Goal: Learn about a topic: Learn about a topic

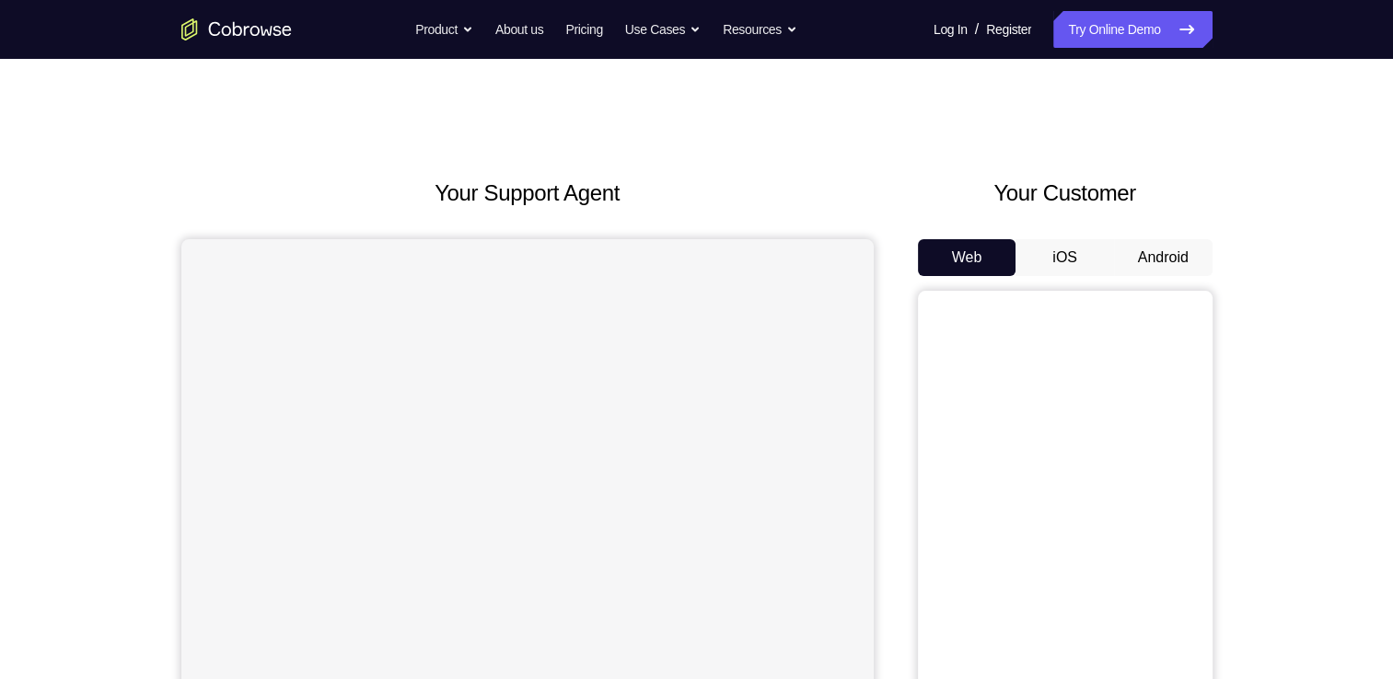
click at [1164, 252] on button "Android" at bounding box center [1163, 257] width 98 height 37
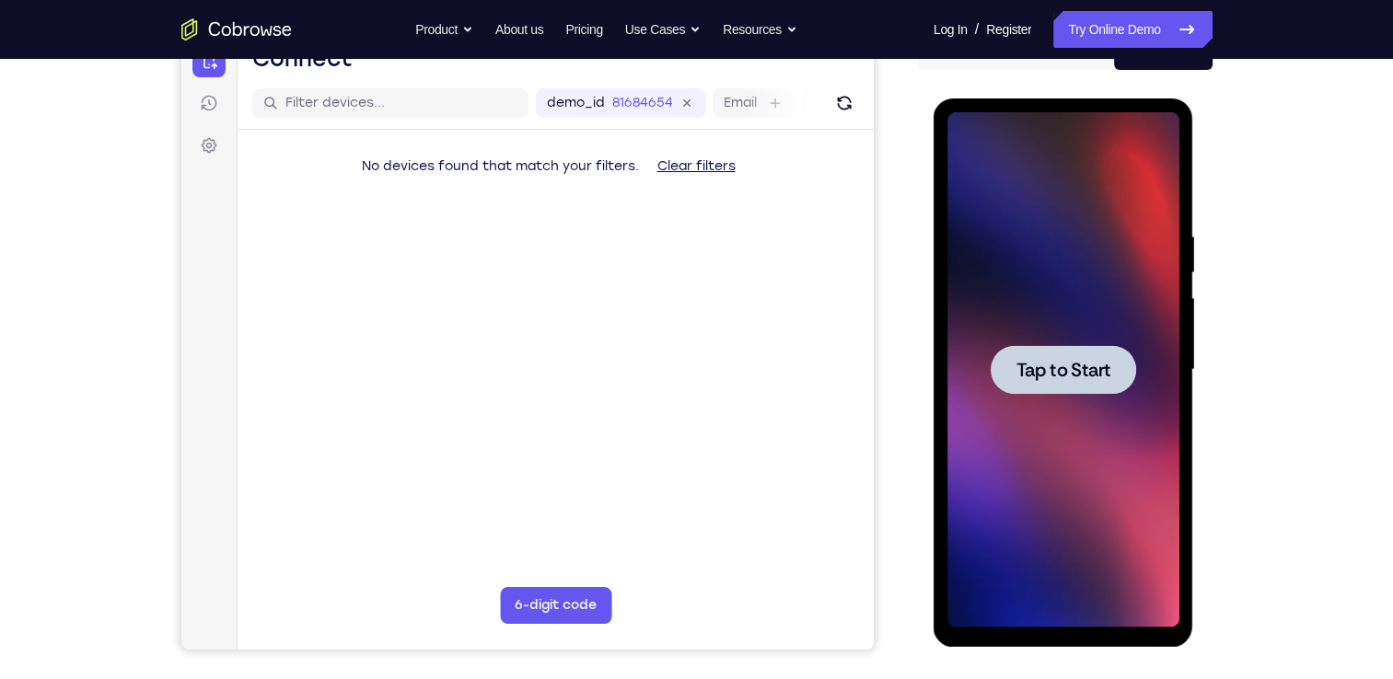
click at [1058, 363] on span "Tap to Start" at bounding box center [1063, 370] width 94 height 18
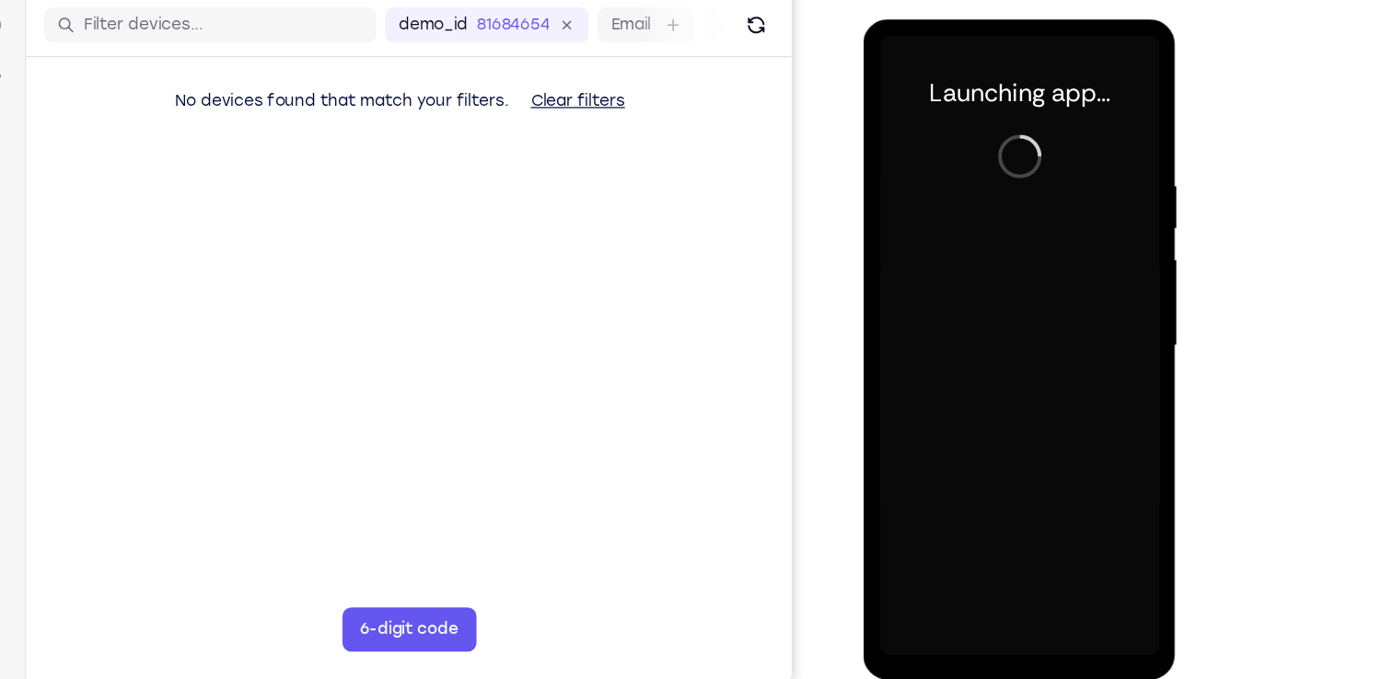
scroll to position [206, 0]
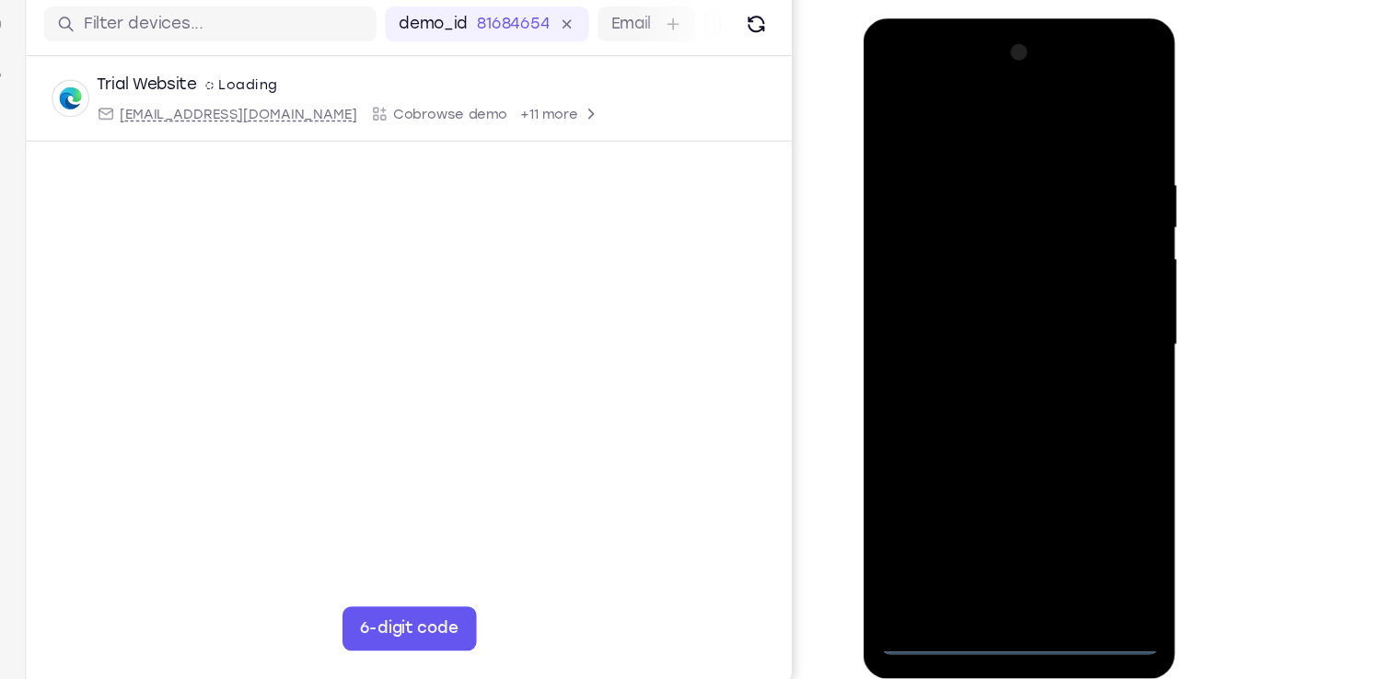
click at [994, 534] on div at bounding box center [993, 289] width 232 height 516
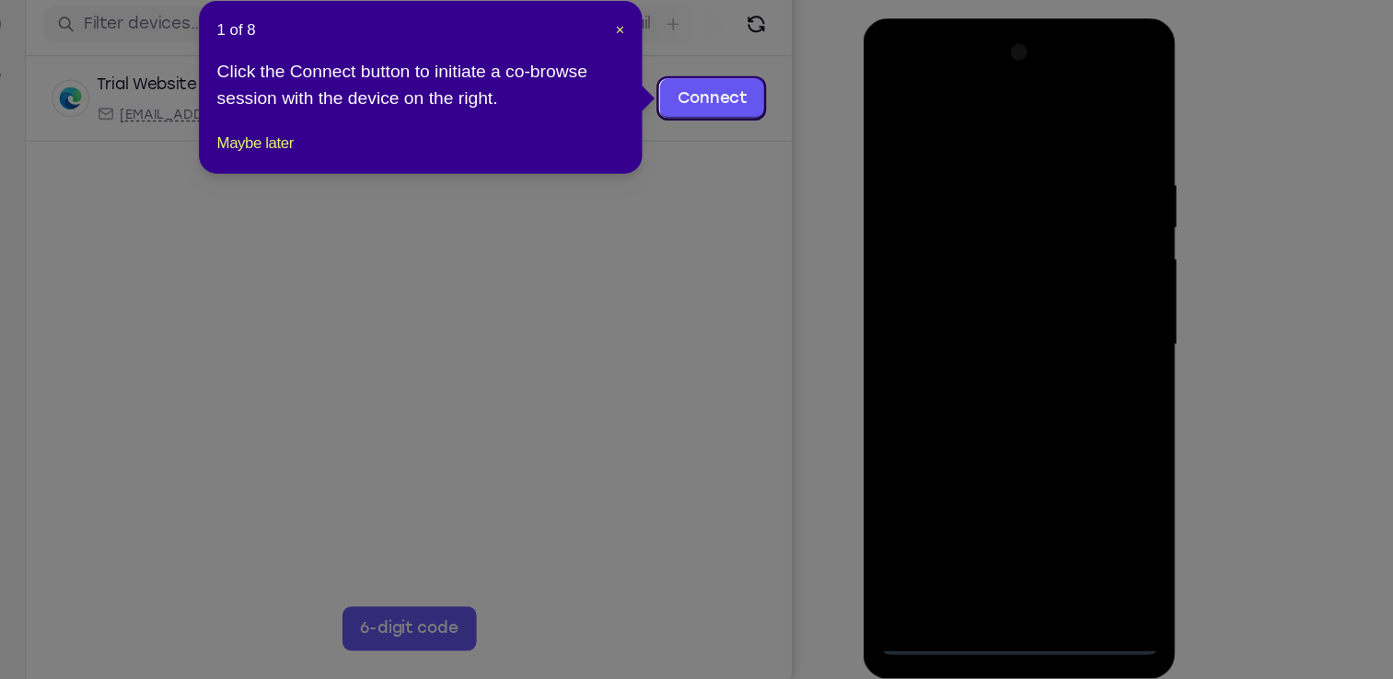
click at [439, 227] on div "1 of 8 × Click the Connect button to initiate a co-browse session with the devi…" at bounding box center [565, 156] width 368 height 144
click at [435, 213] on button "Maybe later" at bounding box center [428, 202] width 64 height 22
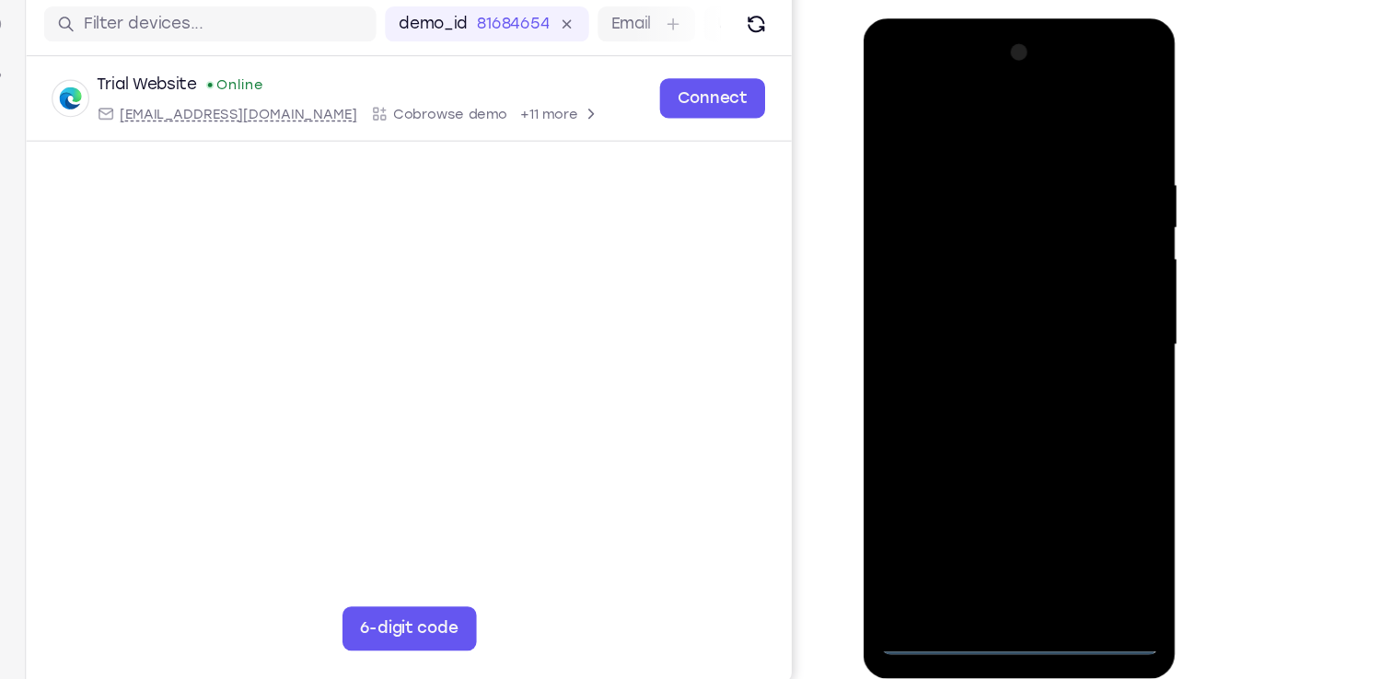
click at [1072, 446] on div at bounding box center [993, 289] width 232 height 516
click at [886, 87] on div at bounding box center [993, 289] width 232 height 516
click at [1074, 289] on div at bounding box center [993, 289] width 232 height 516
click at [979, 334] on div at bounding box center [993, 289] width 232 height 516
click at [1024, 272] on div at bounding box center [993, 289] width 232 height 516
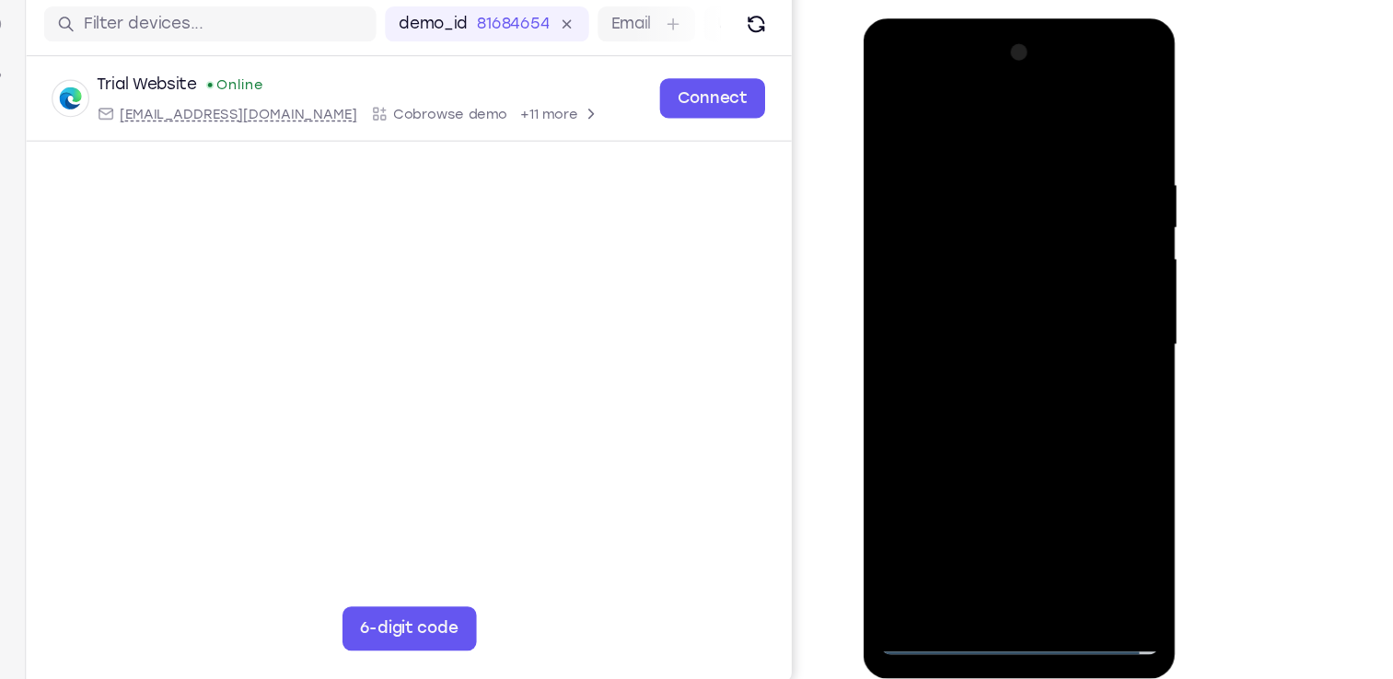
click at [1023, 272] on div at bounding box center [993, 289] width 232 height 516
click at [1020, 310] on div at bounding box center [993, 289] width 232 height 516
click at [1014, 360] on div at bounding box center [993, 289] width 232 height 516
click at [976, 353] on div at bounding box center [993, 289] width 232 height 516
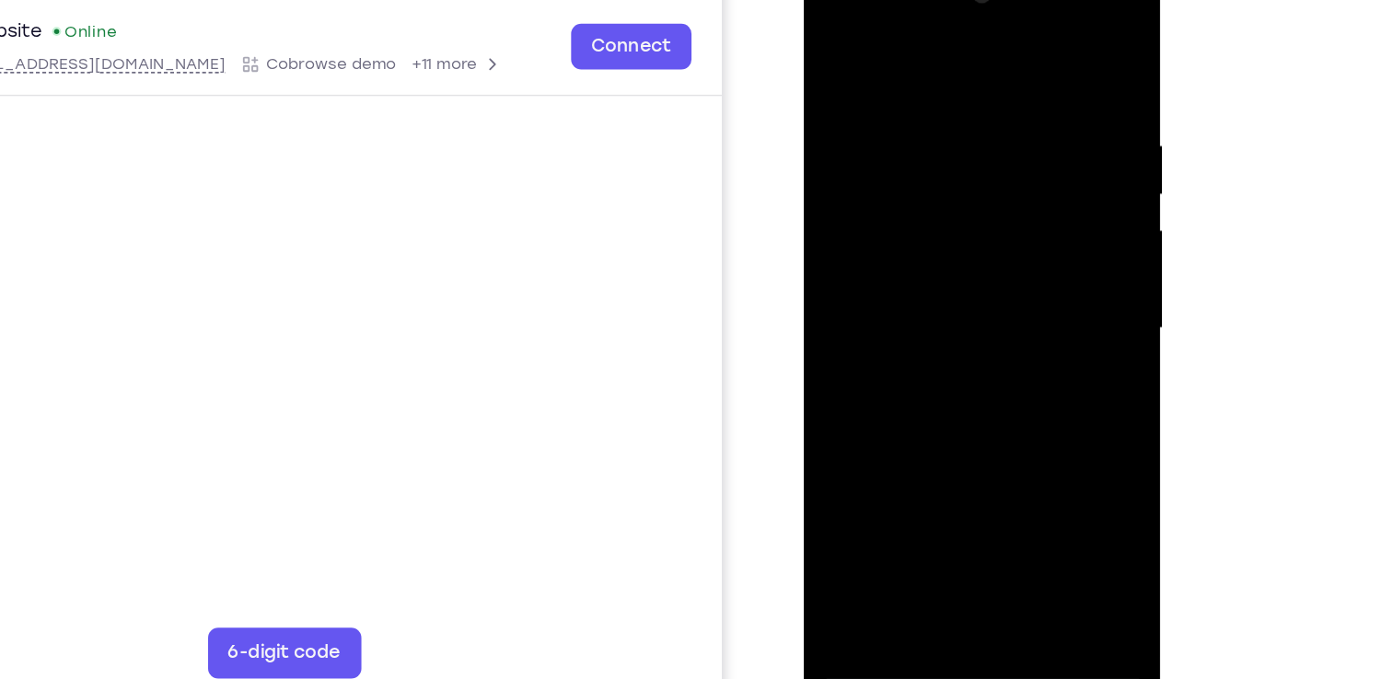
click at [992, 327] on div at bounding box center [933, 228] width 232 height 516
click at [1040, 416] on div at bounding box center [933, 228] width 232 height 516
click at [1034, 52] on div at bounding box center [933, 228] width 232 height 516
click at [899, 153] on div at bounding box center [933, 228] width 232 height 516
click at [831, 54] on div at bounding box center [933, 228] width 232 height 516
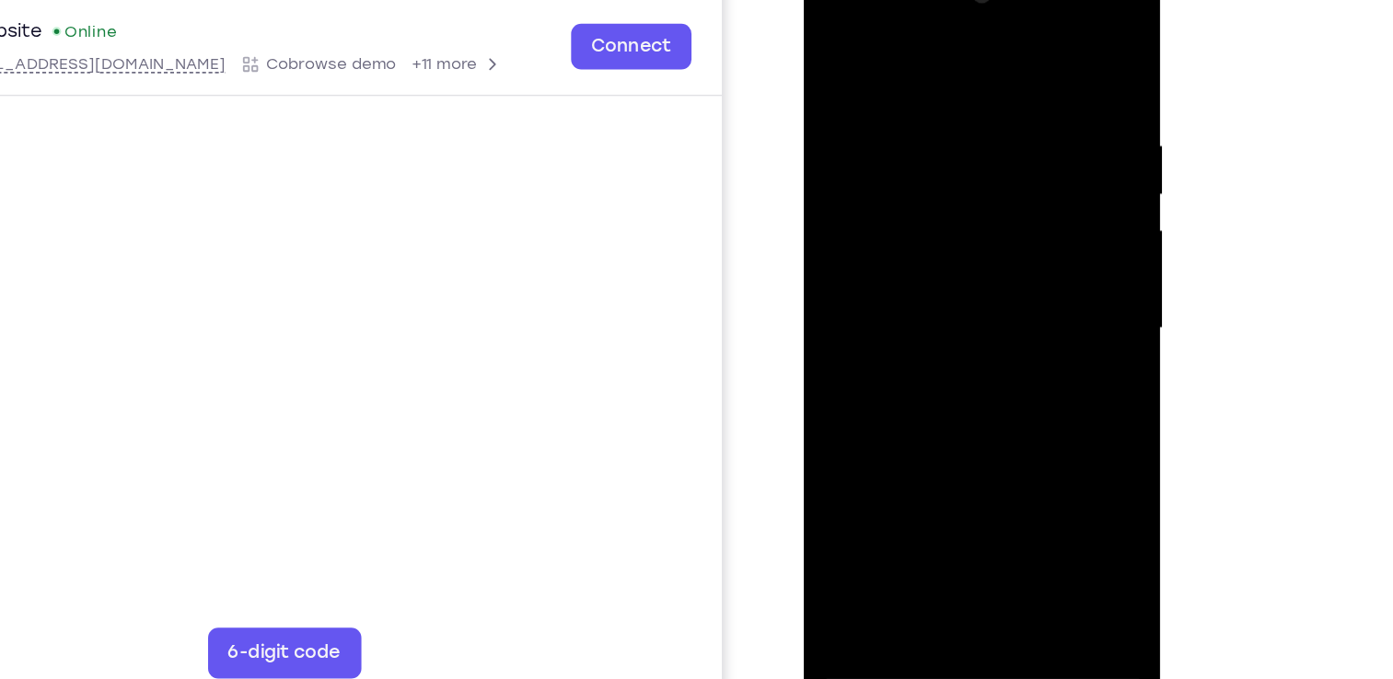
click at [889, 217] on div at bounding box center [933, 228] width 232 height 516
click at [829, 50] on div at bounding box center [933, 228] width 232 height 516
click at [829, 52] on div at bounding box center [933, 228] width 232 height 516
drag, startPoint x: 998, startPoint y: 273, endPoint x: 1001, endPoint y: 201, distance: 72.8
click at [1001, 201] on div at bounding box center [933, 228] width 232 height 516
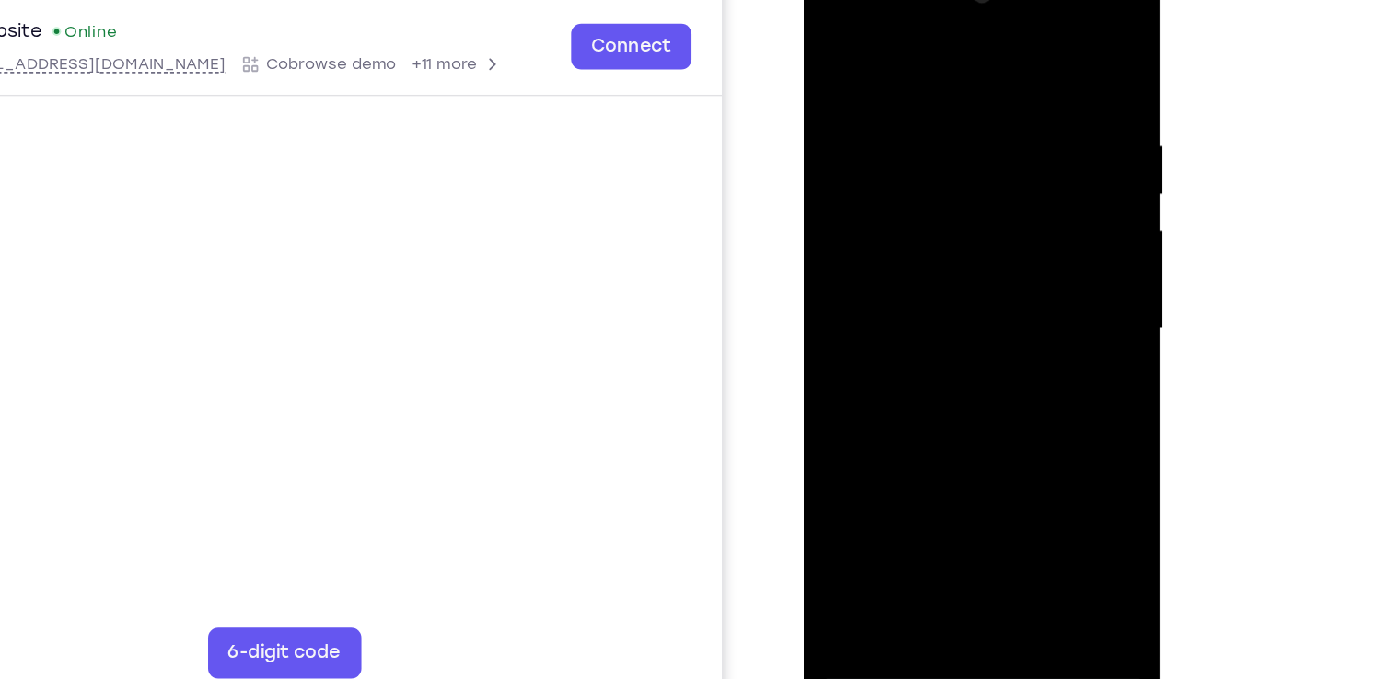
click at [1037, 245] on div at bounding box center [933, 228] width 232 height 516
click at [828, 244] on div at bounding box center [933, 228] width 232 height 516
drag, startPoint x: 946, startPoint y: 301, endPoint x: 953, endPoint y: 225, distance: 76.7
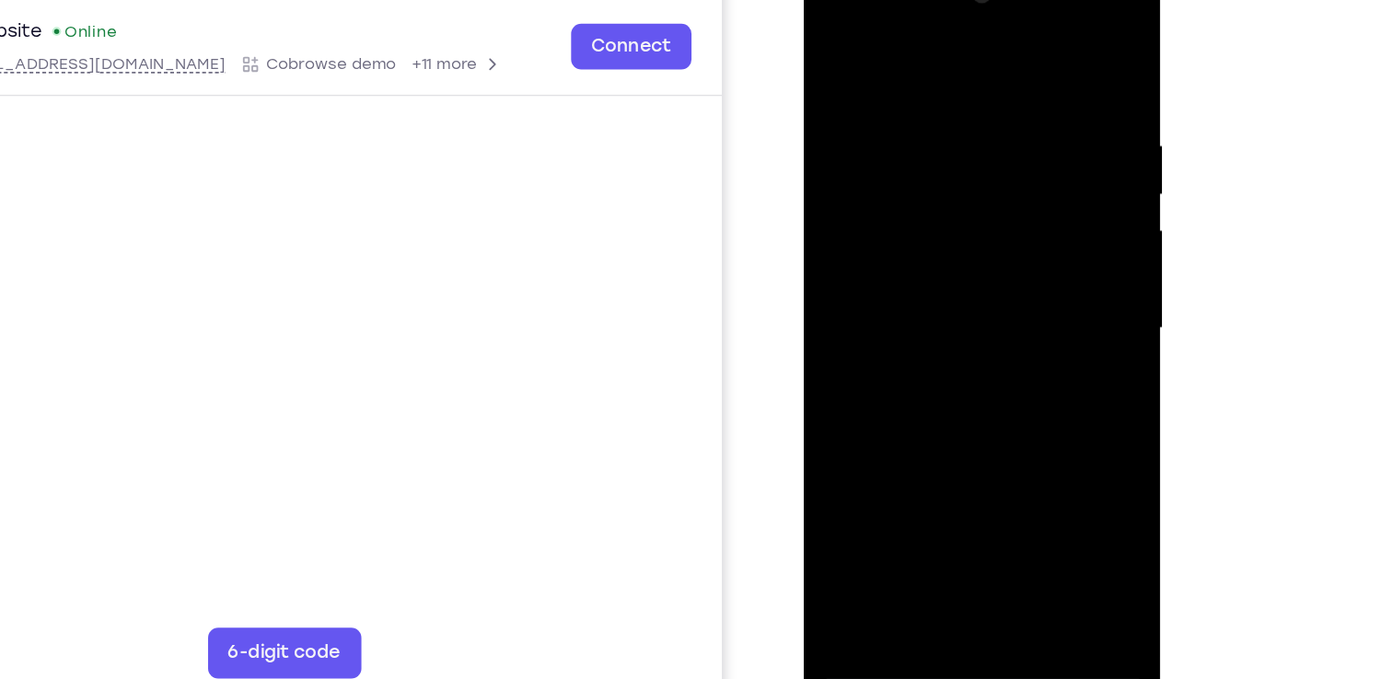
click at [953, 225] on div at bounding box center [933, 228] width 232 height 516
click at [836, 340] on div at bounding box center [933, 228] width 232 height 516
click at [850, 340] on div at bounding box center [933, 228] width 232 height 516
click at [876, 381] on div at bounding box center [933, 228] width 232 height 516
click at [882, 439] on div at bounding box center [933, 228] width 232 height 516
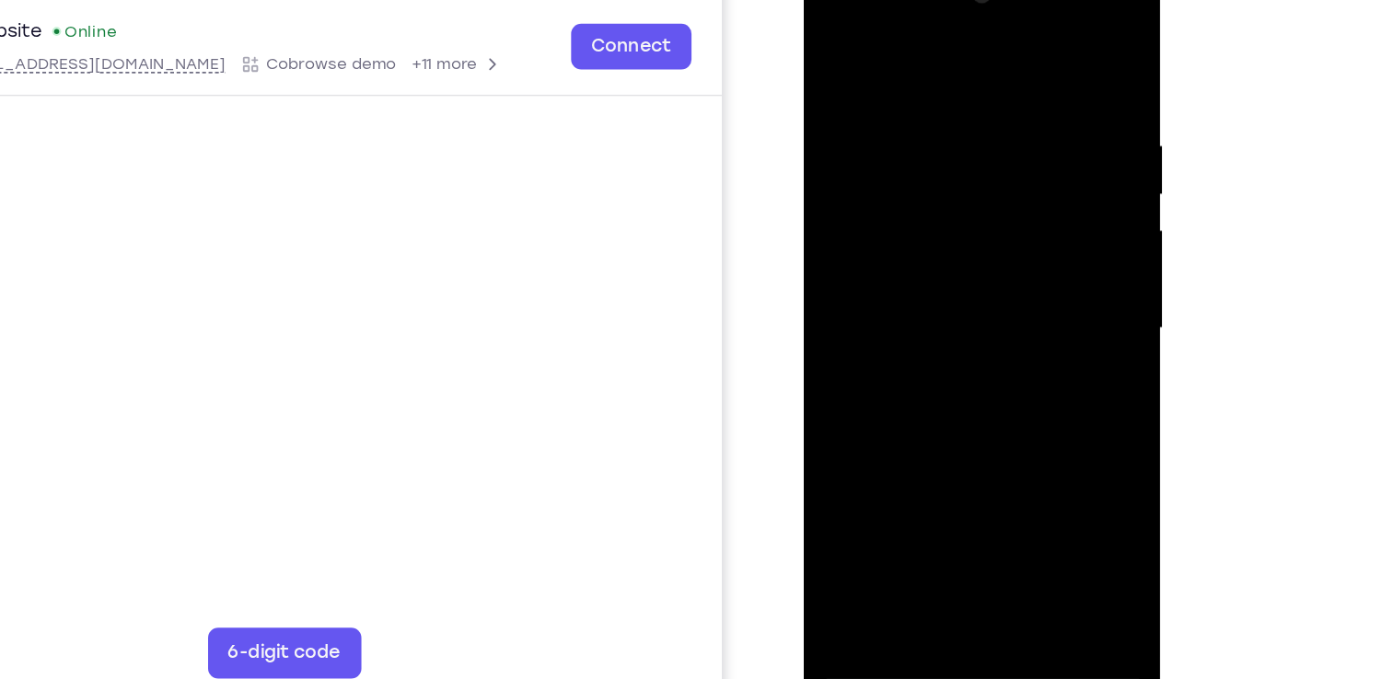
click at [980, 353] on div at bounding box center [933, 228] width 232 height 516
click at [1035, 203] on div at bounding box center [933, 228] width 232 height 516
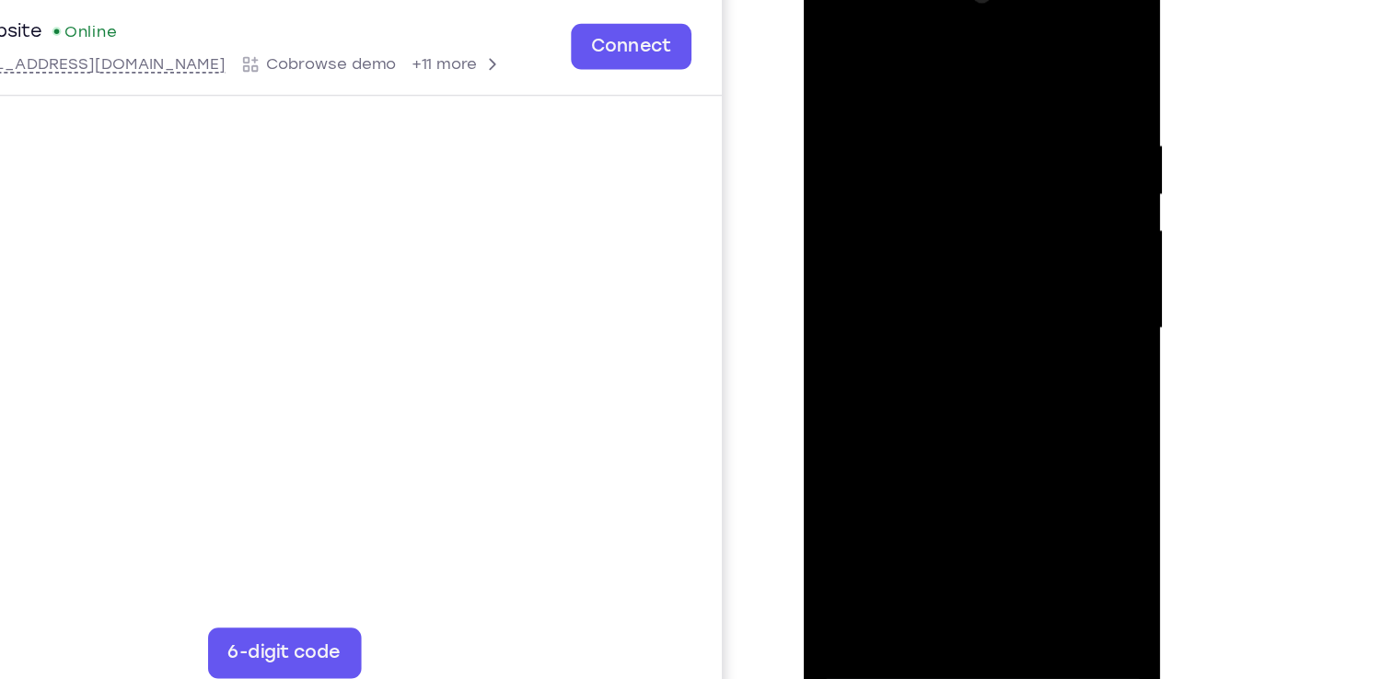
drag, startPoint x: 932, startPoint y: 135, endPoint x: 921, endPoint y: 249, distance: 114.6
click at [921, 249] on div at bounding box center [933, 228] width 232 height 516
click at [833, 51] on div at bounding box center [933, 228] width 232 height 516
drag, startPoint x: 980, startPoint y: 296, endPoint x: 959, endPoint y: 201, distance: 98.1
click at [959, 201] on div at bounding box center [933, 228] width 232 height 516
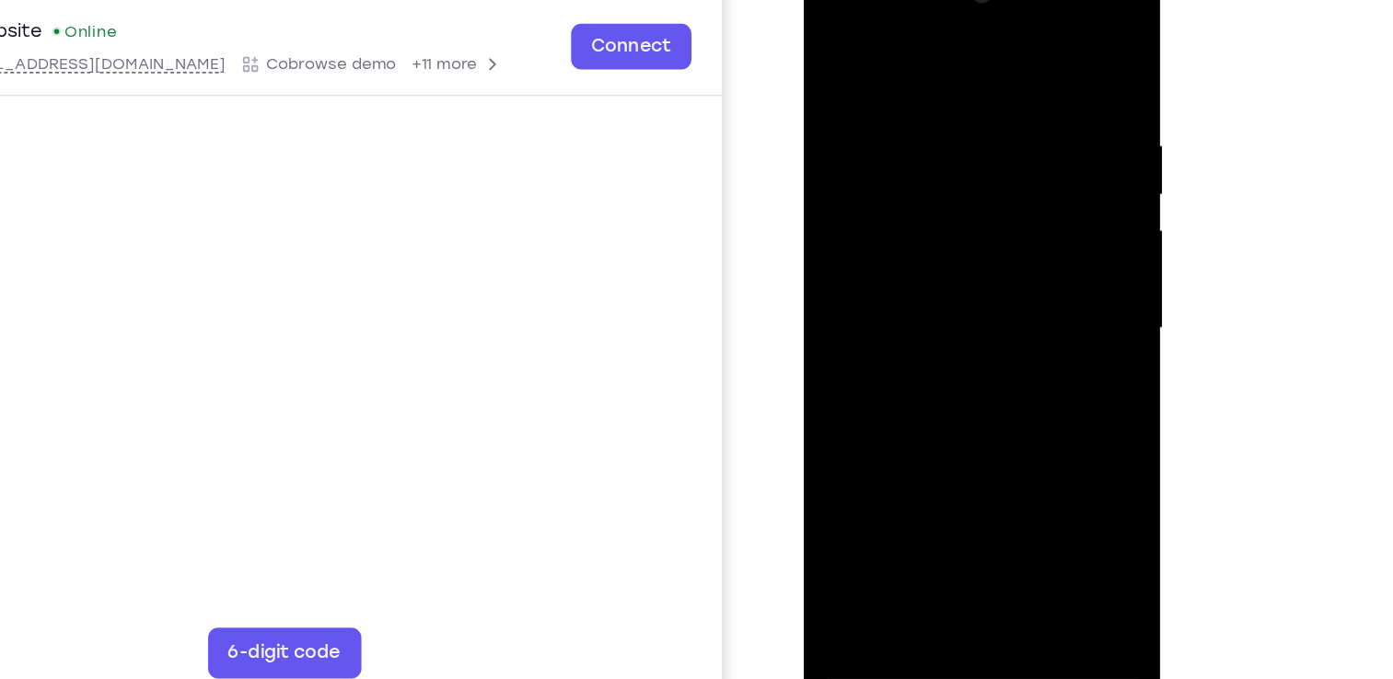
click at [856, 400] on div at bounding box center [933, 228] width 232 height 516
click at [864, 136] on div at bounding box center [933, 228] width 232 height 516
drag, startPoint x: 914, startPoint y: 126, endPoint x: 914, endPoint y: 229, distance: 103.1
click at [914, 229] on div at bounding box center [933, 228] width 232 height 516
drag, startPoint x: 941, startPoint y: 286, endPoint x: 949, endPoint y: 217, distance: 69.5
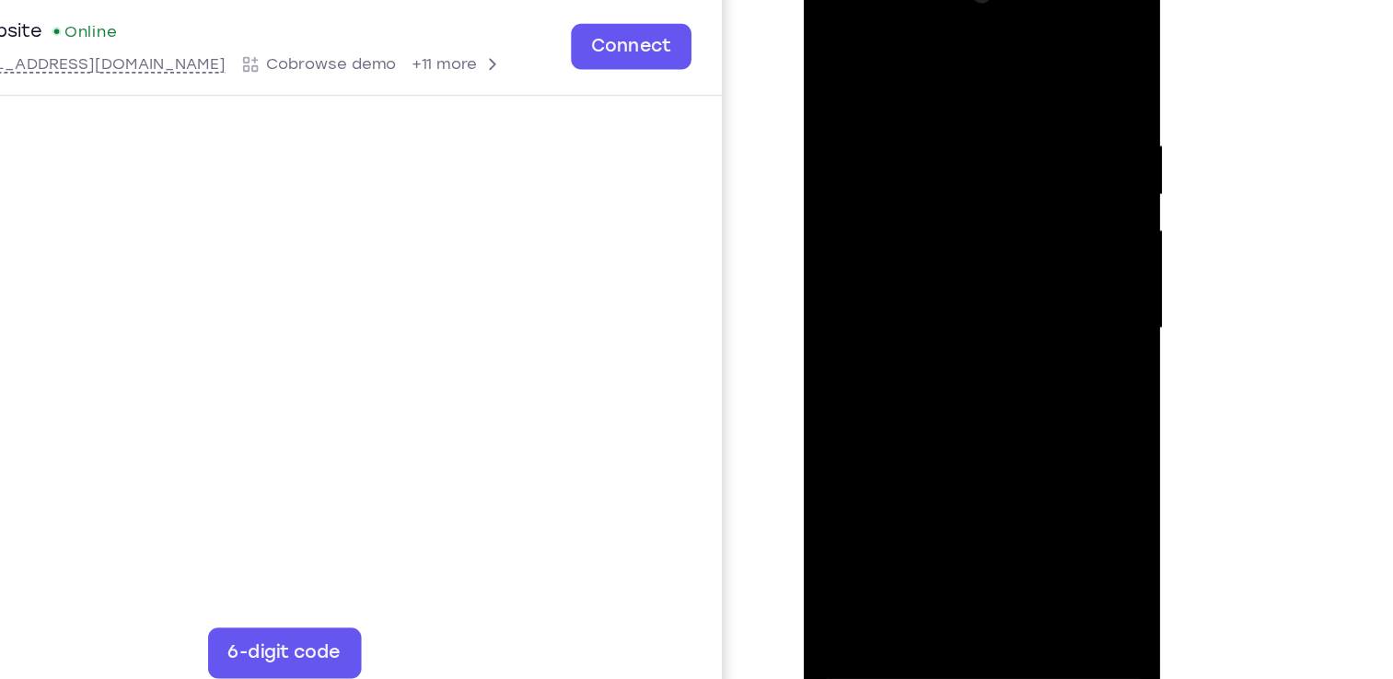
click at [949, 217] on div at bounding box center [933, 228] width 232 height 516
click at [1039, 348] on div at bounding box center [933, 228] width 232 height 516
click at [875, 340] on div at bounding box center [933, 228] width 232 height 516
drag, startPoint x: 949, startPoint y: 146, endPoint x: 932, endPoint y: 261, distance: 115.5
click at [932, 261] on div at bounding box center [933, 228] width 232 height 516
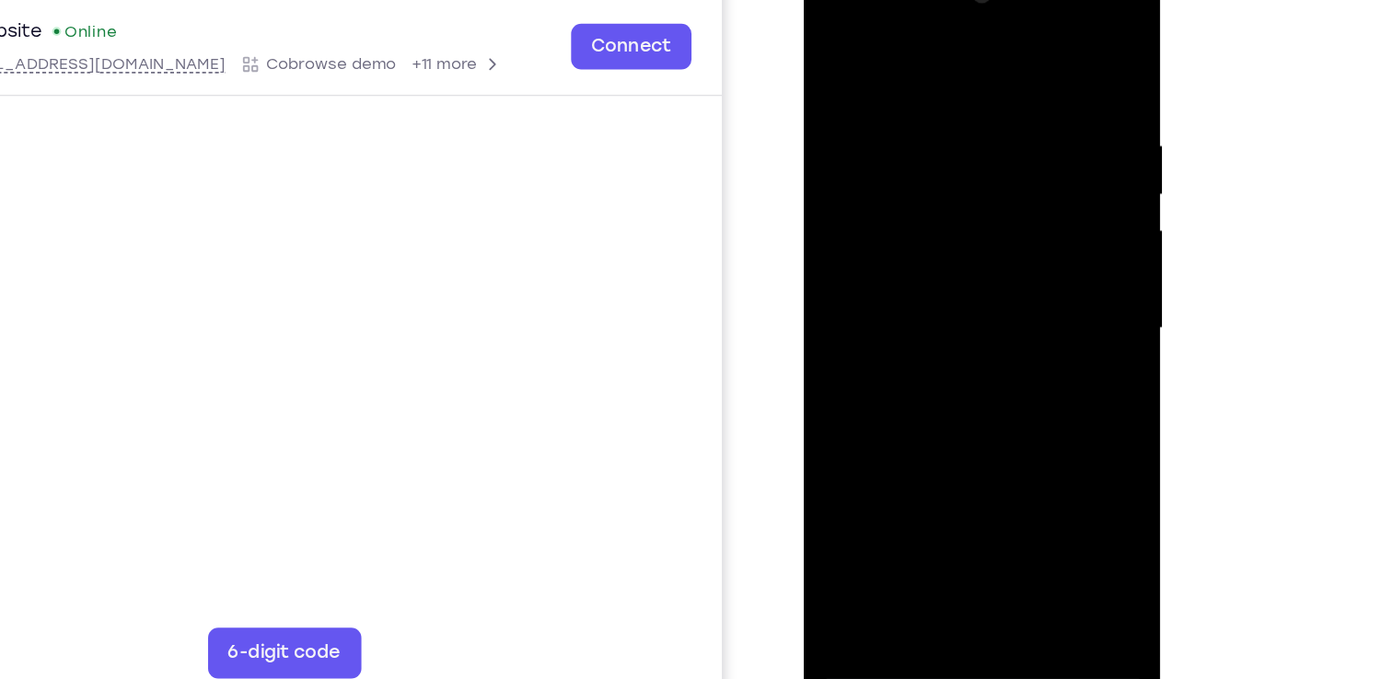
drag, startPoint x: 938, startPoint y: 215, endPoint x: 932, endPoint y: 294, distance: 78.5
click at [932, 294] on div at bounding box center [933, 228] width 232 height 516
click at [833, 54] on div at bounding box center [933, 228] width 232 height 516
click at [833, 50] on div at bounding box center [933, 228] width 232 height 516
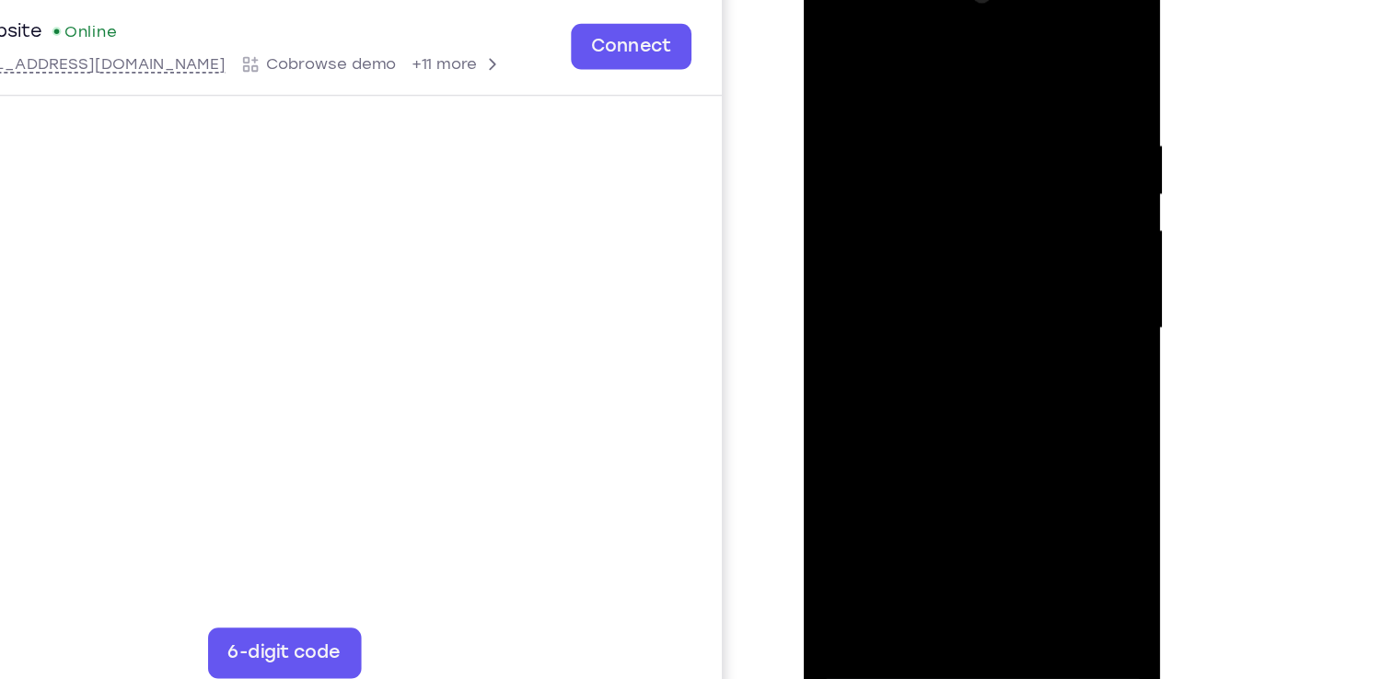
click at [903, 99] on div at bounding box center [933, 228] width 232 height 516
click at [925, 253] on div at bounding box center [933, 228] width 232 height 516
click at [929, 208] on div at bounding box center [933, 228] width 232 height 516
click at [926, 116] on div at bounding box center [933, 228] width 232 height 516
click at [921, 294] on div at bounding box center [933, 228] width 232 height 516
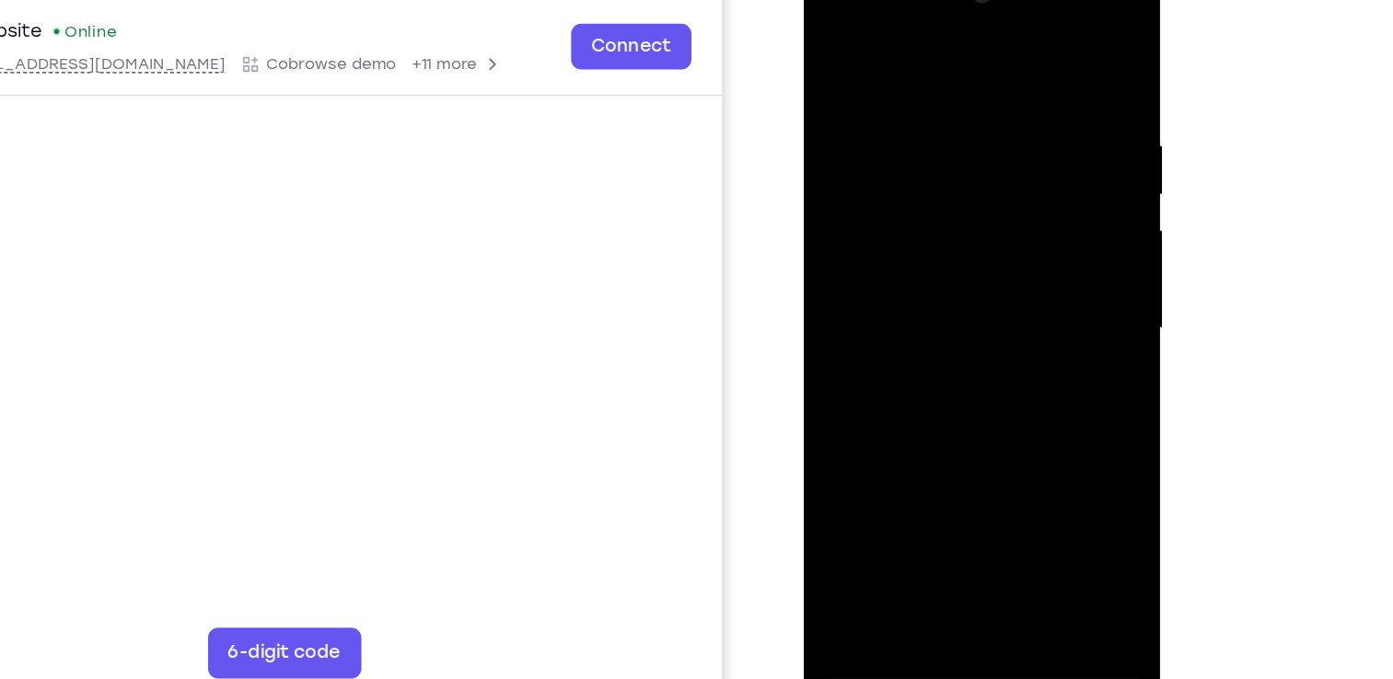
click at [834, 53] on div at bounding box center [933, 228] width 232 height 516
click at [844, 61] on div at bounding box center [933, 228] width 232 height 516
click at [879, 226] on div at bounding box center [933, 228] width 232 height 516
click at [1037, 0] on div at bounding box center [933, 228] width 232 height 516
click at [991, 190] on div at bounding box center [933, 228] width 232 height 516
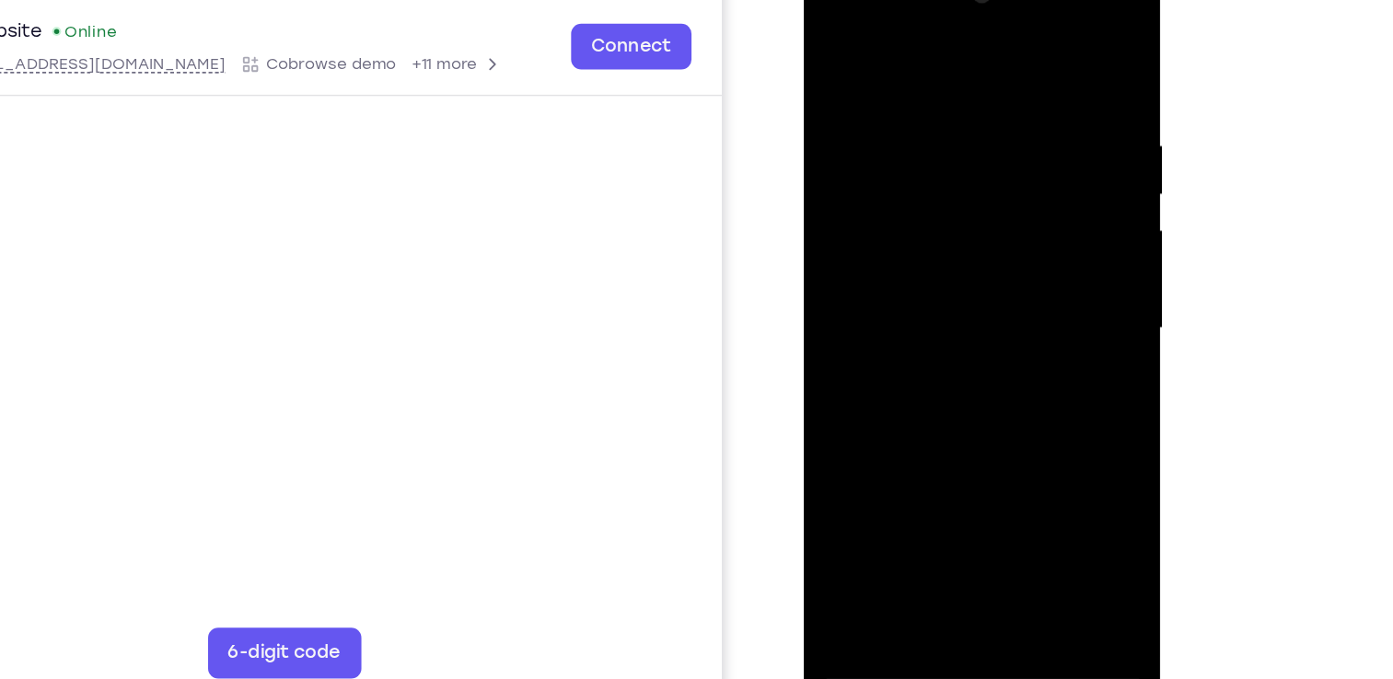
click at [942, 217] on div at bounding box center [933, 228] width 232 height 516
drag, startPoint x: 923, startPoint y: 271, endPoint x: 942, endPoint y: 132, distance: 140.2
click at [942, 132] on div at bounding box center [933, 228] width 232 height 516
click at [835, 36] on div at bounding box center [933, 228] width 232 height 516
click at [835, 41] on div at bounding box center [933, 228] width 232 height 516
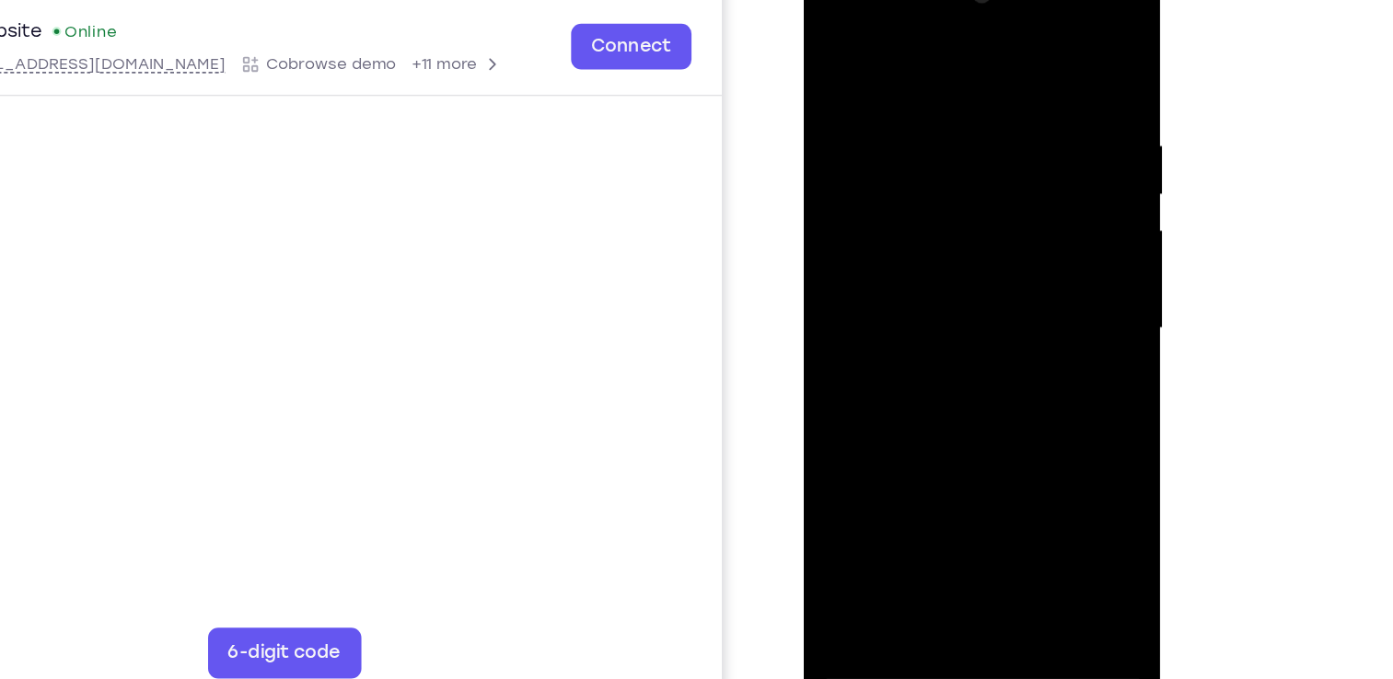
click at [833, 44] on div at bounding box center [933, 228] width 232 height 516
click at [1005, 437] on div at bounding box center [933, 228] width 232 height 516
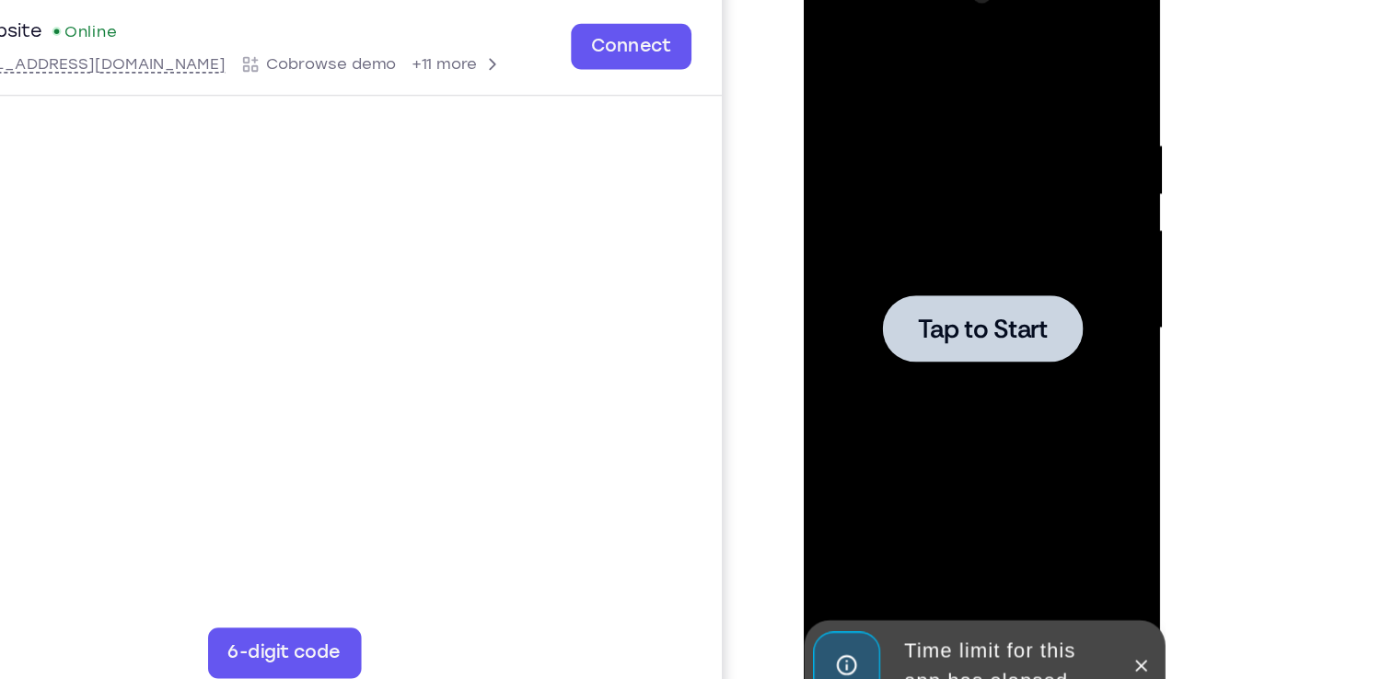
click at [938, 219] on span "Tap to Start" at bounding box center [933, 227] width 94 height 18
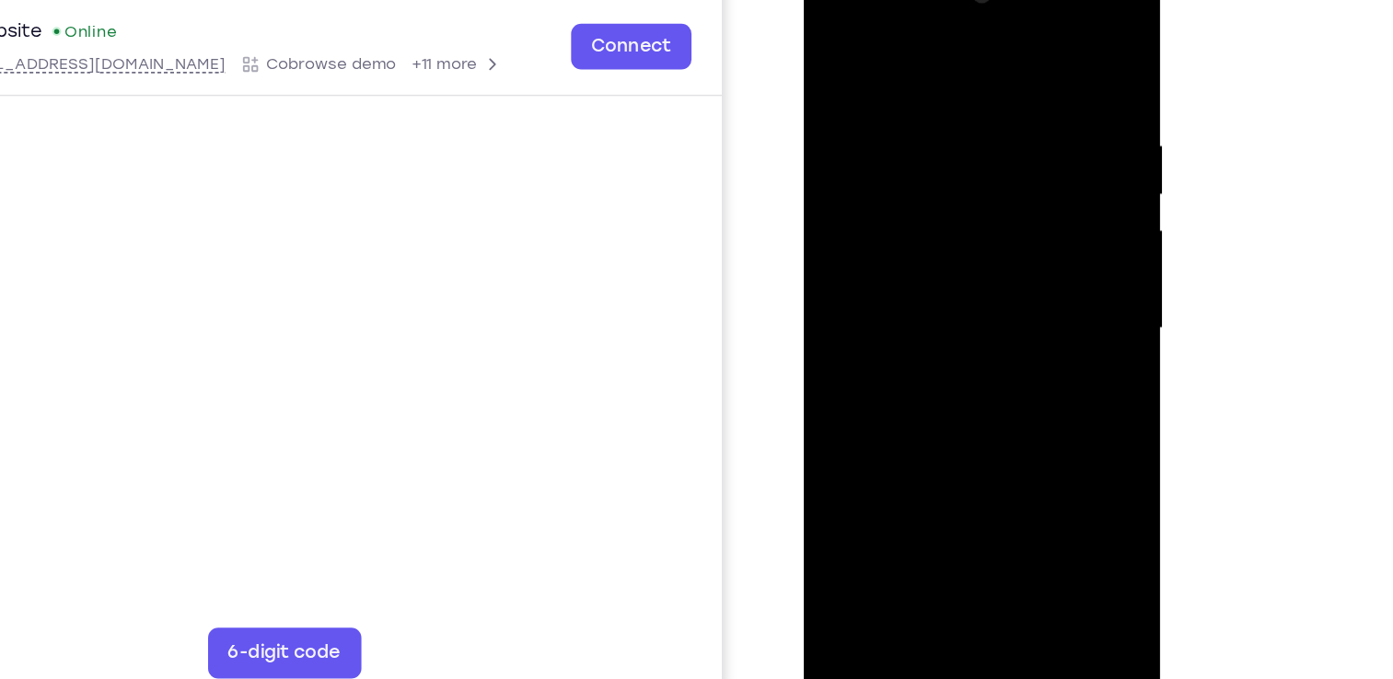
click at [936, 469] on div at bounding box center [933, 228] width 232 height 516
click at [1004, 391] on div at bounding box center [933, 228] width 232 height 516
click at [836, 17] on div at bounding box center [933, 228] width 232 height 516
click at [1008, 211] on div at bounding box center [933, 228] width 232 height 516
click at [912, 261] on div at bounding box center [933, 228] width 232 height 516
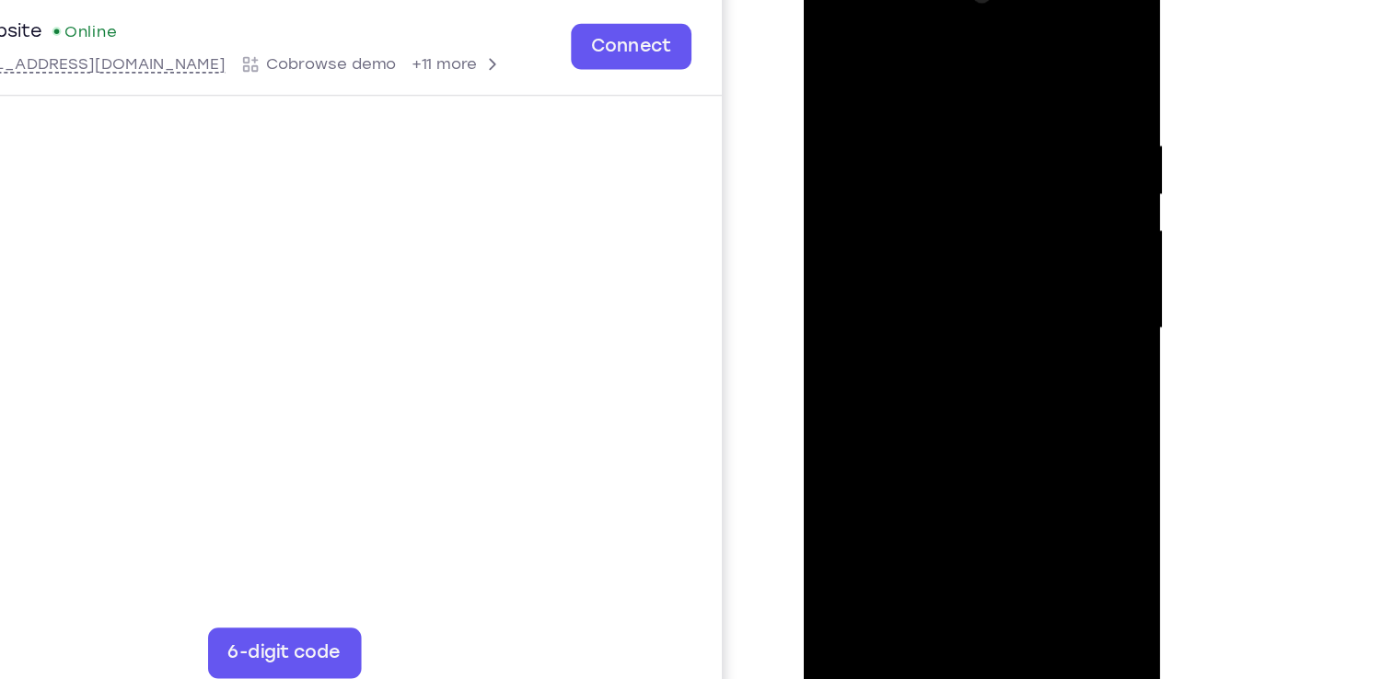
click at [933, 203] on div at bounding box center [933, 228] width 232 height 516
click at [933, 193] on div at bounding box center [933, 228] width 232 height 516
click at [925, 220] on div at bounding box center [933, 228] width 232 height 516
click at [915, 287] on div at bounding box center [933, 228] width 232 height 516
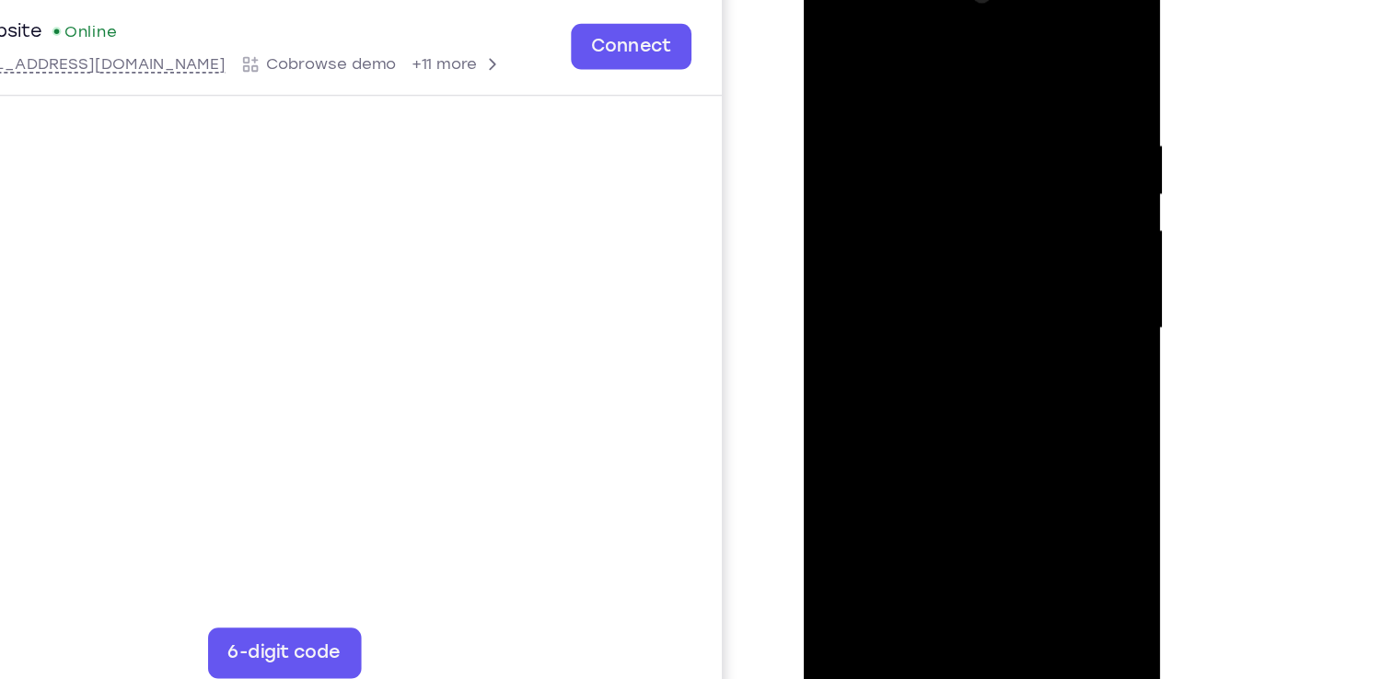
drag, startPoint x: 910, startPoint y: 58, endPoint x: 942, endPoint y: -61, distance: 122.8
click at [942, 0] on html "Online web based iOS Simulators and Android Emulators. Run iPhone, iPad, Mobile…" at bounding box center [935, 232] width 262 height 552
click at [956, 284] on div at bounding box center [933, 228] width 232 height 516
click at [922, 312] on div at bounding box center [933, 228] width 232 height 516
click at [1038, 422] on div at bounding box center [933, 228] width 232 height 516
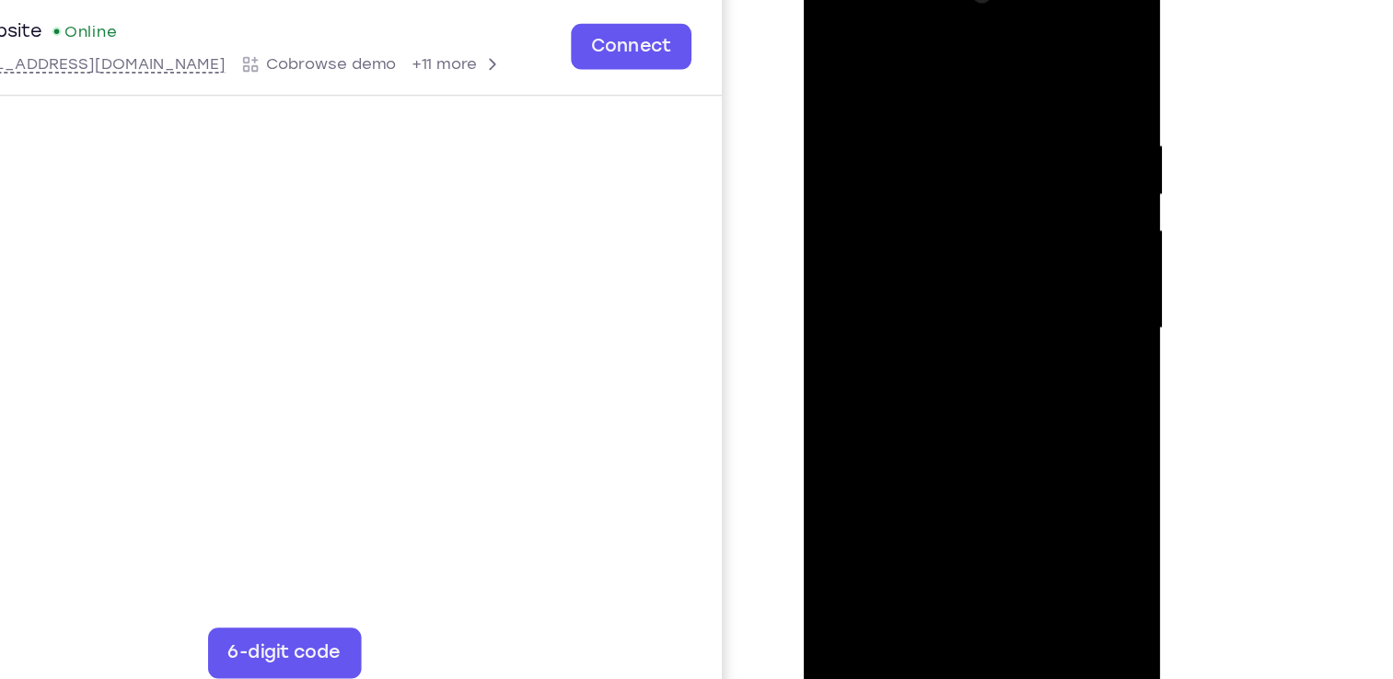
drag, startPoint x: 967, startPoint y: 393, endPoint x: 1011, endPoint y: 240, distance: 159.1
click at [1011, 240] on div at bounding box center [933, 228] width 232 height 516
click at [834, 332] on div at bounding box center [933, 228] width 232 height 516
click at [1035, 150] on div at bounding box center [933, 228] width 232 height 516
click at [1035, 157] on div at bounding box center [933, 228] width 232 height 516
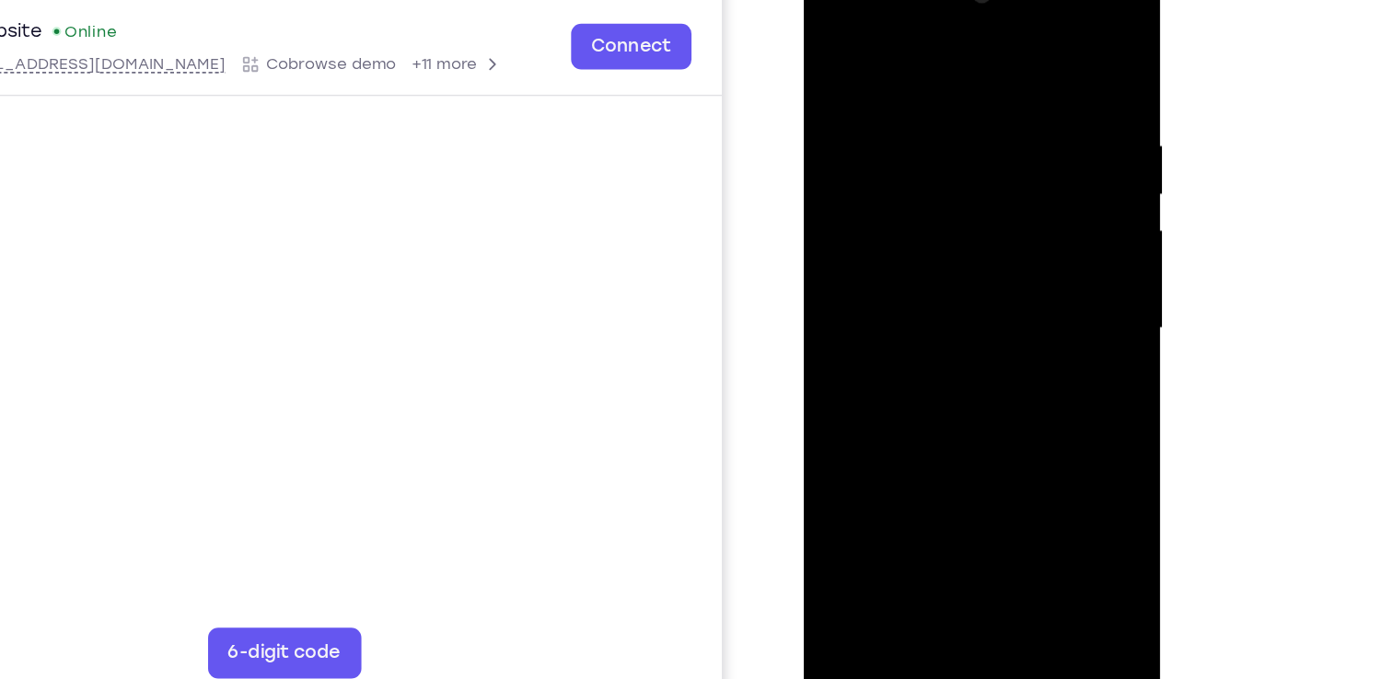
click at [1035, 157] on div at bounding box center [933, 228] width 232 height 516
click at [1034, 159] on div at bounding box center [933, 228] width 232 height 516
drag, startPoint x: 982, startPoint y: 356, endPoint x: 999, endPoint y: 95, distance: 262.0
click at [999, 95] on div at bounding box center [933, 228] width 232 height 516
drag, startPoint x: 962, startPoint y: 340, endPoint x: 967, endPoint y: 199, distance: 140.9
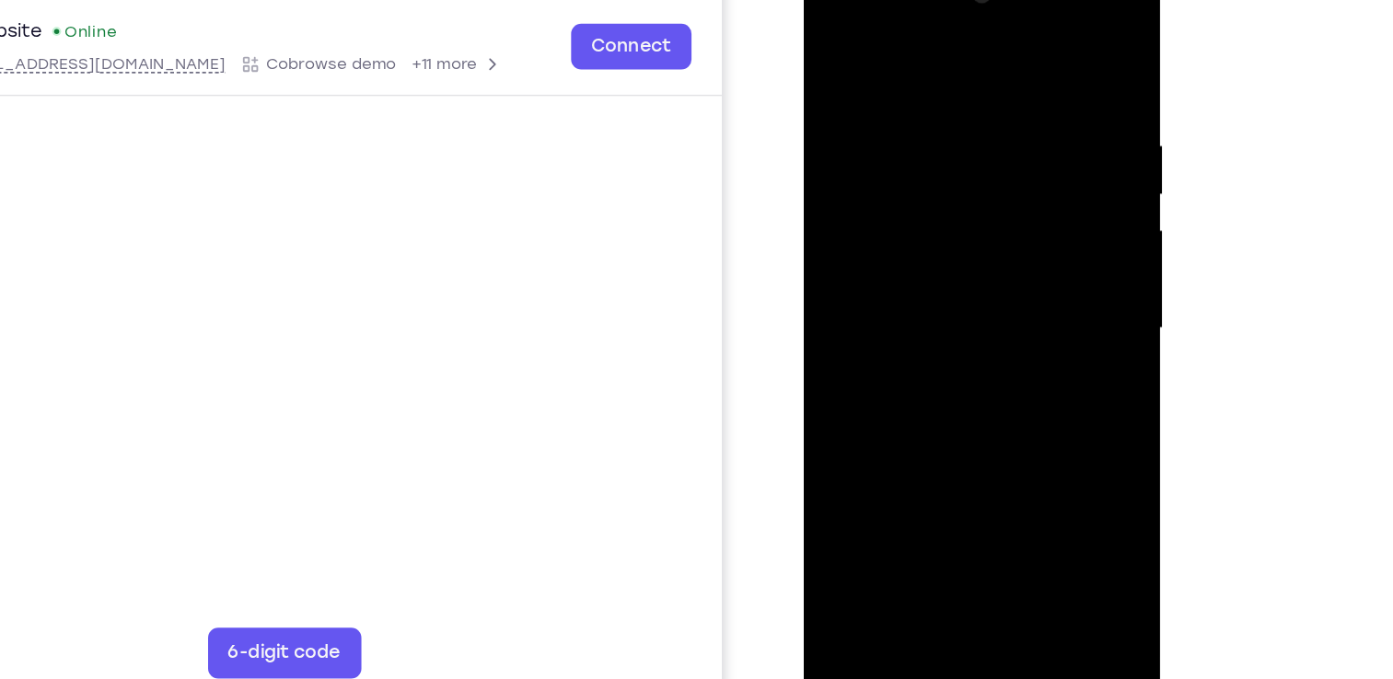
click at [967, 199] on div at bounding box center [933, 228] width 232 height 516
click at [839, 337] on div at bounding box center [933, 228] width 232 height 516
click at [841, 443] on div at bounding box center [933, 228] width 232 height 516
click at [971, 448] on div at bounding box center [933, 228] width 232 height 516
click at [945, 322] on div at bounding box center [933, 228] width 232 height 516
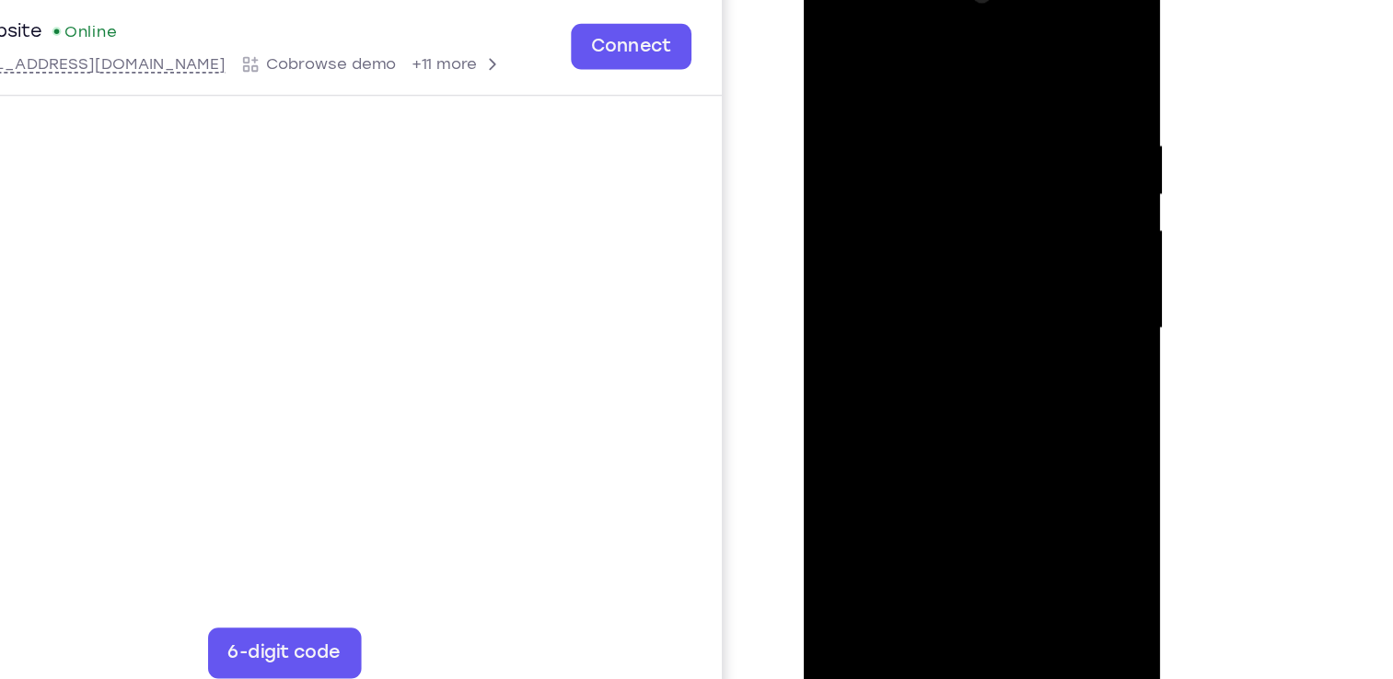
click at [972, 323] on div at bounding box center [933, 228] width 232 height 516
click at [831, 47] on div at bounding box center [933, 228] width 232 height 516
click at [913, 211] on div at bounding box center [933, 228] width 232 height 516
click at [897, 438] on div at bounding box center [933, 228] width 232 height 516
click at [1025, 411] on div at bounding box center [933, 228] width 232 height 516
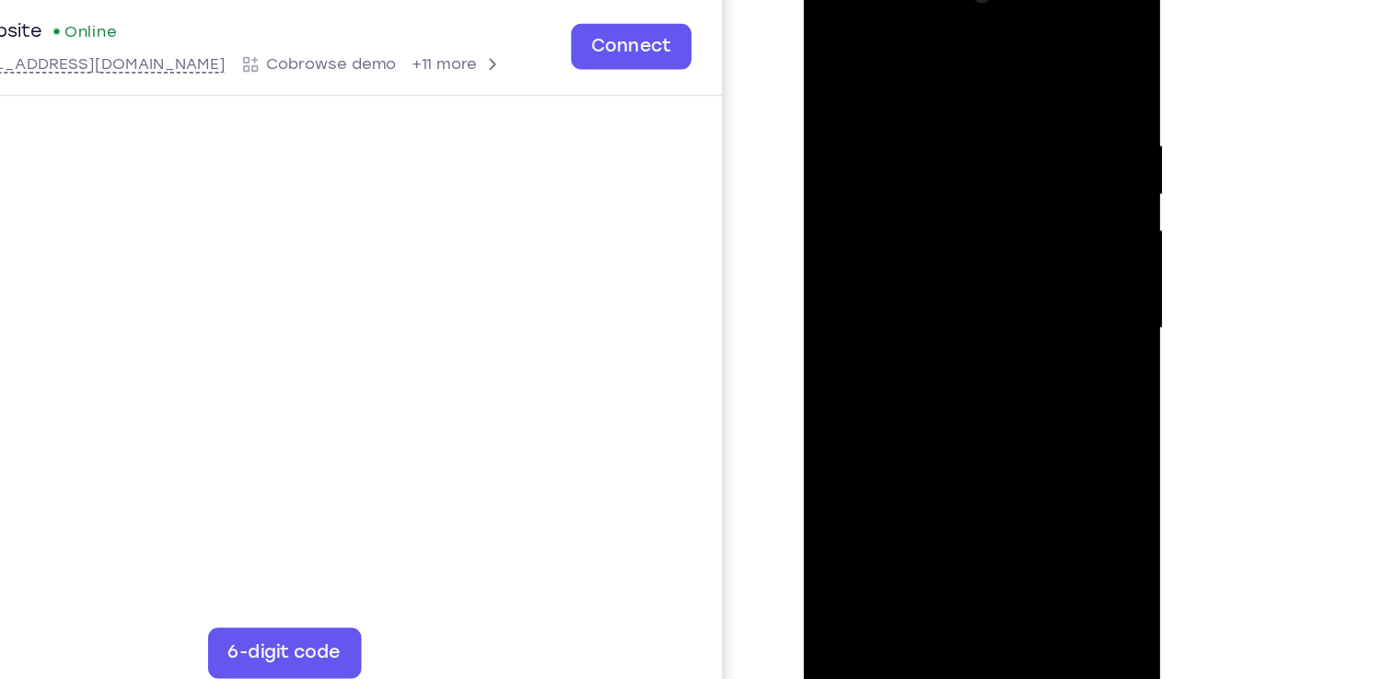
click at [1025, 411] on div at bounding box center [933, 228] width 232 height 516
click at [1025, 412] on div at bounding box center [933, 228] width 232 height 516
click at [1025, 411] on div at bounding box center [933, 228] width 232 height 516
click at [1023, 274] on div at bounding box center [933, 228] width 232 height 516
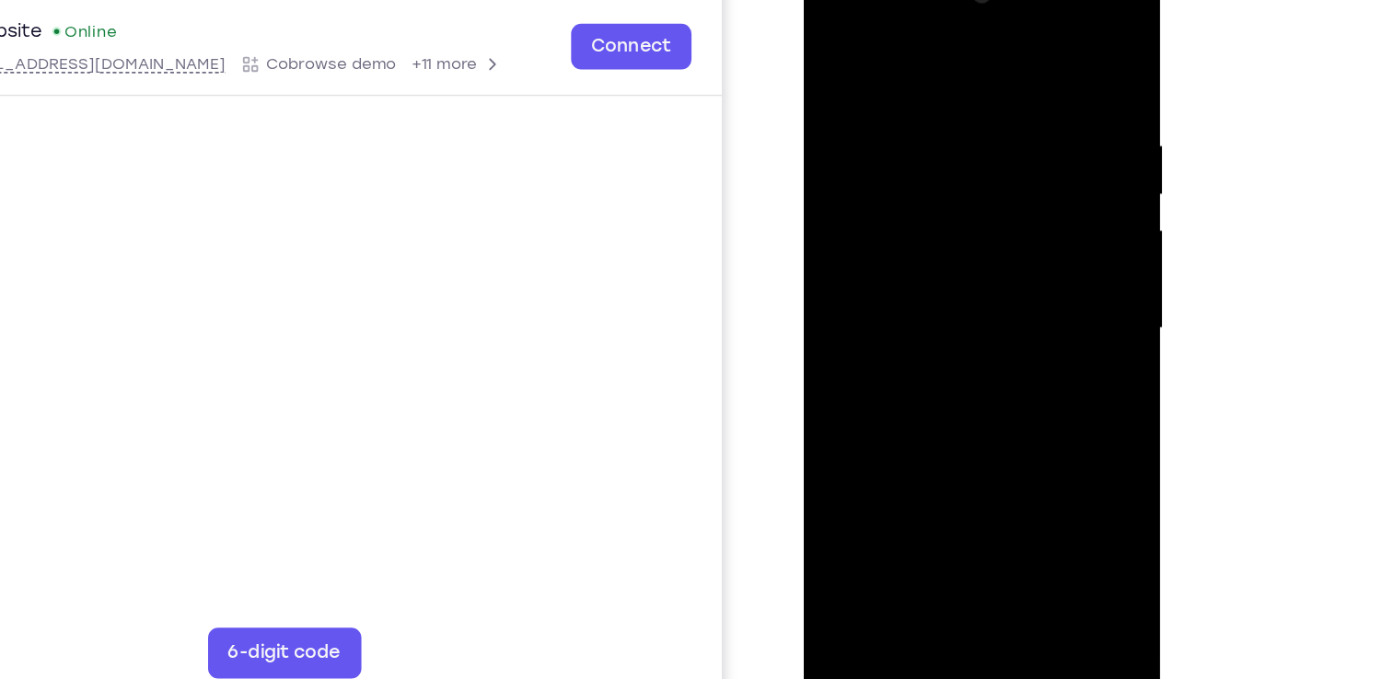
click at [1023, 274] on div at bounding box center [933, 228] width 232 height 516
click at [1031, 404] on div at bounding box center [933, 228] width 232 height 516
click at [834, 47] on div at bounding box center [933, 228] width 232 height 516
click at [913, 266] on div at bounding box center [933, 228] width 232 height 516
click at [832, 346] on div at bounding box center [933, 228] width 232 height 516
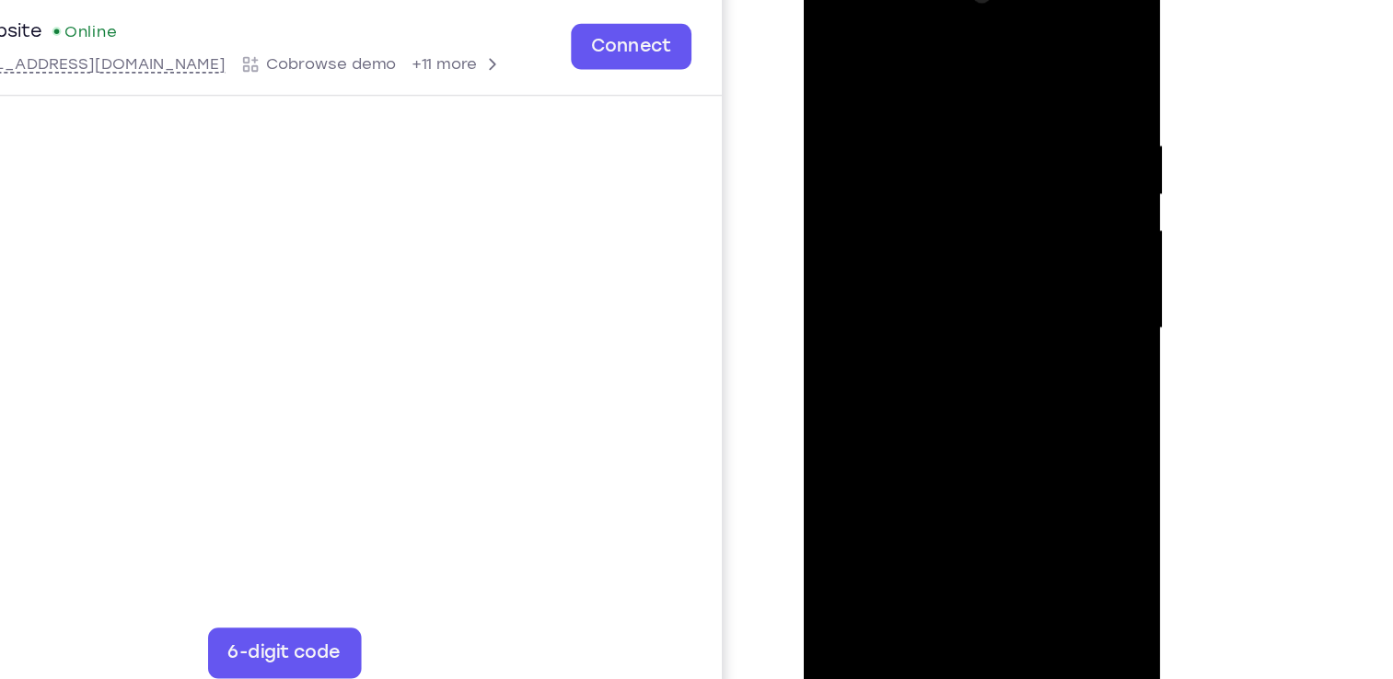
click at [829, 41] on div at bounding box center [933, 228] width 232 height 516
click at [833, 45] on div at bounding box center [933, 228] width 232 height 516
drag, startPoint x: 946, startPoint y: 364, endPoint x: 967, endPoint y: 155, distance: 210.0
click at [967, 155] on div at bounding box center [933, 228] width 232 height 516
click at [947, 374] on div at bounding box center [933, 228] width 232 height 516
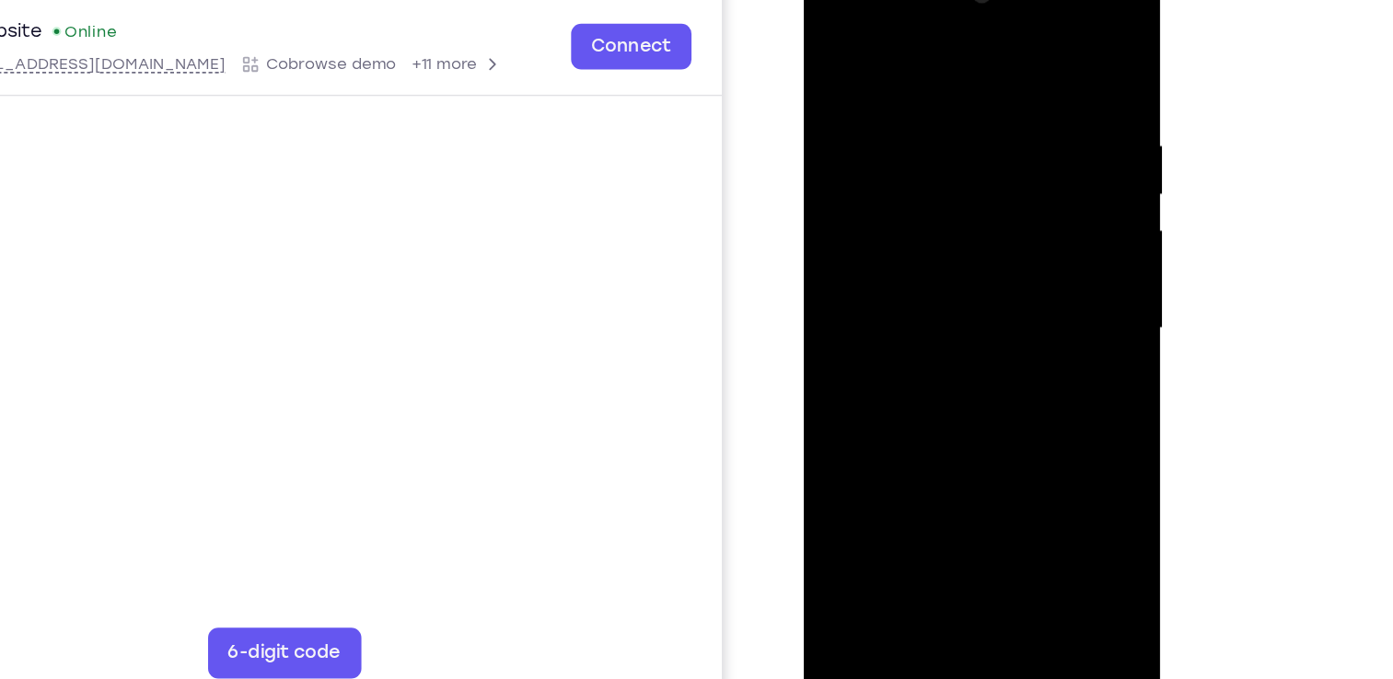
click at [921, 435] on div at bounding box center [933, 228] width 232 height 516
click at [1024, 274] on div at bounding box center [933, 228] width 232 height 516
click at [1017, 272] on div at bounding box center [933, 228] width 232 height 516
click at [1025, 274] on div at bounding box center [933, 228] width 232 height 516
click at [830, 46] on div at bounding box center [933, 228] width 232 height 516
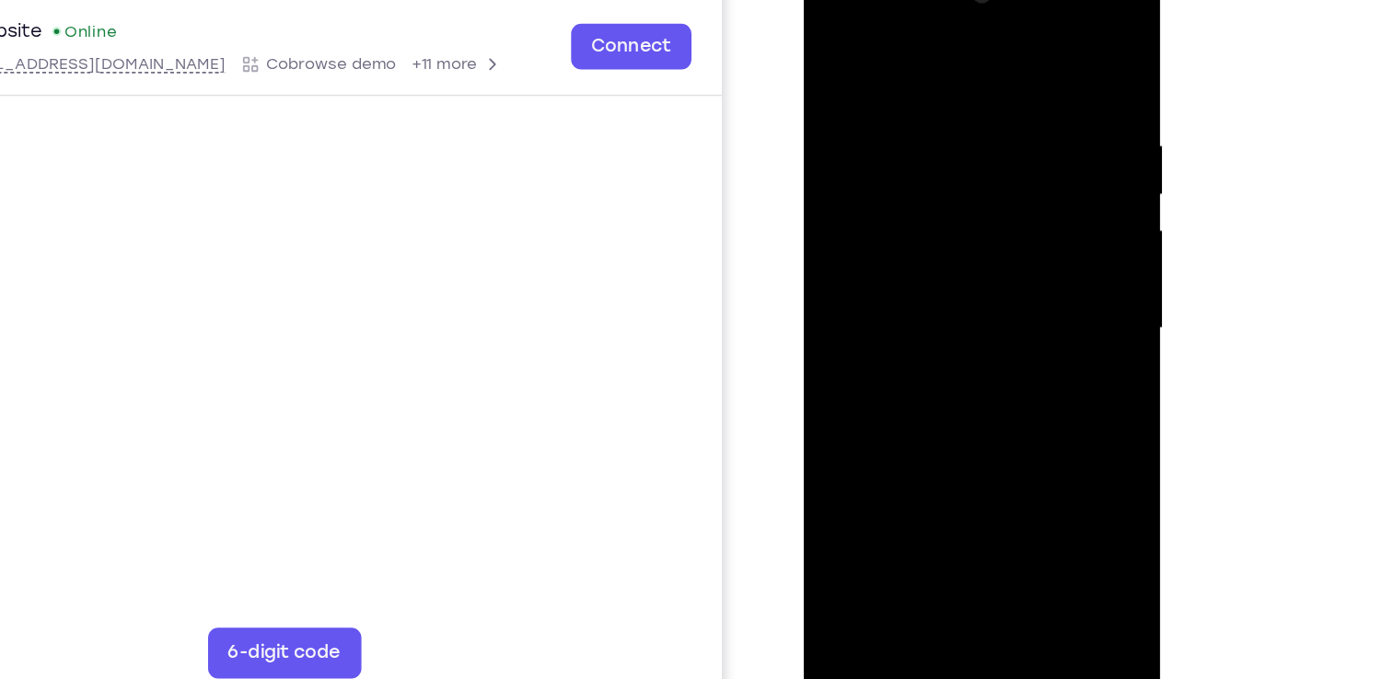
drag, startPoint x: 921, startPoint y: 208, endPoint x: 919, endPoint y: 388, distance: 180.4
click at [919, 388] on div at bounding box center [933, 228] width 232 height 516
drag, startPoint x: 909, startPoint y: 333, endPoint x: 923, endPoint y: 231, distance: 103.2
click at [923, 231] on div at bounding box center [933, 228] width 232 height 516
drag, startPoint x: 932, startPoint y: 240, endPoint x: 921, endPoint y: 377, distance: 136.6
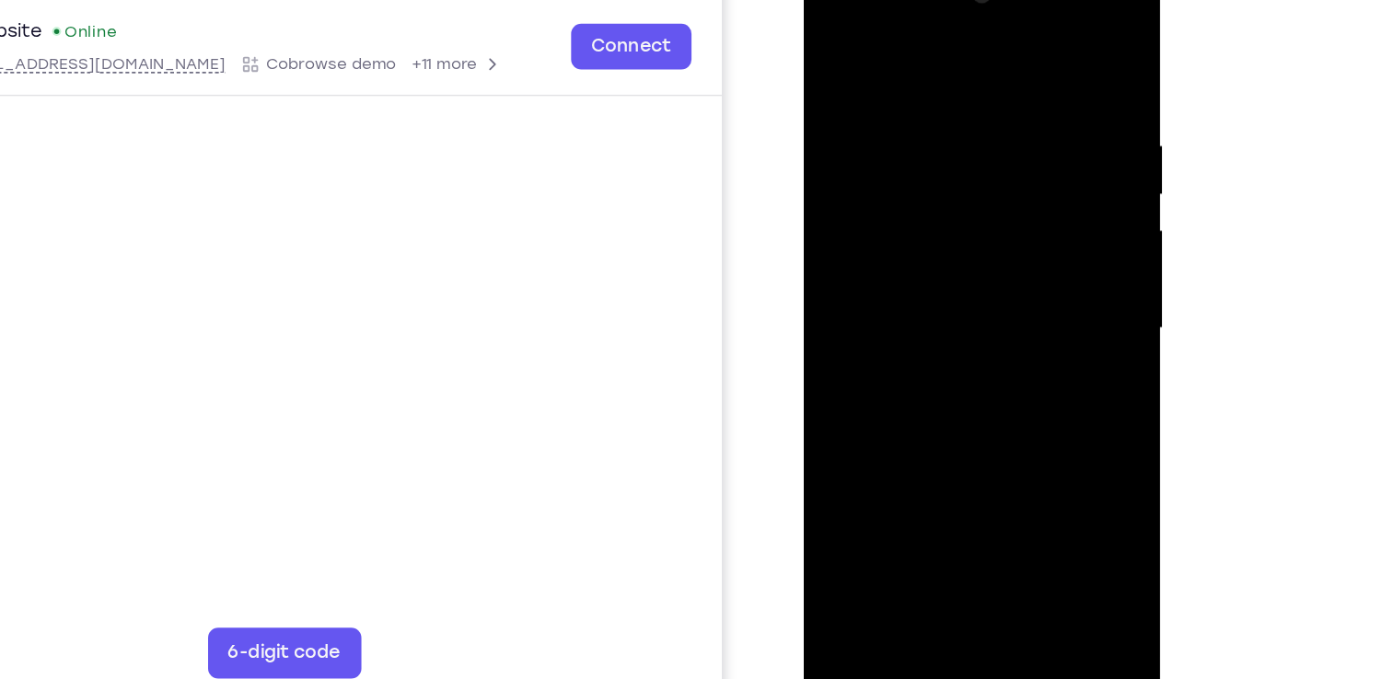
click at [921, 377] on div at bounding box center [933, 228] width 232 height 516
drag, startPoint x: 922, startPoint y: 269, endPoint x: 920, endPoint y: 360, distance: 91.2
click at [920, 360] on div at bounding box center [933, 228] width 232 height 516
drag, startPoint x: 988, startPoint y: 148, endPoint x: 999, endPoint y: 155, distance: 12.8
click at [999, 155] on div at bounding box center [933, 228] width 232 height 516
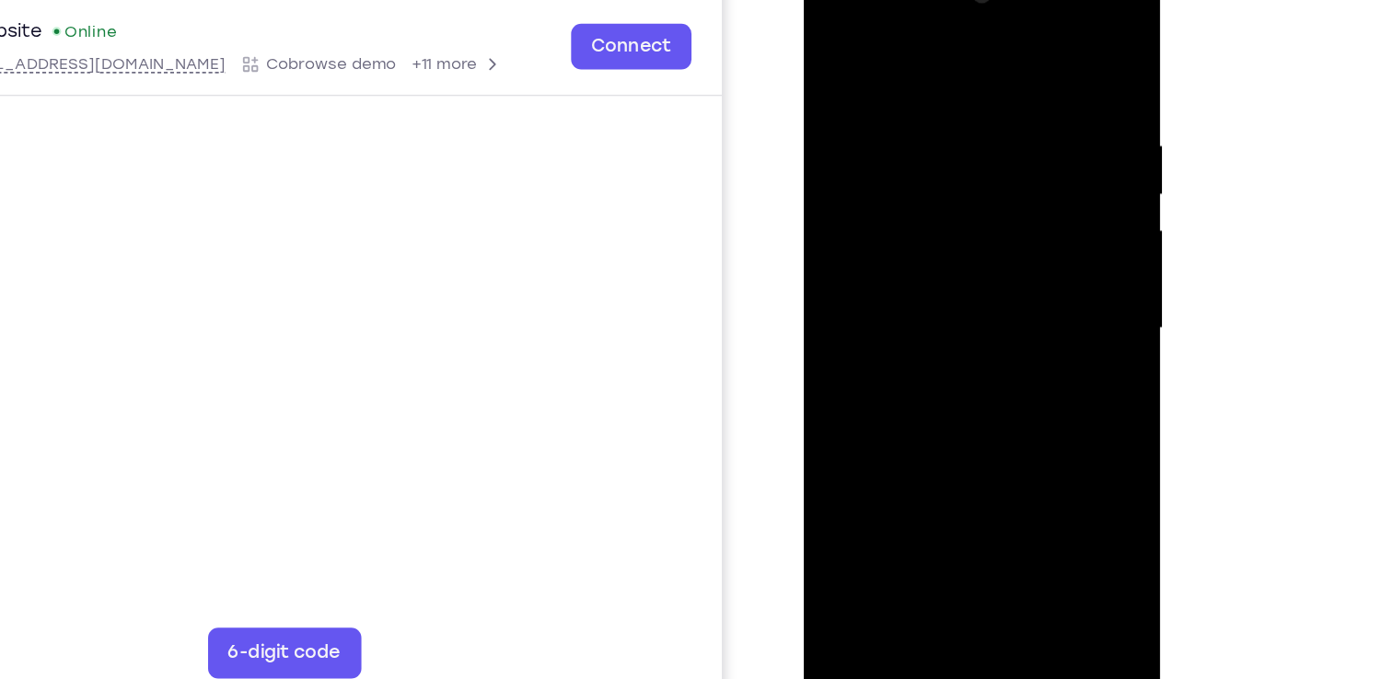
click at [911, 114] on div at bounding box center [933, 228] width 232 height 516
click at [910, 243] on div at bounding box center [933, 228] width 232 height 516
click at [910, 145] on div at bounding box center [933, 228] width 232 height 516
click at [838, 218] on div at bounding box center [933, 228] width 232 height 516
click at [876, 373] on div at bounding box center [933, 228] width 232 height 516
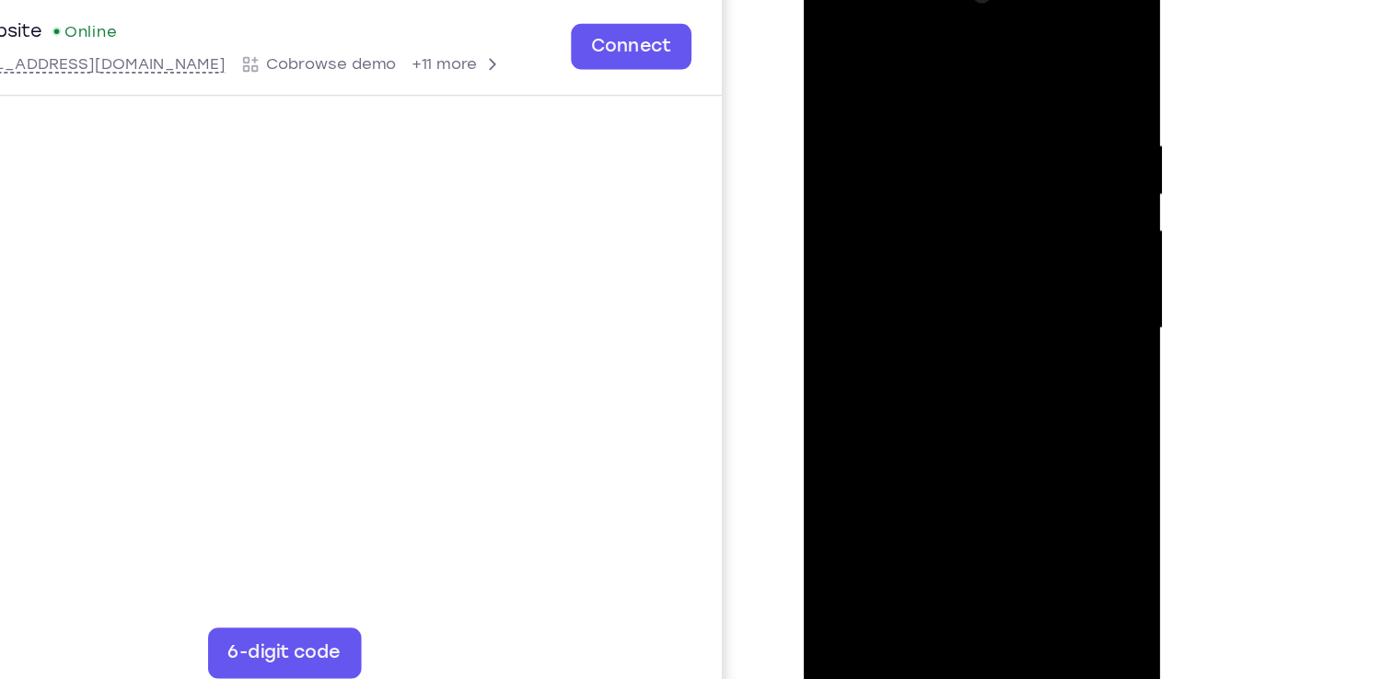
click at [876, 373] on div at bounding box center [933, 228] width 232 height 516
click at [917, 290] on div at bounding box center [933, 228] width 232 height 516
click at [905, 134] on div at bounding box center [933, 228] width 232 height 516
click at [846, 230] on div at bounding box center [933, 228] width 232 height 516
click at [840, 388] on div at bounding box center [933, 228] width 232 height 516
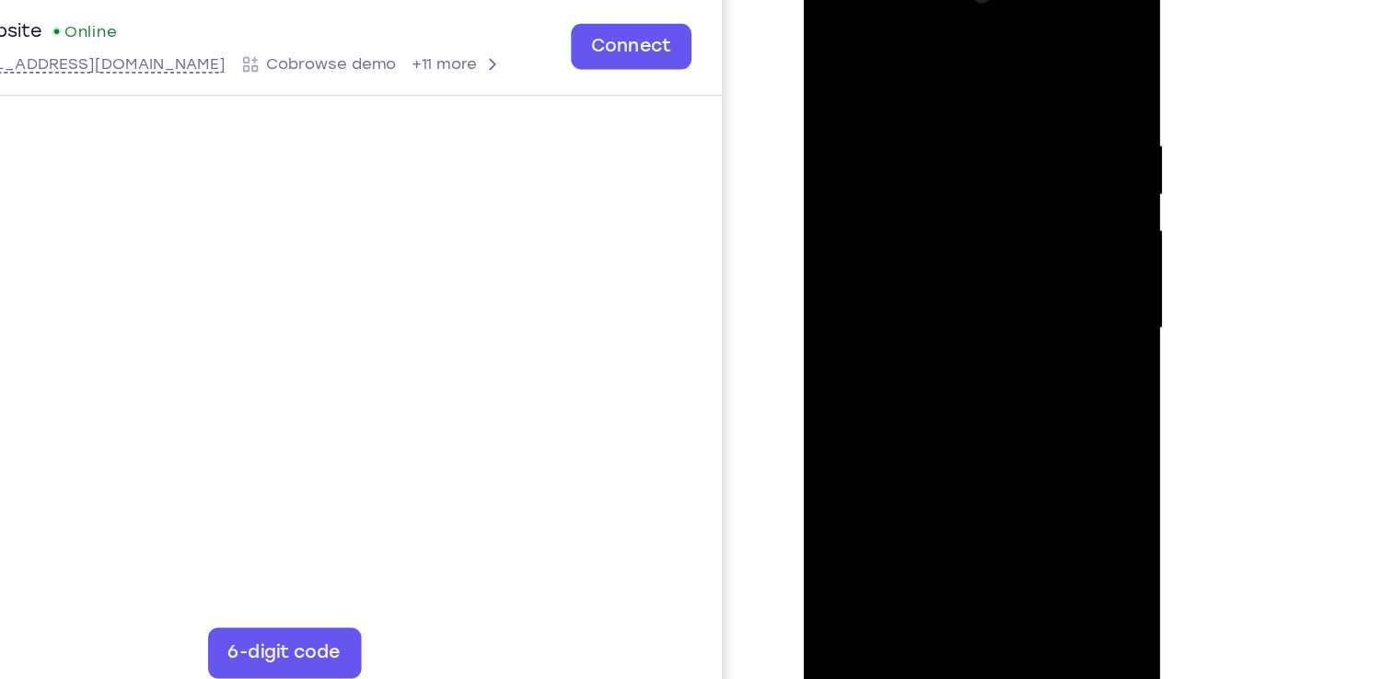
click at [873, 291] on div at bounding box center [933, 228] width 232 height 516
click at [896, 226] on div at bounding box center [933, 228] width 232 height 516
click at [889, 190] on div at bounding box center [933, 228] width 232 height 516
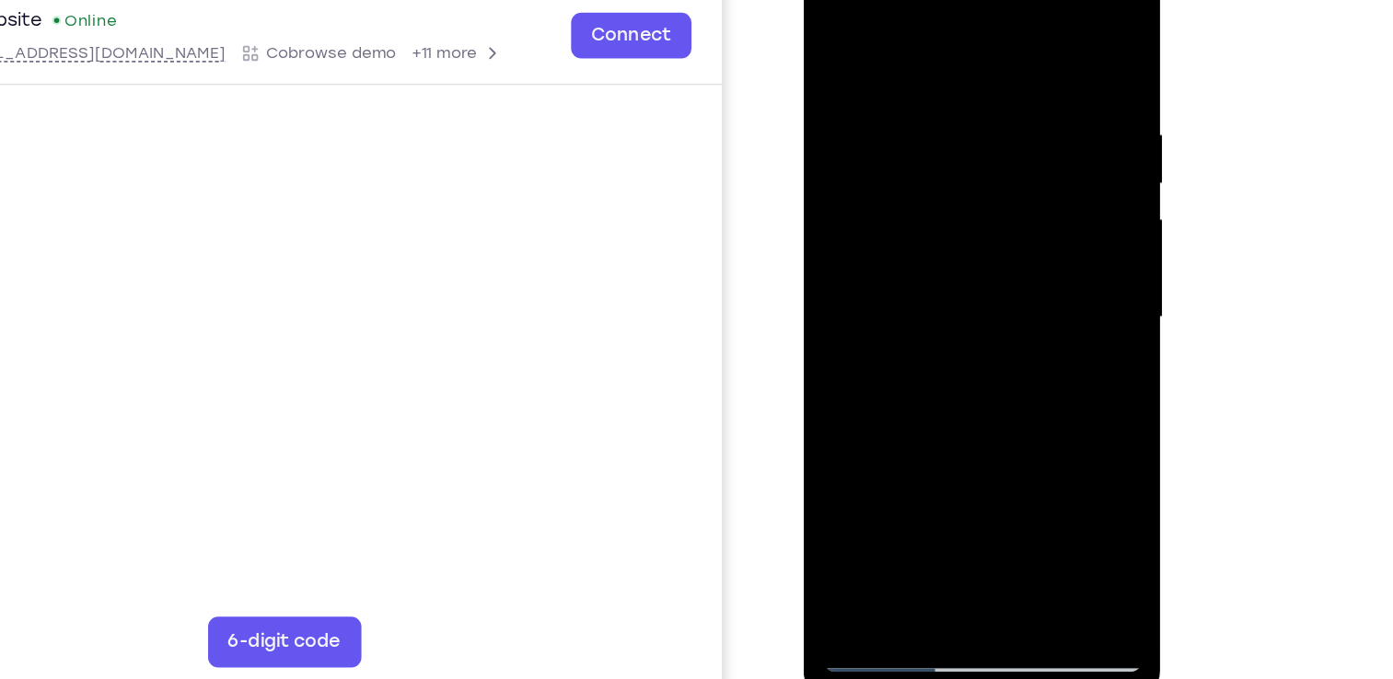
click at [835, 31] on div at bounding box center [933, 217] width 232 height 516
click at [970, 429] on div at bounding box center [933, 217] width 232 height 516
drag, startPoint x: 926, startPoint y: 186, endPoint x: 939, endPoint y: 380, distance: 194.7
click at [939, 380] on div at bounding box center [933, 217] width 232 height 516
click at [840, 28] on div at bounding box center [933, 217] width 232 height 516
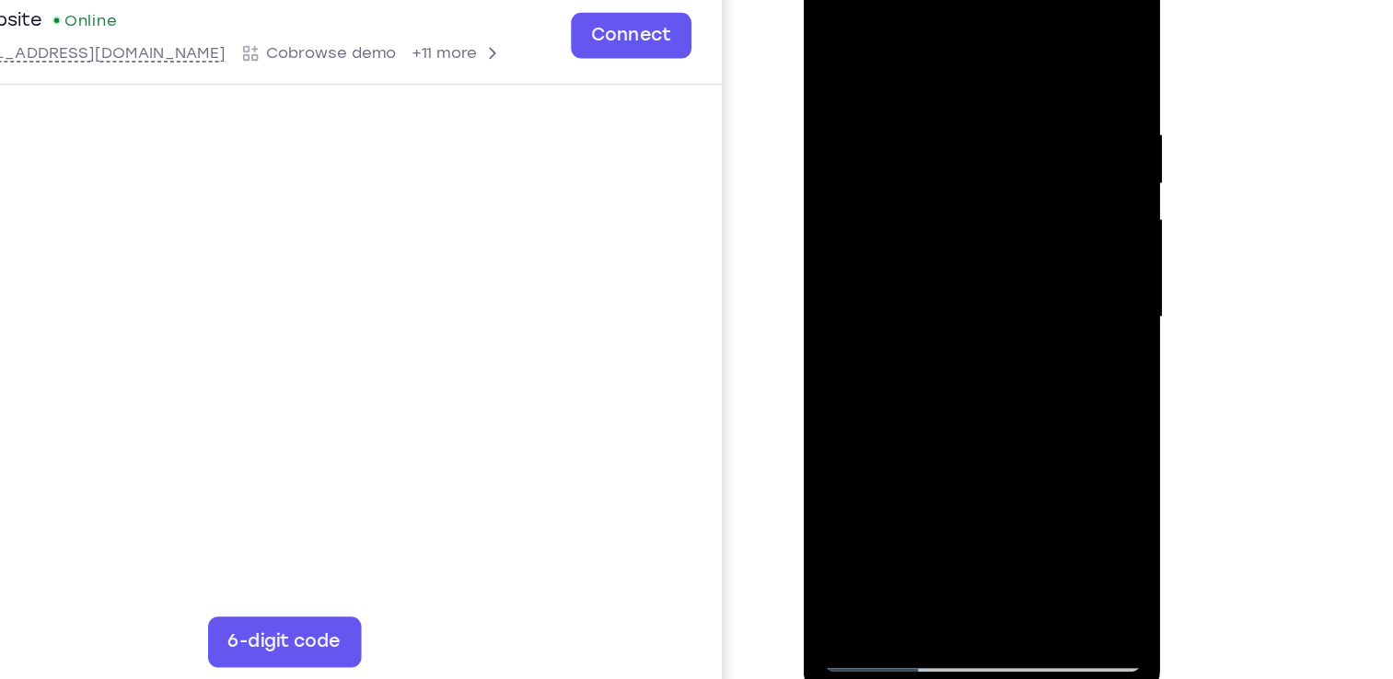
click at [903, 77] on div at bounding box center [933, 217] width 232 height 516
click at [916, 423] on div at bounding box center [933, 217] width 232 height 516
click at [886, 423] on div at bounding box center [933, 217] width 232 height 516
click at [980, 320] on div at bounding box center [933, 217] width 232 height 516
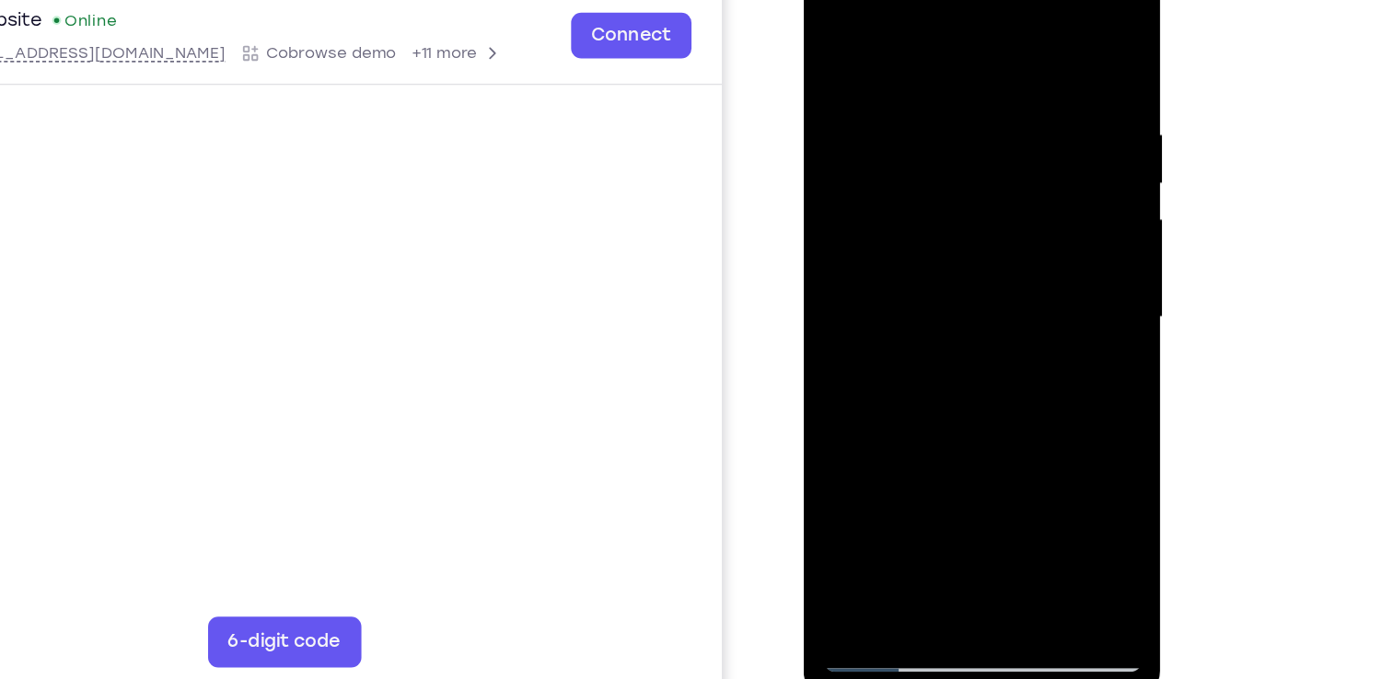
click at [1027, 429] on div at bounding box center [933, 217] width 232 height 516
click at [958, 161] on div at bounding box center [933, 217] width 232 height 516
click at [972, 423] on div at bounding box center [933, 217] width 232 height 516
click at [1025, 428] on div at bounding box center [933, 217] width 232 height 516
click at [1010, 153] on div at bounding box center [933, 217] width 232 height 516
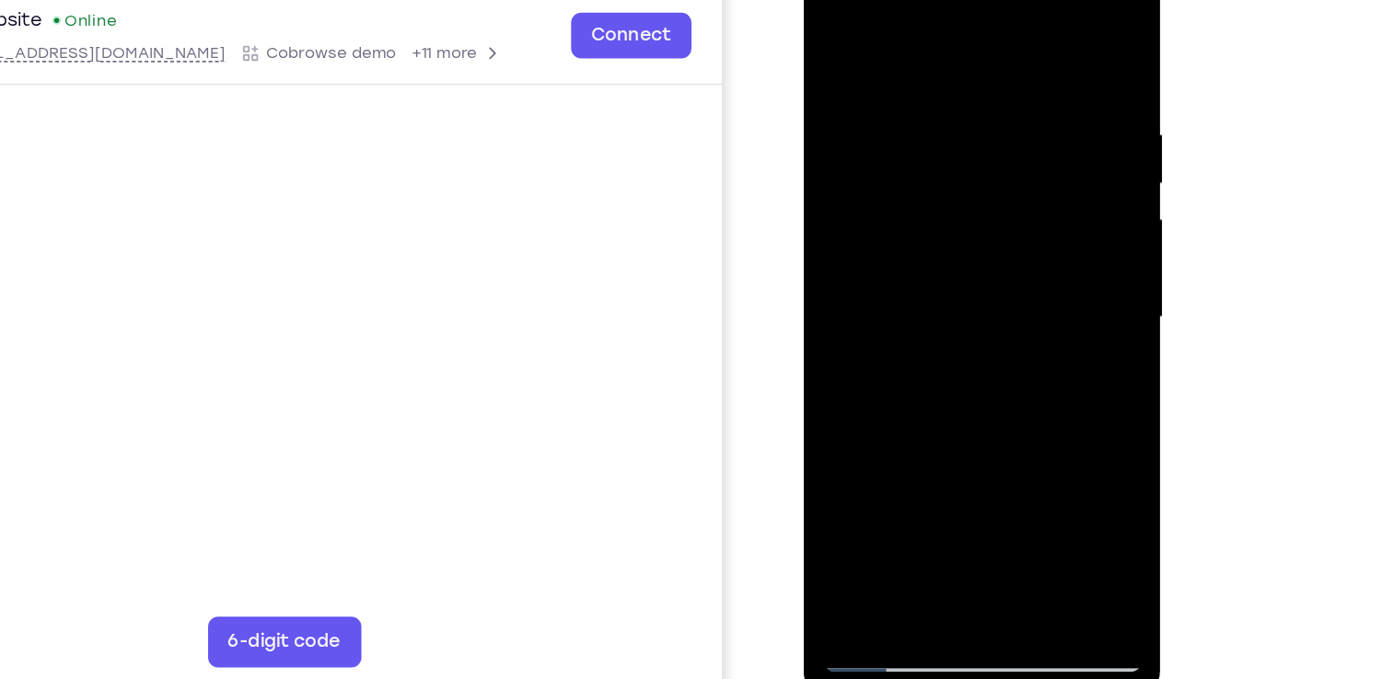
click at [1005, 157] on div at bounding box center [933, 217] width 232 height 516
click at [1026, 418] on div at bounding box center [933, 217] width 232 height 516
click at [961, 197] on div at bounding box center [933, 217] width 232 height 516
drag, startPoint x: 994, startPoint y: 172, endPoint x: 757, endPoint y: 197, distance: 238.8
click at [804, 197] on html "Online web based iOS Simulators and Android Emulators. Run iPhone, iPad, Mobile…" at bounding box center [935, 221] width 262 height 552
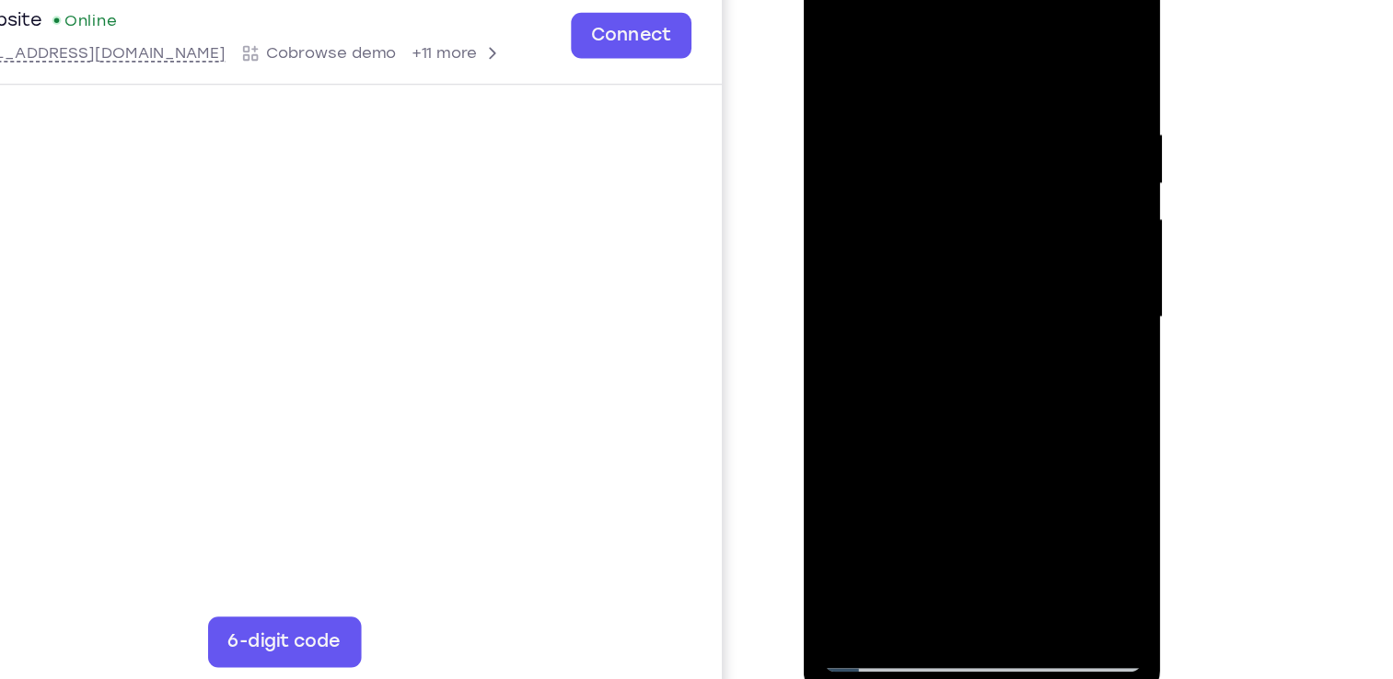
click at [1026, 44] on div at bounding box center [933, 217] width 232 height 516
drag, startPoint x: 913, startPoint y: 330, endPoint x: 916, endPoint y: 272, distance: 59.0
click at [916, 272] on div at bounding box center [933, 217] width 232 height 516
click at [831, 406] on div at bounding box center [933, 217] width 232 height 516
click at [970, 438] on div at bounding box center [933, 217] width 232 height 516
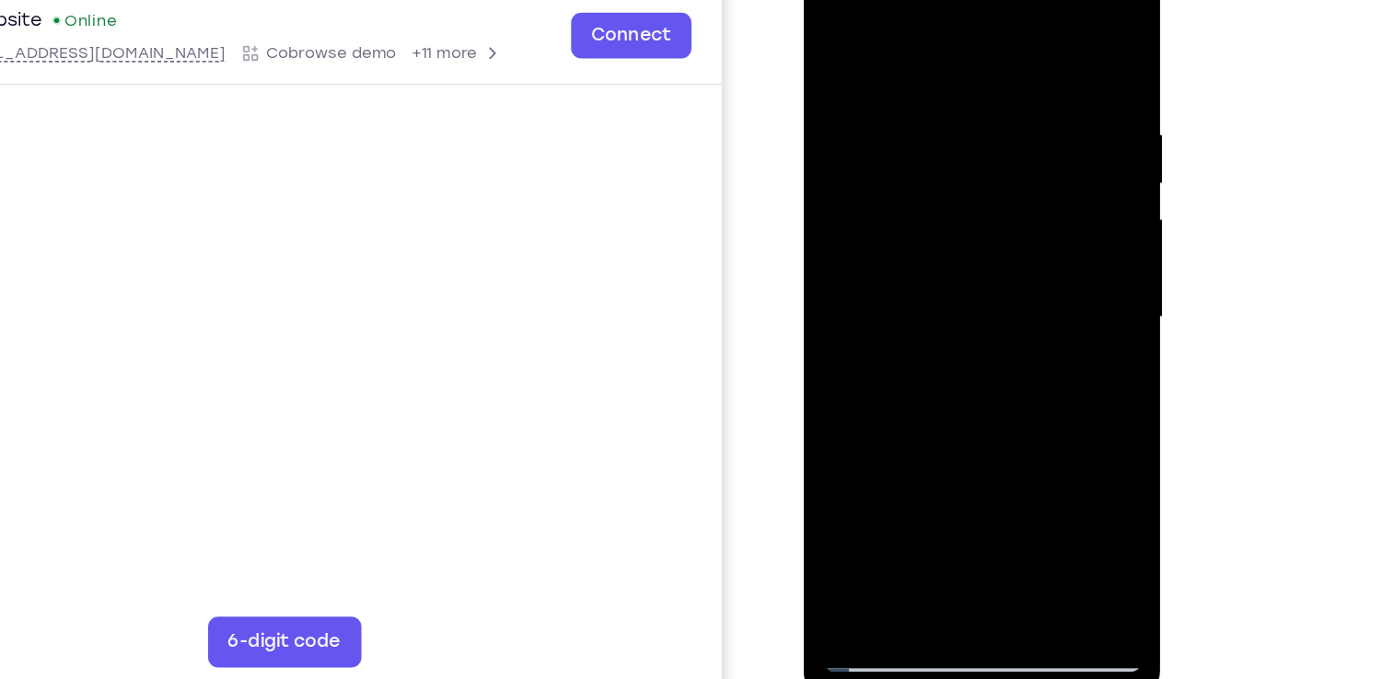
click at [834, 29] on div at bounding box center [933, 217] width 232 height 516
click at [1037, 269] on div at bounding box center [933, 217] width 232 height 516
click at [1034, 273] on div at bounding box center [933, 217] width 232 height 516
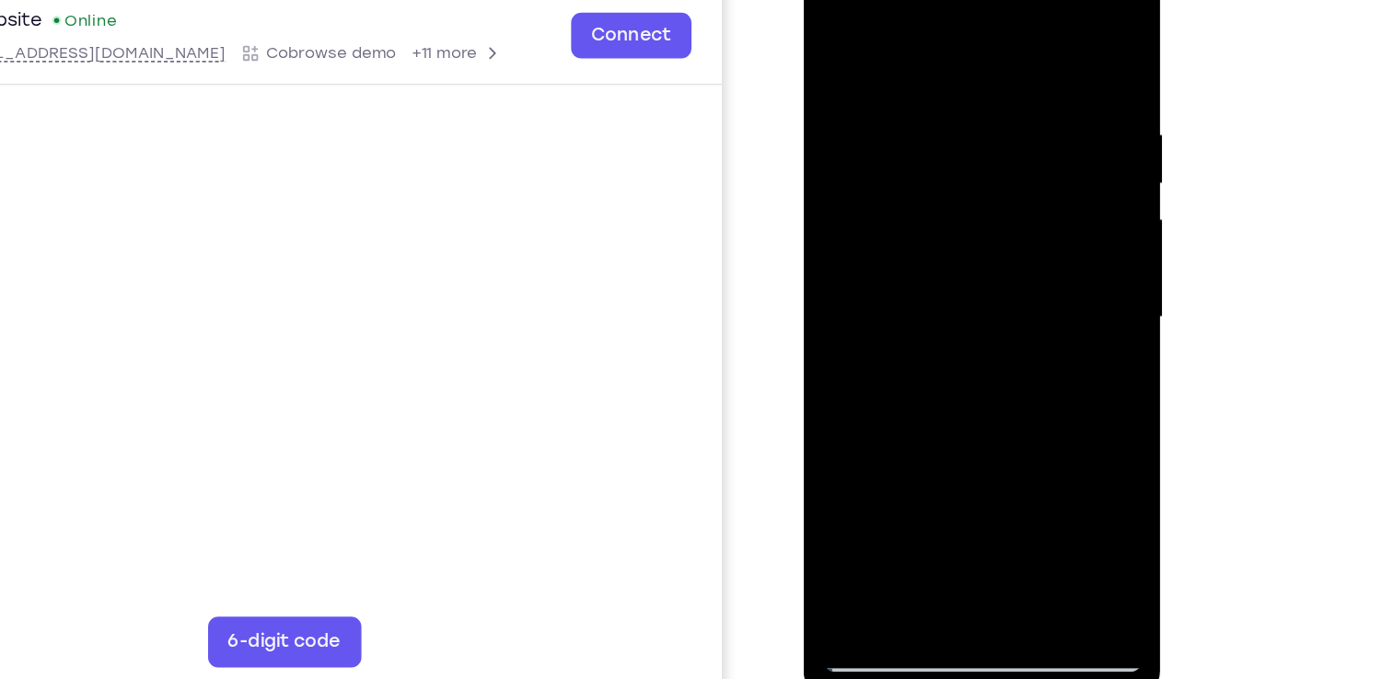
drag, startPoint x: 991, startPoint y: 320, endPoint x: 971, endPoint y: 105, distance: 216.4
click at [971, 105] on div at bounding box center [933, 217] width 232 height 516
drag, startPoint x: 973, startPoint y: 353, endPoint x: 961, endPoint y: 110, distance: 244.2
click at [961, 110] on div at bounding box center [933, 217] width 232 height 516
drag, startPoint x: 980, startPoint y: 361, endPoint x: 956, endPoint y: 133, distance: 228.7
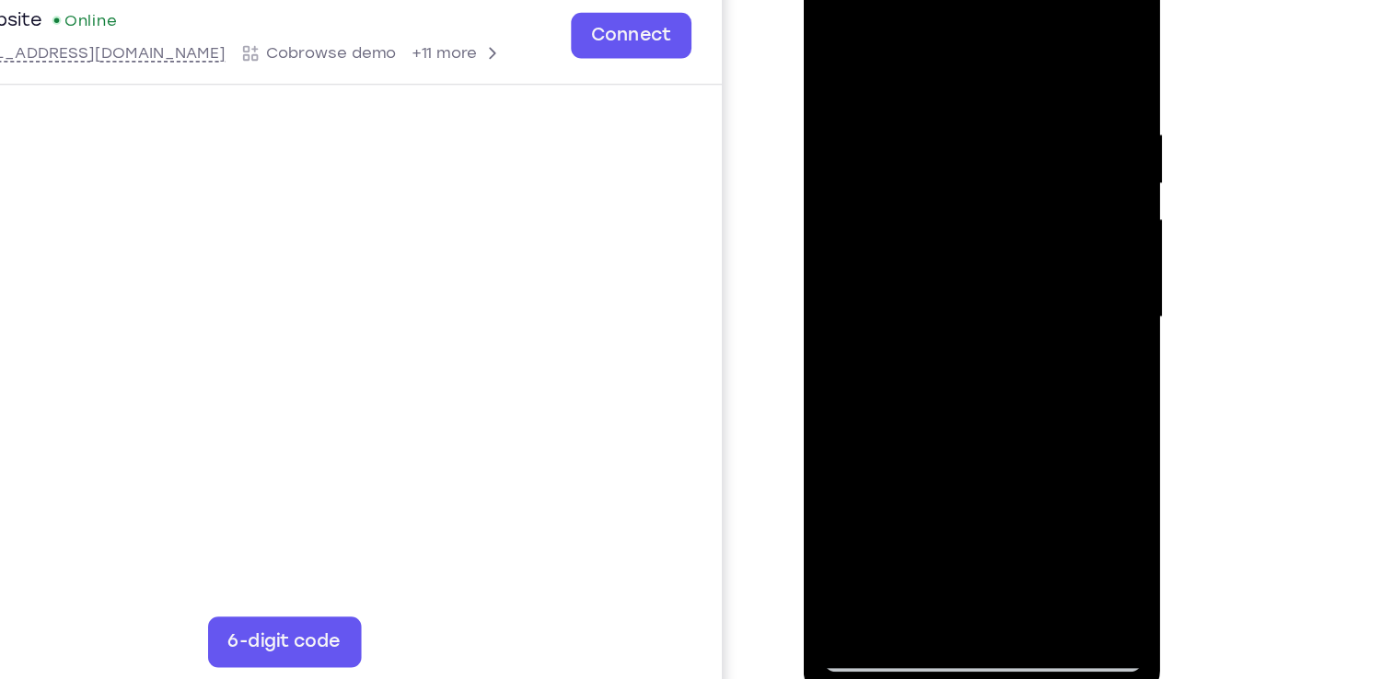
click at [956, 133] on div at bounding box center [933, 217] width 232 height 516
drag, startPoint x: 982, startPoint y: 300, endPoint x: 990, endPoint y: 188, distance: 112.5
click at [990, 188] on div at bounding box center [933, 217] width 232 height 516
click at [1037, 261] on div at bounding box center [933, 217] width 232 height 516
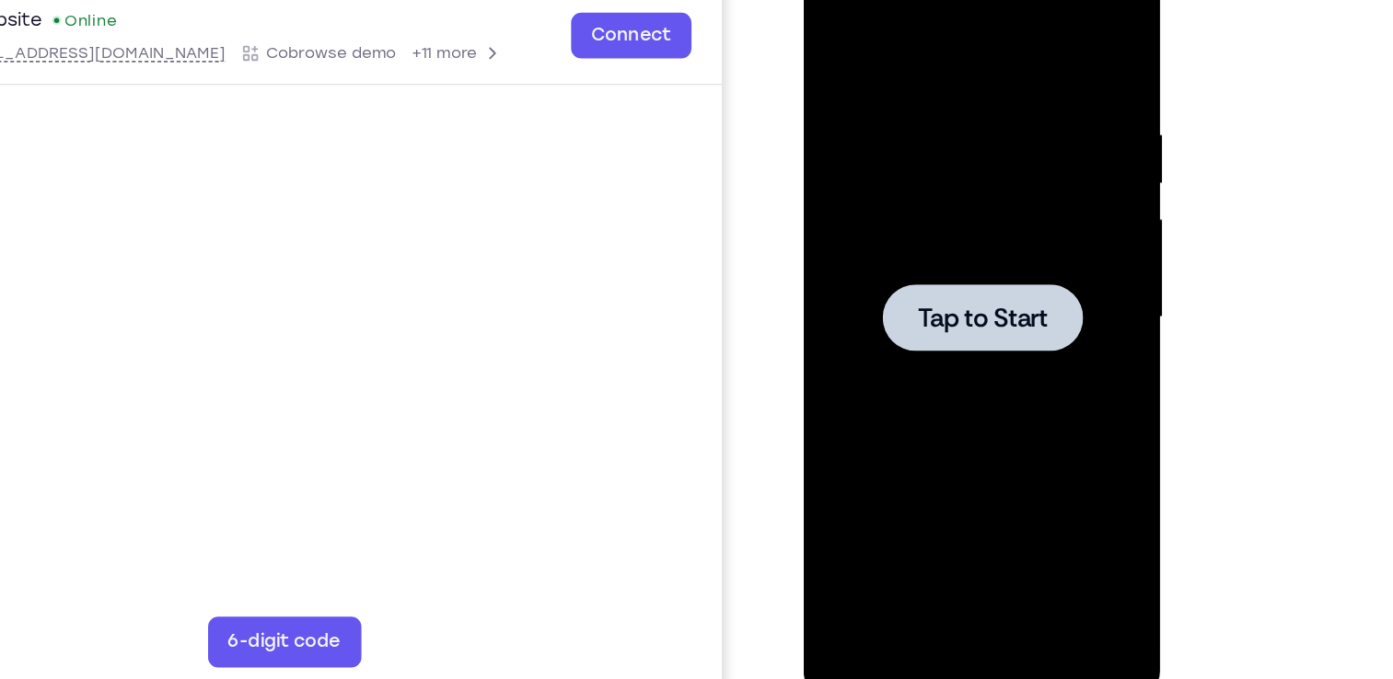
click at [938, 228] on div at bounding box center [933, 215] width 145 height 49
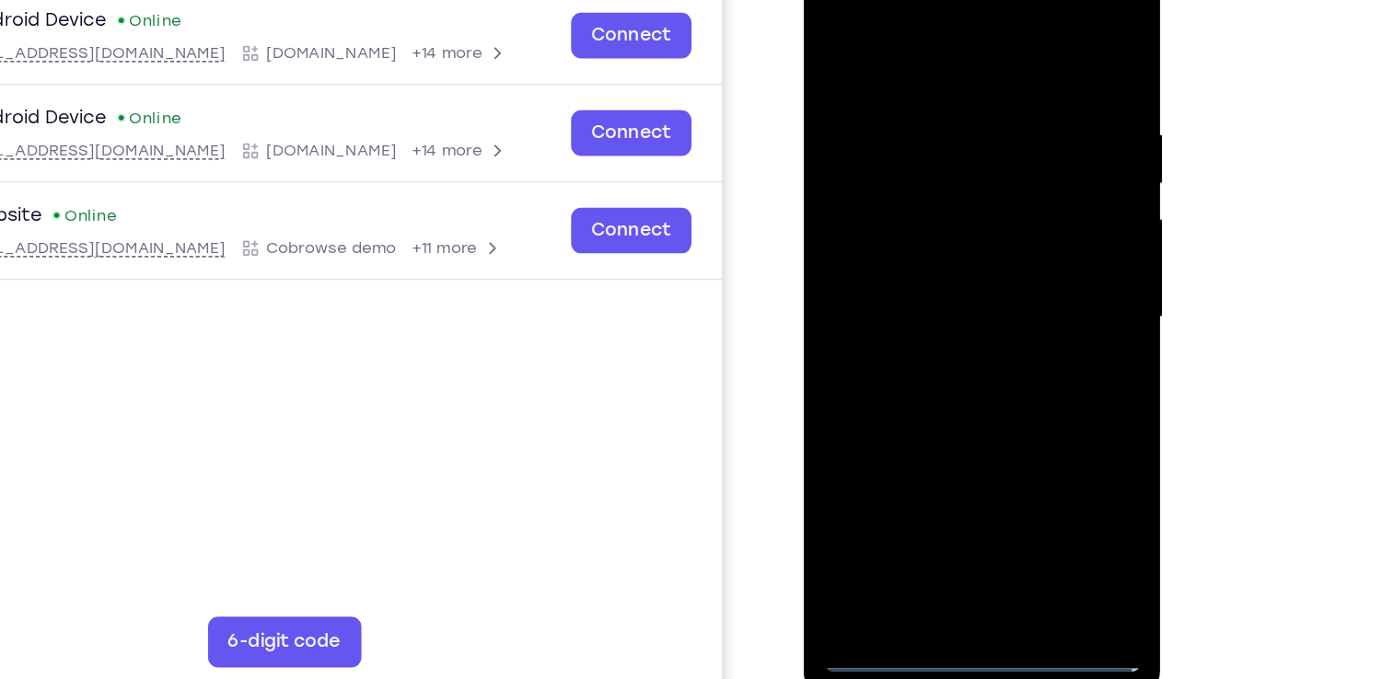
click at [933, 455] on div at bounding box center [933, 217] width 232 height 516
click at [1017, 375] on div at bounding box center [933, 217] width 232 height 516
click at [833, 3] on div at bounding box center [933, 217] width 232 height 516
click at [998, 209] on div at bounding box center [933, 217] width 232 height 516
click at [910, 245] on div at bounding box center [933, 217] width 232 height 516
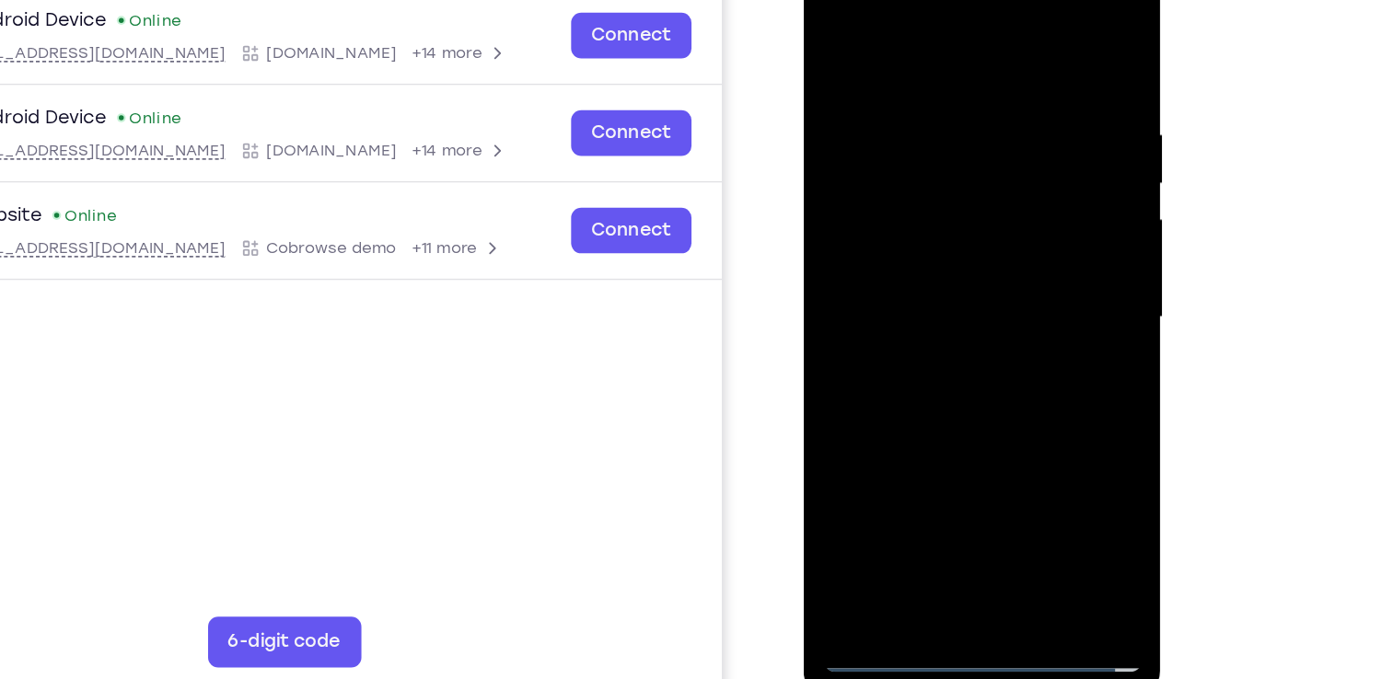
click at [893, 187] on div at bounding box center [933, 217] width 232 height 516
click at [919, 142] on div at bounding box center [933, 217] width 232 height 516
click at [922, 173] on div at bounding box center [933, 217] width 232 height 516
click at [915, 212] on div at bounding box center [933, 217] width 232 height 516
click at [915, 287] on div at bounding box center [933, 217] width 232 height 516
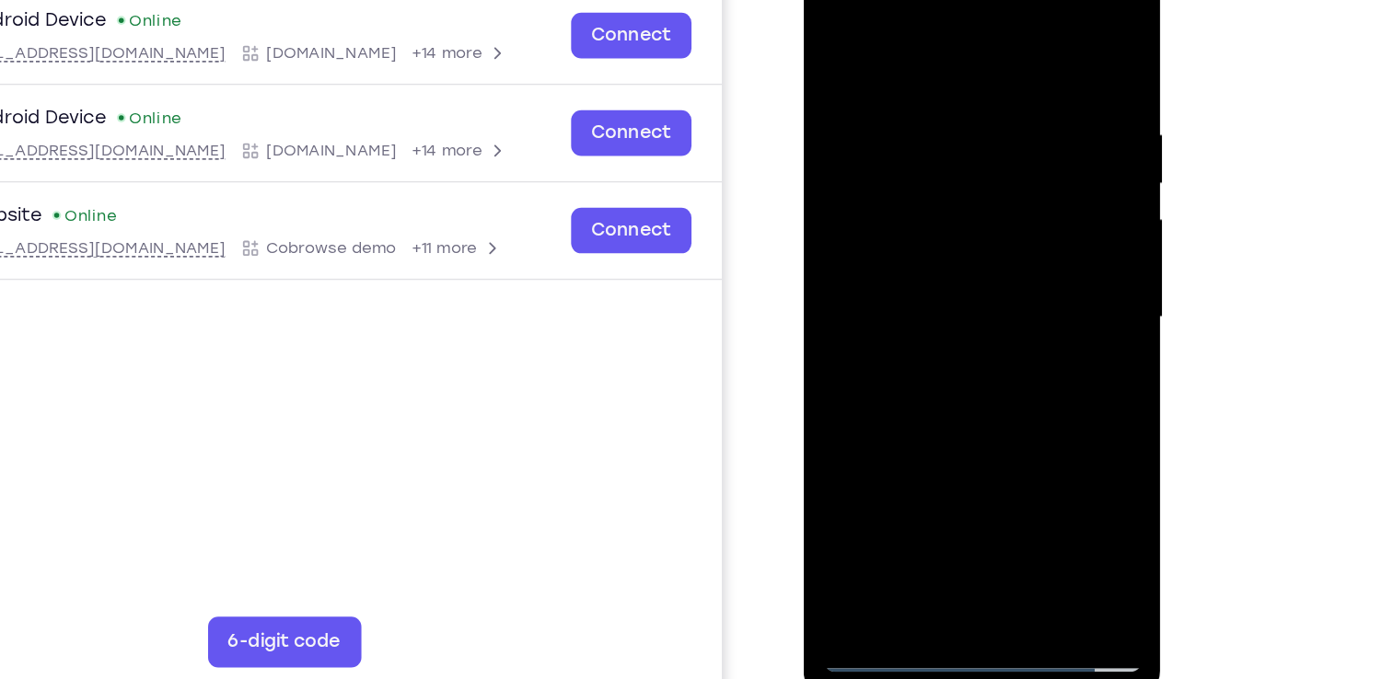
click at [918, 274] on div at bounding box center [933, 217] width 232 height 516
click at [953, 302] on div at bounding box center [933, 217] width 232 height 516
drag, startPoint x: 961, startPoint y: 331, endPoint x: 971, endPoint y: 275, distance: 57.1
click at [971, 275] on div at bounding box center [933, 217] width 232 height 516
click at [1042, 412] on div at bounding box center [933, 217] width 232 height 516
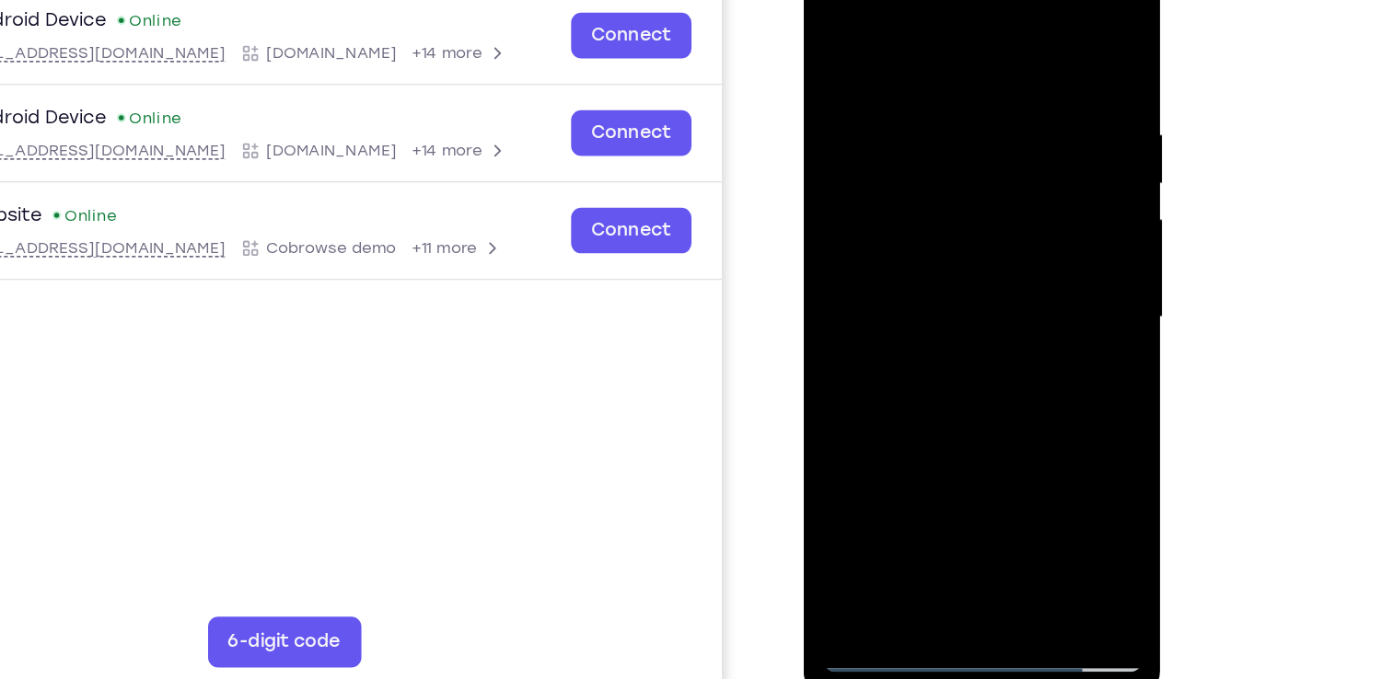
click at [1037, 253] on div at bounding box center [933, 217] width 232 height 516
drag, startPoint x: 991, startPoint y: 316, endPoint x: 973, endPoint y: 111, distance: 205.1
click at [973, 111] on div at bounding box center [933, 217] width 232 height 516
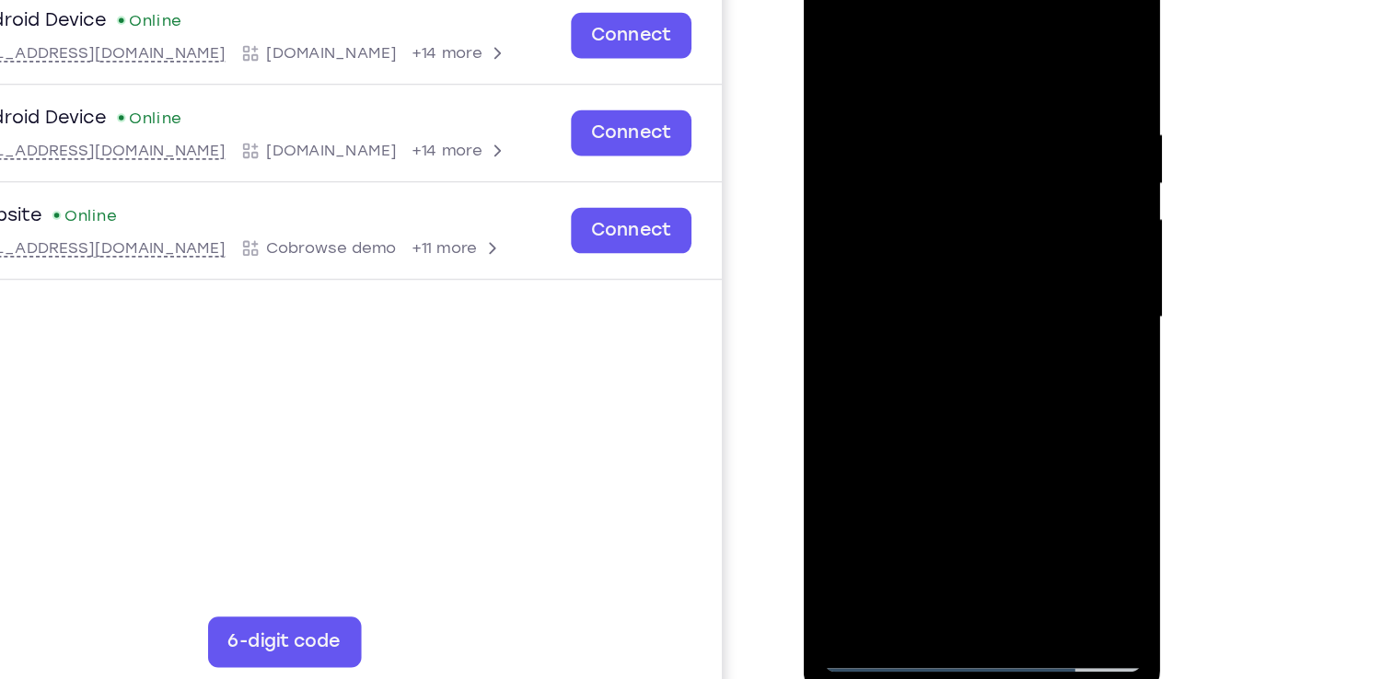
drag, startPoint x: 963, startPoint y: 384, endPoint x: 963, endPoint y: 171, distance: 212.6
click at [963, 171] on div at bounding box center [933, 217] width 232 height 516
drag, startPoint x: 966, startPoint y: 390, endPoint x: 975, endPoint y: 156, distance: 234.0
click at [975, 156] on div at bounding box center [933, 217] width 232 height 516
drag, startPoint x: 966, startPoint y: 359, endPoint x: 972, endPoint y: 169, distance: 189.7
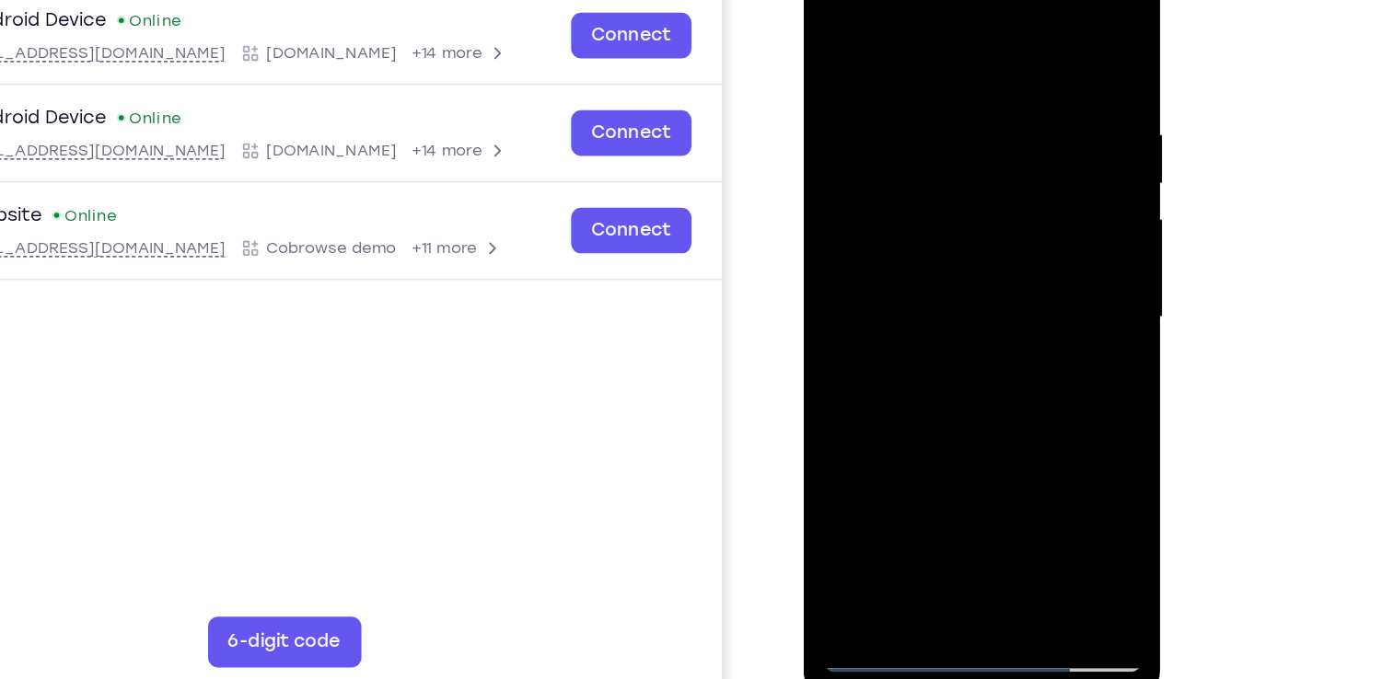
click at [972, 169] on div at bounding box center [933, 217] width 232 height 516
drag, startPoint x: 956, startPoint y: 375, endPoint x: 974, endPoint y: 156, distance: 218.9
click at [974, 156] on div at bounding box center [933, 217] width 232 height 516
drag, startPoint x: 973, startPoint y: 380, endPoint x: 973, endPoint y: 170, distance: 209.9
click at [973, 170] on div at bounding box center [933, 217] width 232 height 516
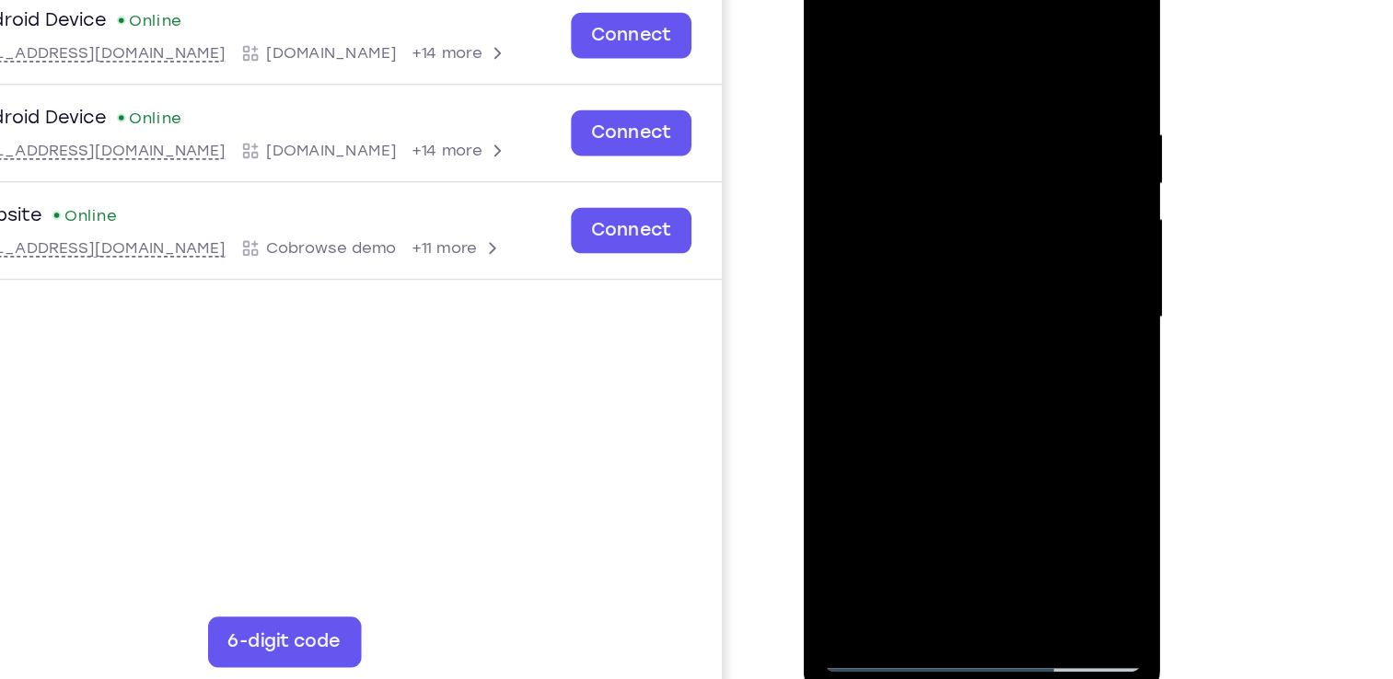
drag, startPoint x: 961, startPoint y: 370, endPoint x: 958, endPoint y: 83, distance: 287.2
click at [958, 83] on div at bounding box center [933, 217] width 232 height 516
drag, startPoint x: 963, startPoint y: 314, endPoint x: 980, endPoint y: 139, distance: 175.8
click at [980, 139] on div at bounding box center [933, 217] width 232 height 516
drag, startPoint x: 976, startPoint y: 351, endPoint x: 961, endPoint y: 129, distance: 222.3
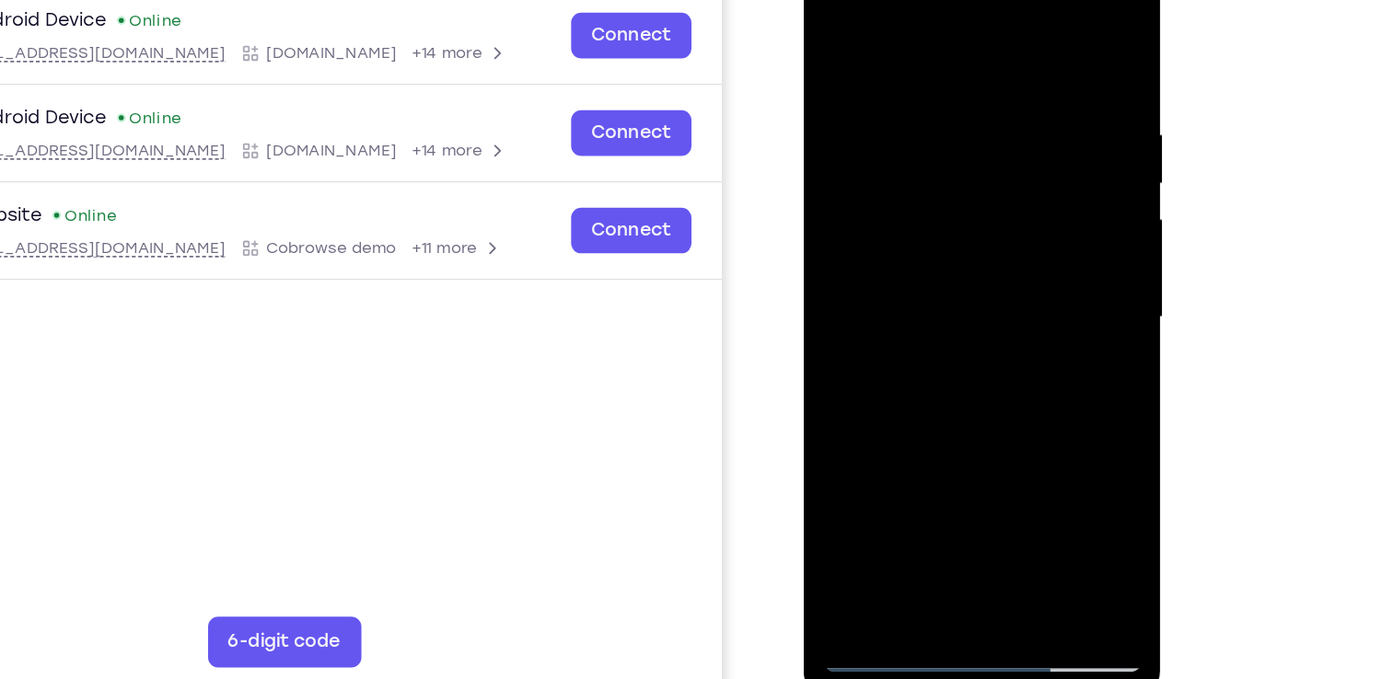
click at [961, 129] on div at bounding box center [933, 217] width 232 height 516
drag, startPoint x: 972, startPoint y: 356, endPoint x: 966, endPoint y: 139, distance: 217.3
click at [966, 139] on div at bounding box center [933, 217] width 232 height 516
drag, startPoint x: 969, startPoint y: 258, endPoint x: 974, endPoint y: 325, distance: 67.4
click at [974, 325] on div at bounding box center [933, 217] width 232 height 516
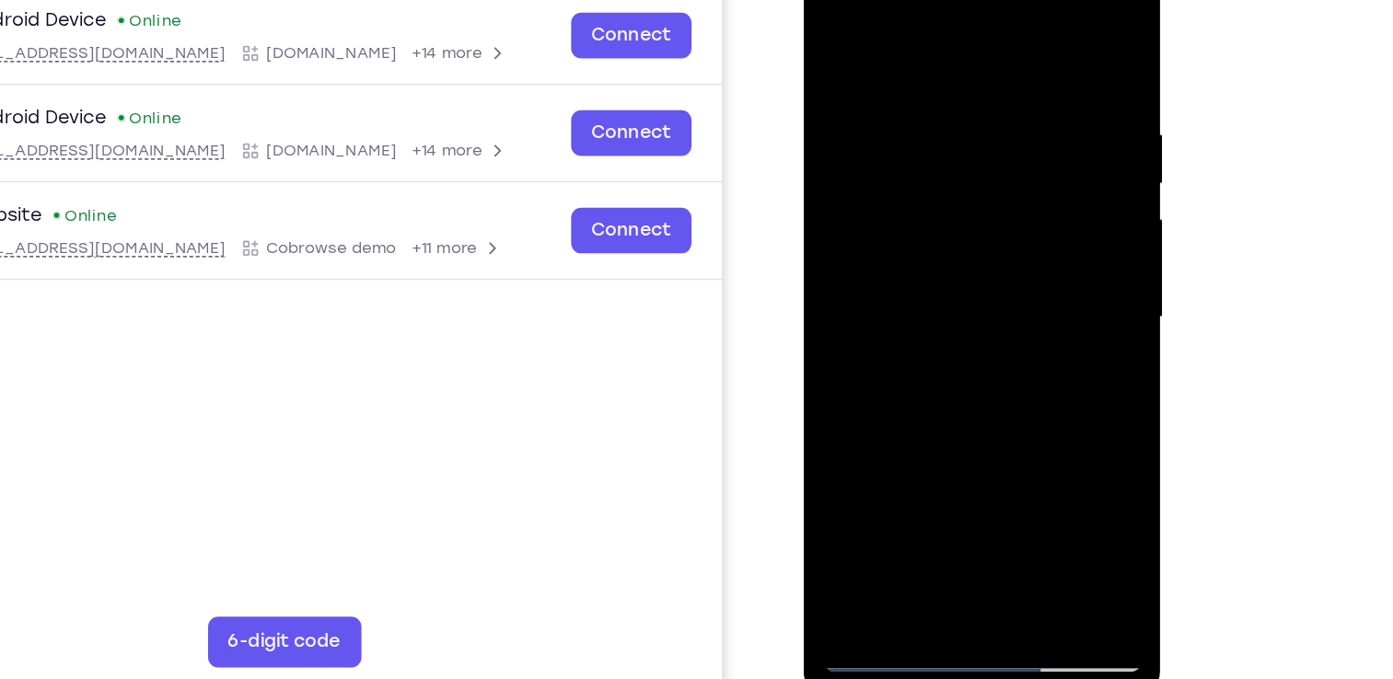
click at [900, 370] on div at bounding box center [933, 217] width 232 height 516
drag, startPoint x: 971, startPoint y: 326, endPoint x: 956, endPoint y: 212, distance: 115.2
click at [956, 212] on div at bounding box center [933, 217] width 232 height 516
drag, startPoint x: 961, startPoint y: 368, endPoint x: 966, endPoint y: 249, distance: 119.8
click at [966, 249] on div at bounding box center [933, 217] width 232 height 516
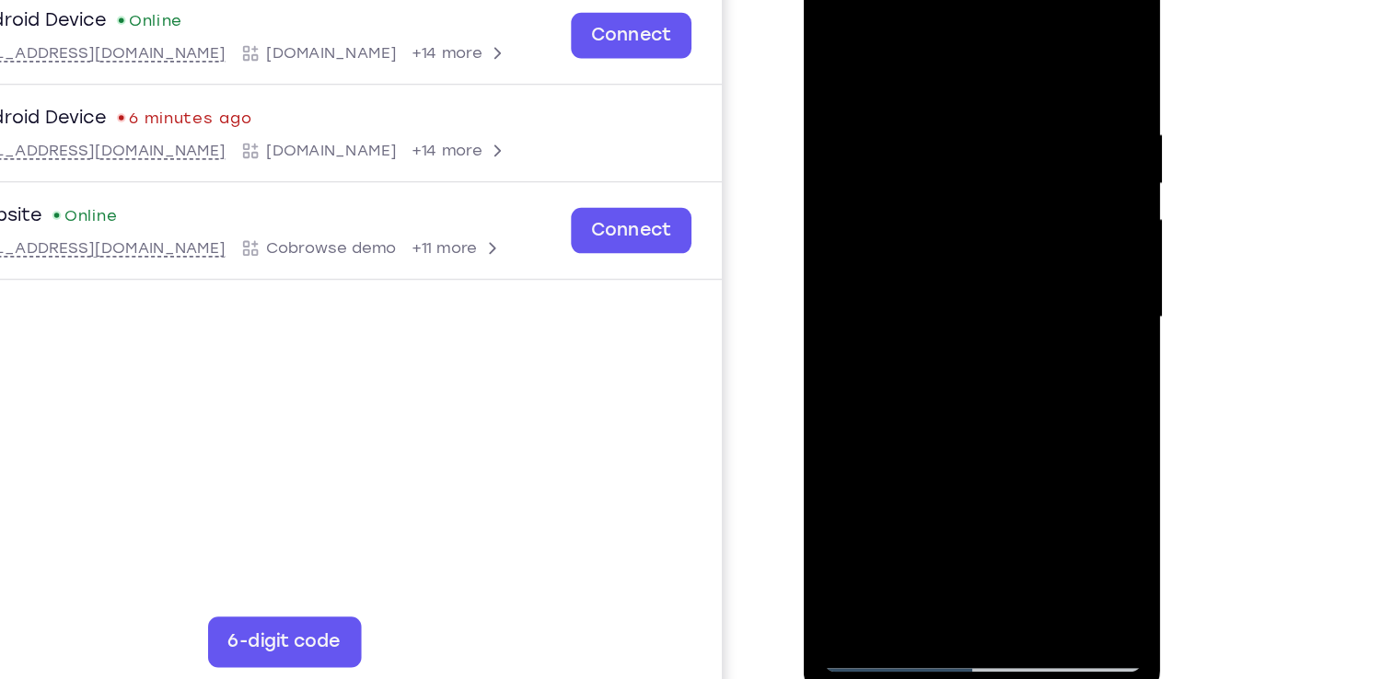
drag, startPoint x: 944, startPoint y: 284, endPoint x: 974, endPoint y: 222, distance: 69.2
click at [974, 222] on div at bounding box center [933, 217] width 232 height 516
drag, startPoint x: 977, startPoint y: 331, endPoint x: 1004, endPoint y: 246, distance: 90.0
click at [1004, 246] on div at bounding box center [933, 217] width 232 height 516
drag, startPoint x: 973, startPoint y: 280, endPoint x: 992, endPoint y: 78, distance: 202.5
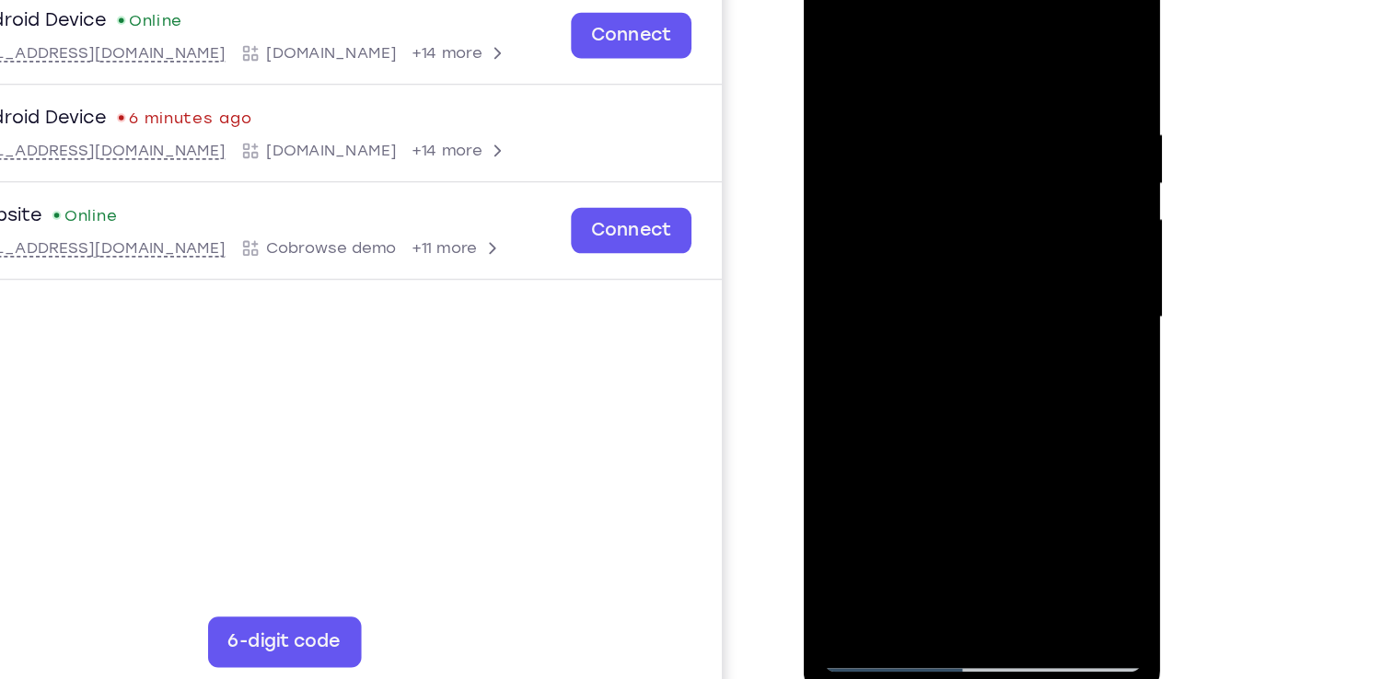
click at [992, 78] on div at bounding box center [933, 217] width 232 height 516
drag, startPoint x: 985, startPoint y: 318, endPoint x: 982, endPoint y: 133, distance: 185.1
click at [982, 133] on div at bounding box center [933, 217] width 232 height 516
drag, startPoint x: 963, startPoint y: 348, endPoint x: 974, endPoint y: 135, distance: 212.9
click at [974, 135] on div at bounding box center [933, 217] width 232 height 516
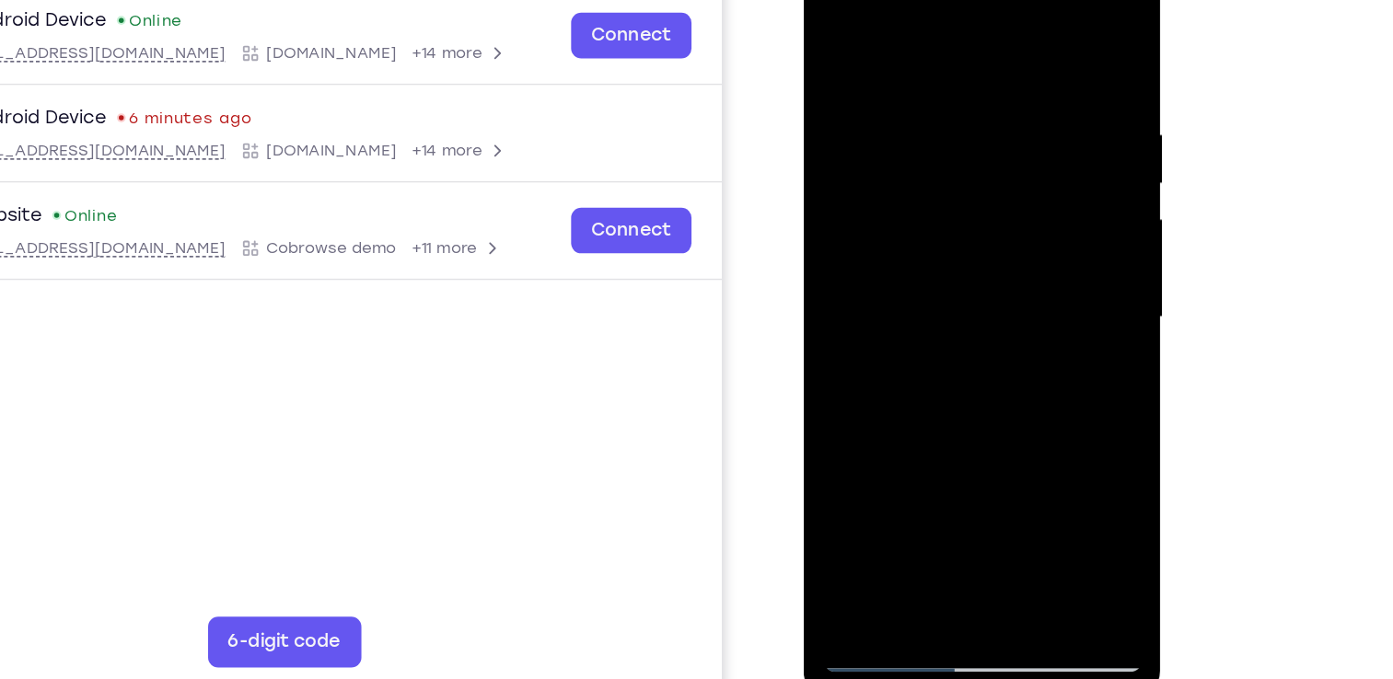
drag, startPoint x: 999, startPoint y: 297, endPoint x: 1011, endPoint y: 246, distance: 52.9
click at [1011, 246] on div at bounding box center [933, 217] width 232 height 516
click at [1032, 216] on div at bounding box center [933, 217] width 232 height 516
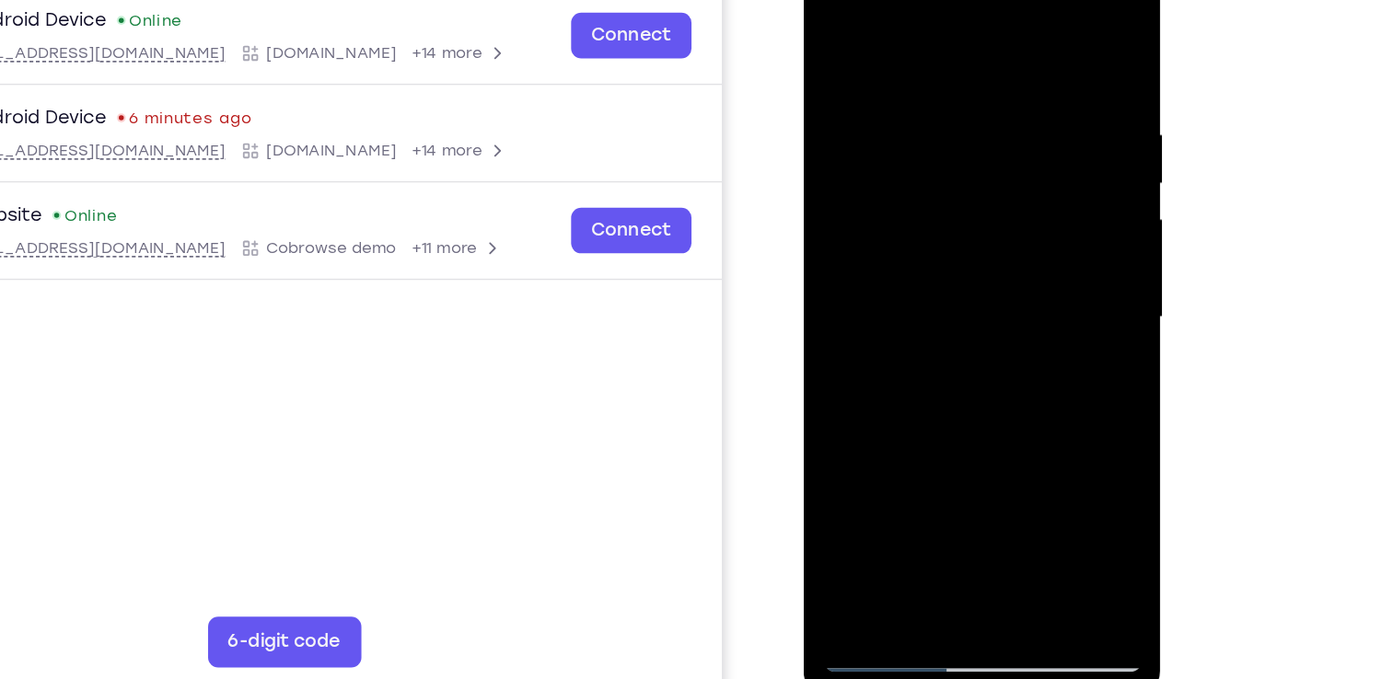
drag, startPoint x: 1004, startPoint y: 331, endPoint x: 1005, endPoint y: 146, distance: 185.0
click at [1005, 146] on div at bounding box center [933, 217] width 232 height 516
drag, startPoint x: 982, startPoint y: 335, endPoint x: 991, endPoint y: 171, distance: 164.1
click at [991, 171] on div at bounding box center [933, 217] width 232 height 516
drag, startPoint x: 967, startPoint y: 367, endPoint x: 976, endPoint y: 251, distance: 116.3
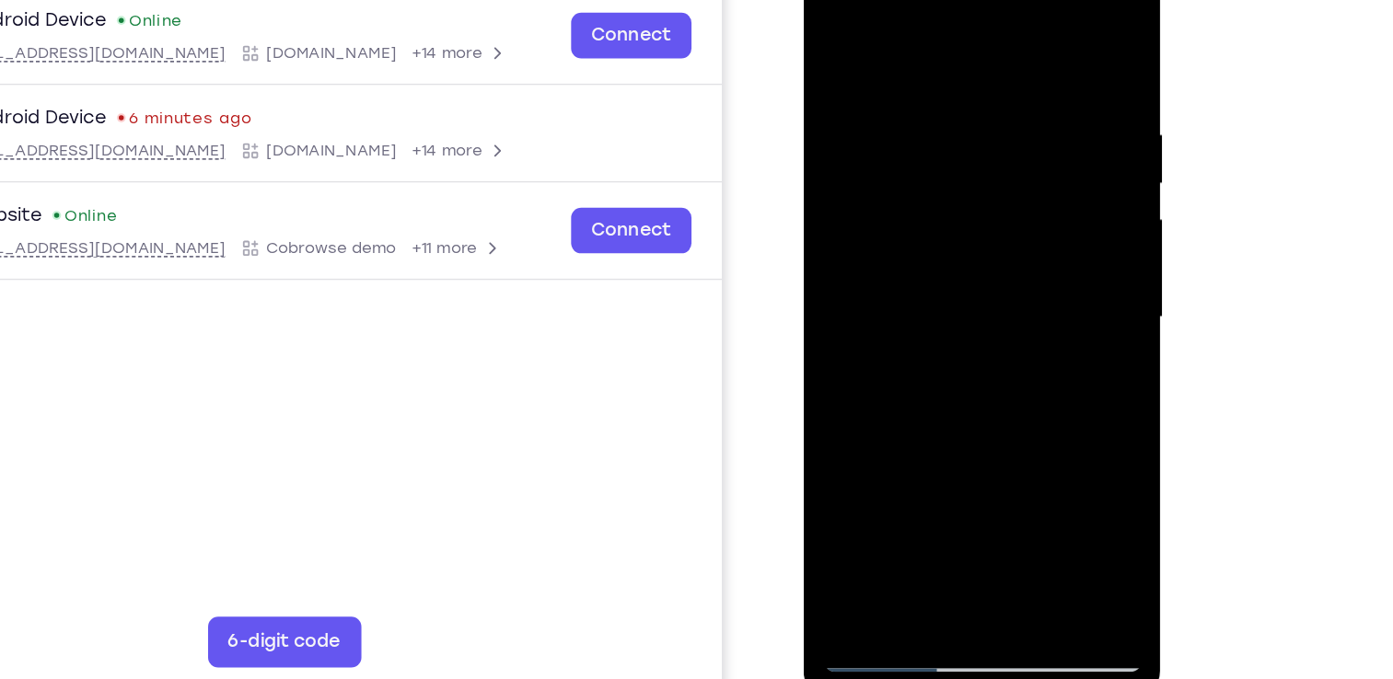
click at [976, 251] on div at bounding box center [933, 217] width 232 height 516
click at [953, 374] on div at bounding box center [933, 217] width 232 height 516
drag, startPoint x: 968, startPoint y: 347, endPoint x: 963, endPoint y: 167, distance: 180.5
click at [963, 167] on div at bounding box center [933, 217] width 232 height 516
drag, startPoint x: 968, startPoint y: 313, endPoint x: 968, endPoint y: 150, distance: 162.9
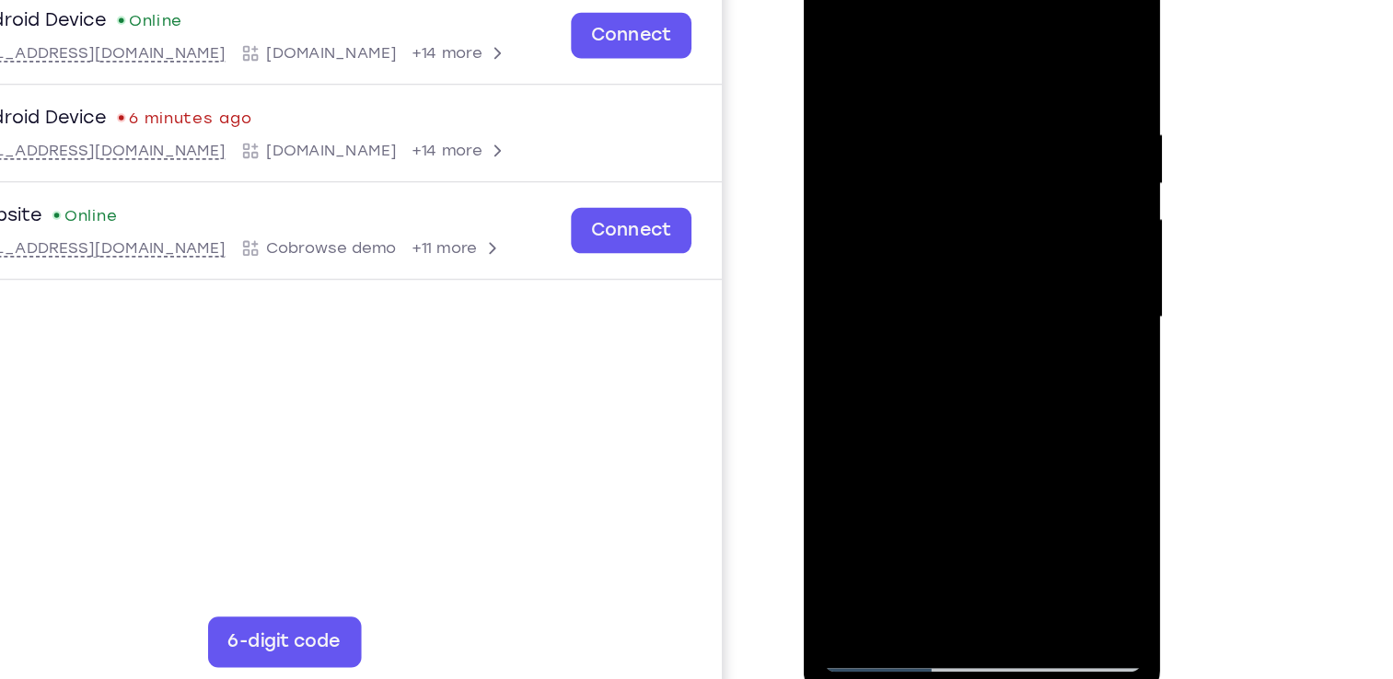
click at [968, 150] on div at bounding box center [933, 217] width 232 height 516
drag, startPoint x: 964, startPoint y: 397, endPoint x: 961, endPoint y: 95, distance: 302.0
click at [961, 95] on div at bounding box center [933, 217] width 232 height 516
drag, startPoint x: 953, startPoint y: 385, endPoint x: 995, endPoint y: 125, distance: 263.0
click at [995, 125] on div at bounding box center [933, 217] width 232 height 516
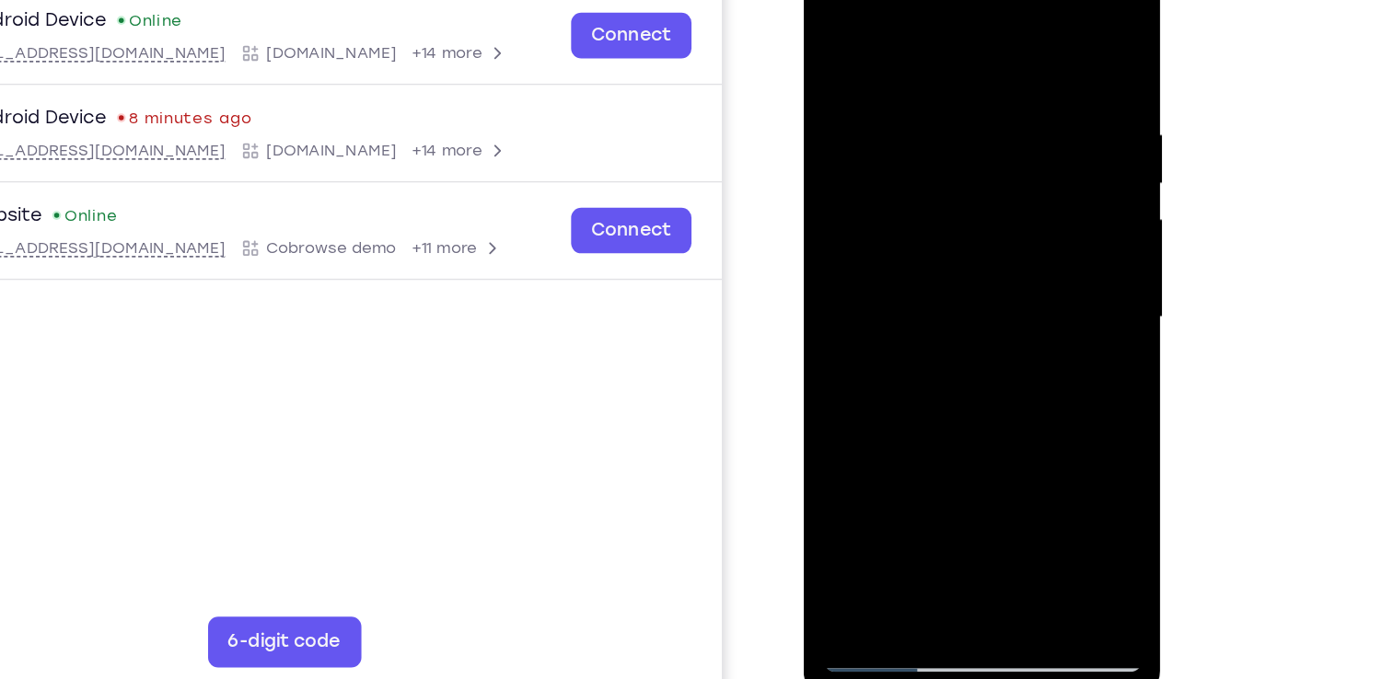
drag, startPoint x: 990, startPoint y: 359, endPoint x: 1001, endPoint y: 314, distance: 46.4
click at [1001, 314] on div at bounding box center [933, 217] width 232 height 516
click at [1036, 246] on div at bounding box center [933, 217] width 232 height 516
click at [1037, 261] on div at bounding box center [933, 217] width 232 height 516
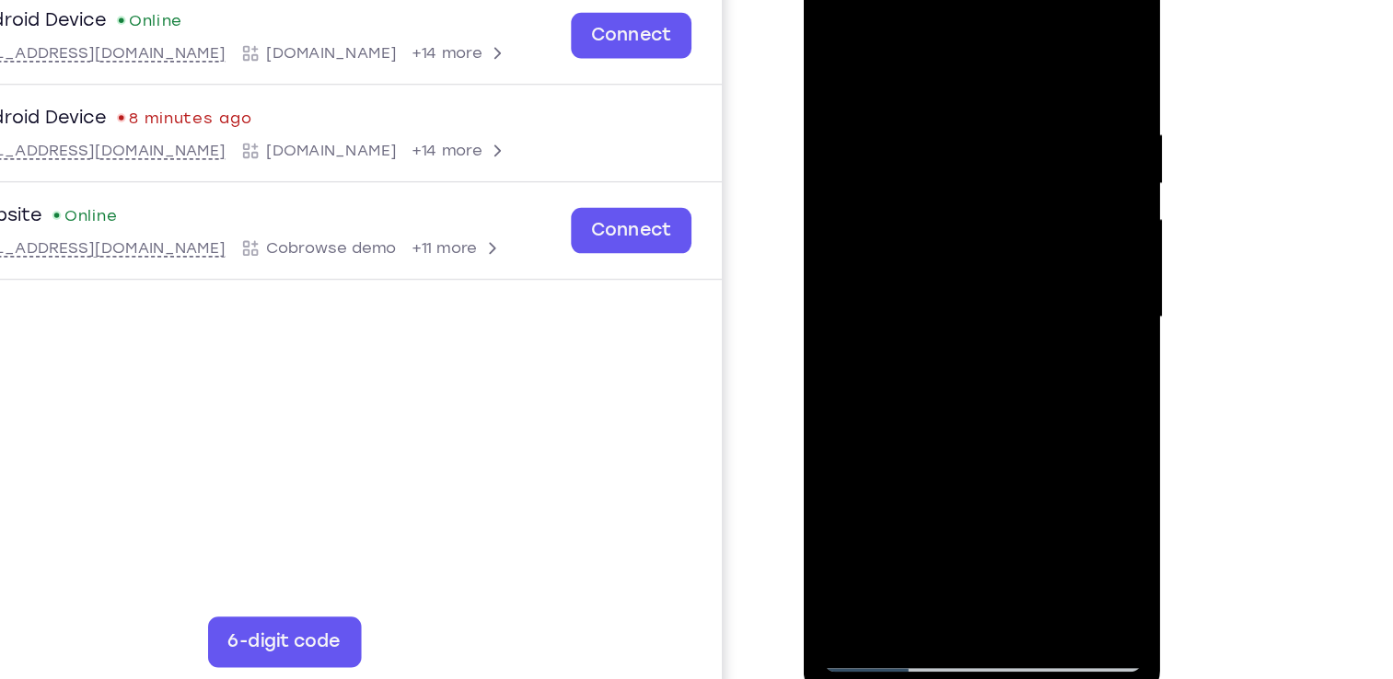
drag, startPoint x: 959, startPoint y: 388, endPoint x: 956, endPoint y: 104, distance: 283.5
click at [956, 104] on div at bounding box center [933, 217] width 232 height 516
drag, startPoint x: 951, startPoint y: 387, endPoint x: 934, endPoint y: 116, distance: 271.1
click at [934, 116] on div at bounding box center [933, 217] width 232 height 516
click at [961, 373] on div at bounding box center [933, 217] width 232 height 516
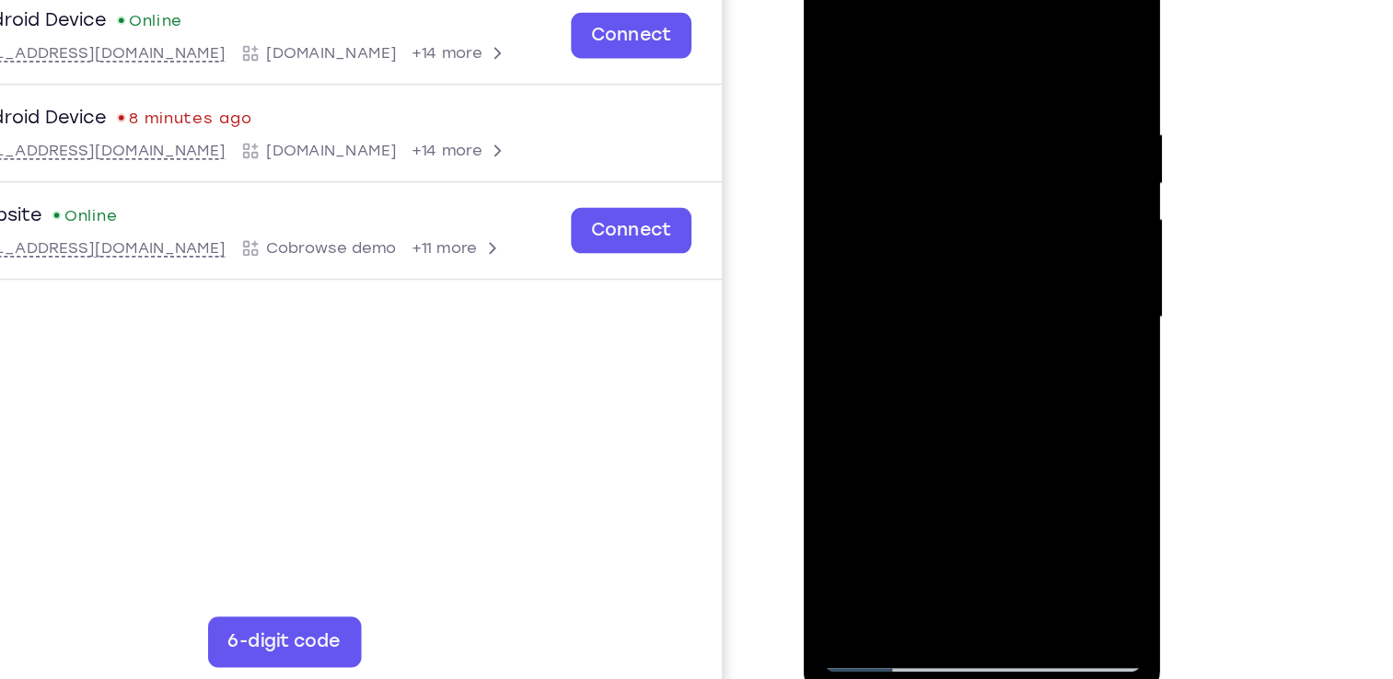
drag, startPoint x: 965, startPoint y: 361, endPoint x: 979, endPoint y: 281, distance: 81.3
click at [979, 281] on div at bounding box center [933, 217] width 232 height 516
drag, startPoint x: 981, startPoint y: 356, endPoint x: 1014, endPoint y: 262, distance: 99.3
click at [1014, 262] on div at bounding box center [933, 217] width 232 height 516
drag, startPoint x: 964, startPoint y: 381, endPoint x: 975, endPoint y: 342, distance: 41.1
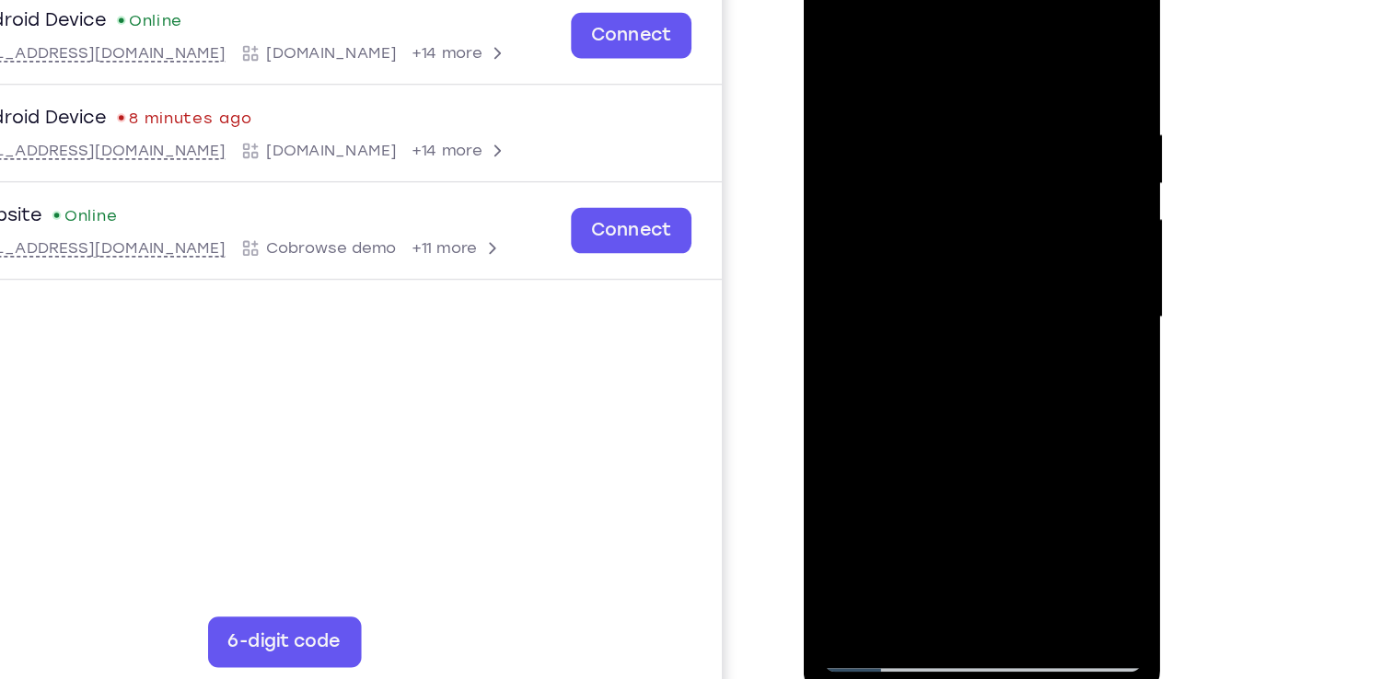
click at [975, 342] on div at bounding box center [933, 217] width 232 height 516
drag, startPoint x: 972, startPoint y: 373, endPoint x: 972, endPoint y: 210, distance: 162.9
click at [972, 210] on div at bounding box center [933, 217] width 232 height 516
drag, startPoint x: 969, startPoint y: 306, endPoint x: 1006, endPoint y: 171, distance: 139.4
click at [1006, 171] on div at bounding box center [933, 217] width 232 height 516
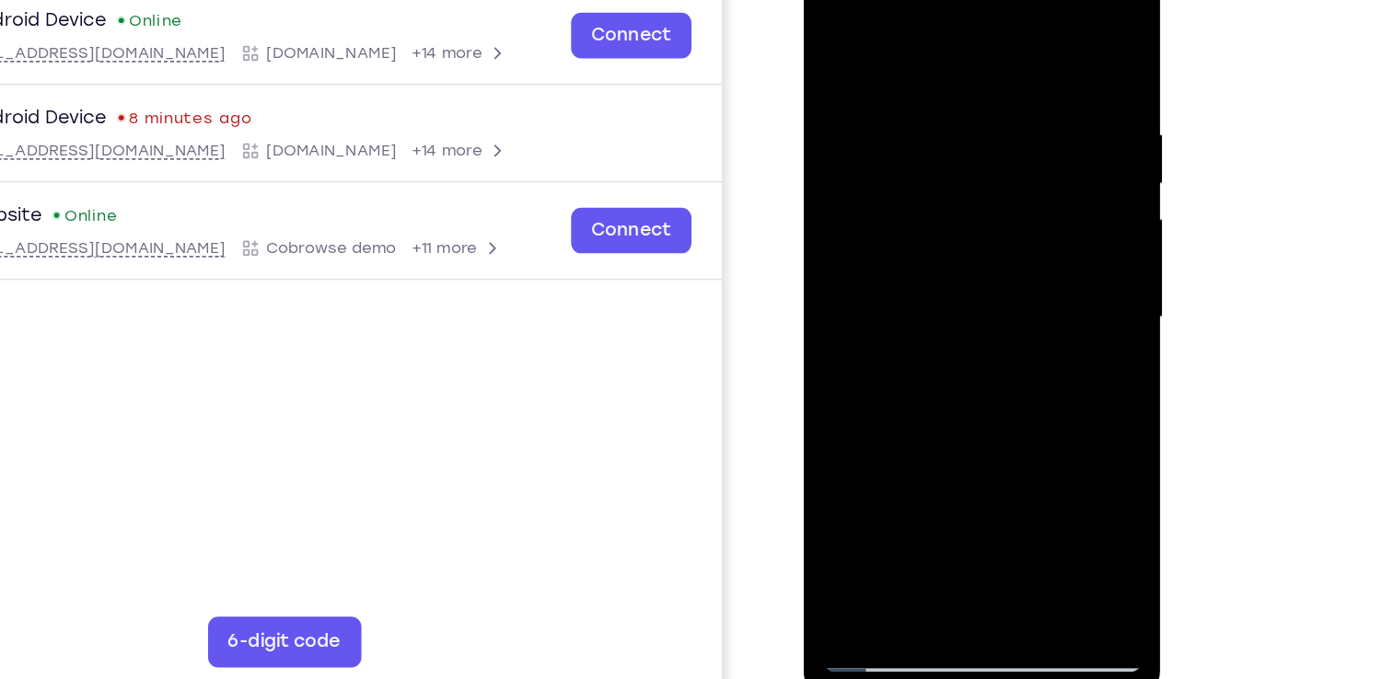
drag, startPoint x: 986, startPoint y: 313, endPoint x: 995, endPoint y: 256, distance: 57.8
click at [995, 256] on div at bounding box center [933, 217] width 232 height 516
drag, startPoint x: 976, startPoint y: 380, endPoint x: 994, endPoint y: 146, distance: 234.5
click at [994, 146] on div at bounding box center [933, 217] width 232 height 516
click at [843, 435] on div at bounding box center [933, 217] width 232 height 516
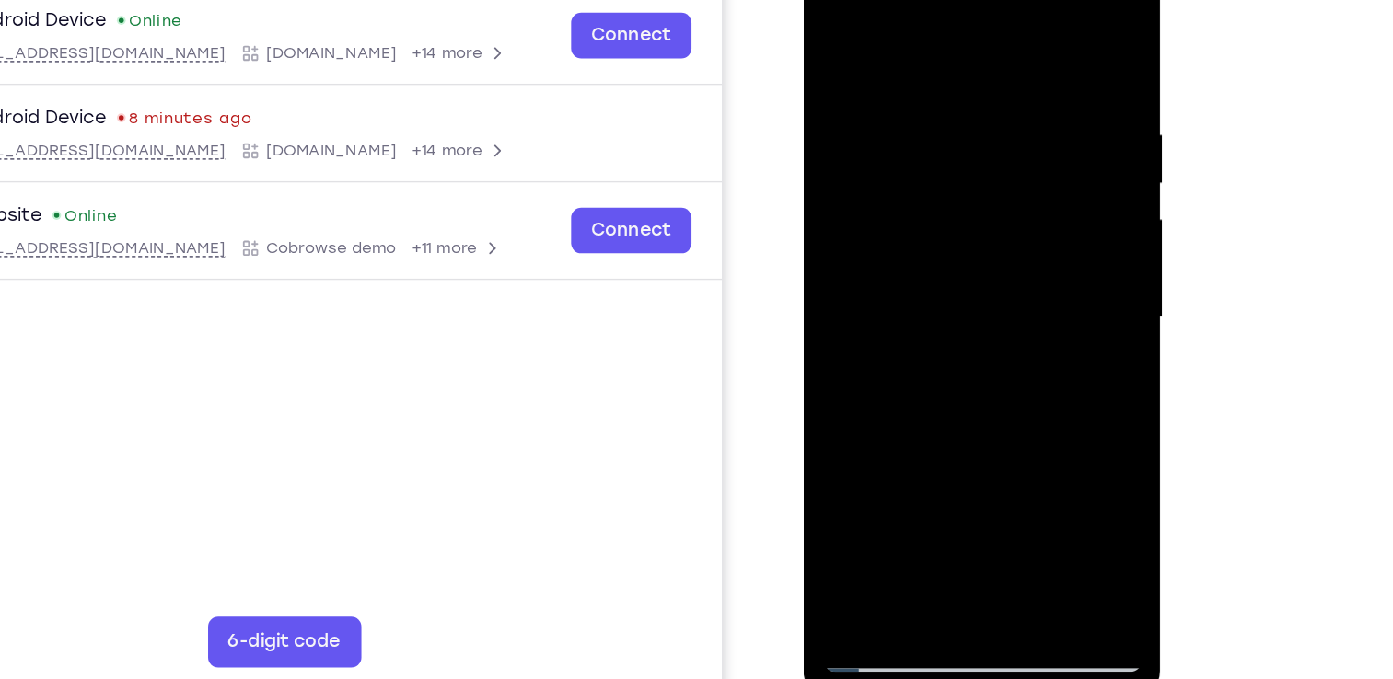
drag, startPoint x: 916, startPoint y: 205, endPoint x: 928, endPoint y: 397, distance: 191.8
click at [928, 397] on div at bounding box center [933, 217] width 232 height 516
click at [915, 87] on div at bounding box center [933, 217] width 232 height 516
click at [1019, 42] on div at bounding box center [933, 217] width 232 height 516
drag, startPoint x: 1009, startPoint y: 285, endPoint x: 1011, endPoint y: 223, distance: 62.6
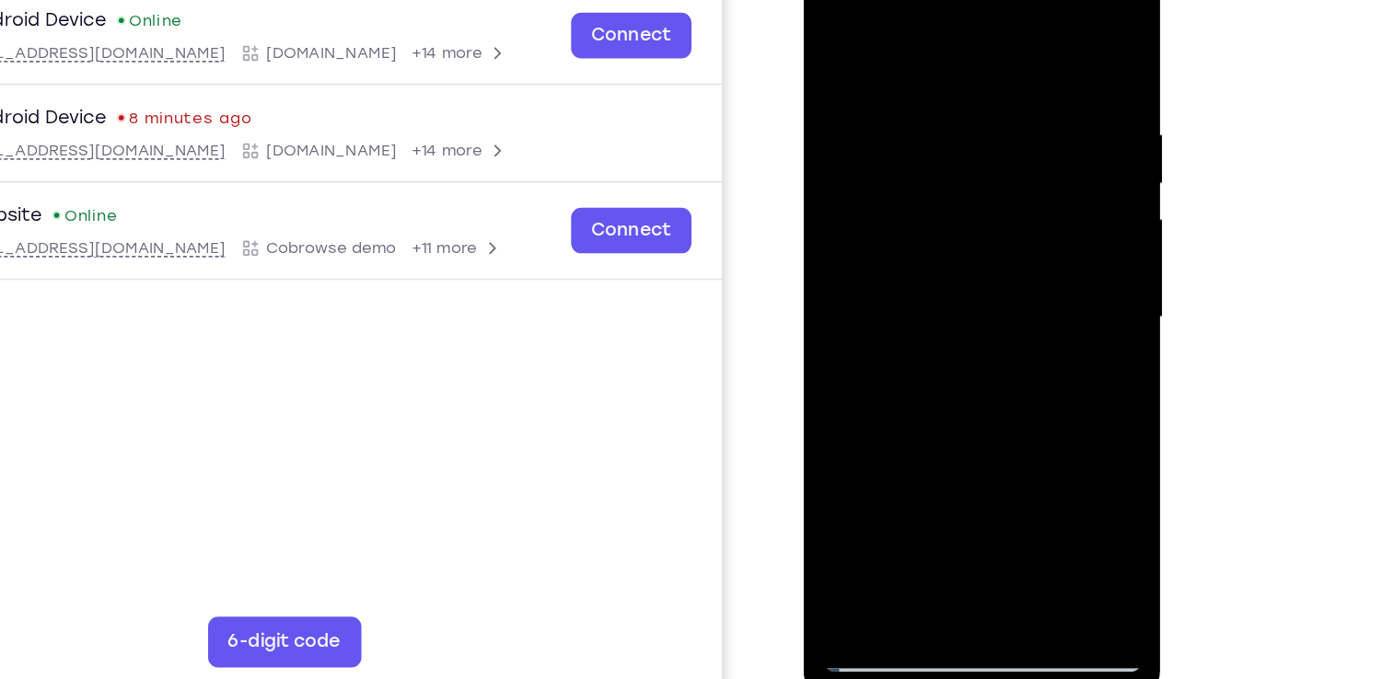
click at [1011, 223] on div at bounding box center [933, 217] width 232 height 516
